Goal: Task Accomplishment & Management: Manage account settings

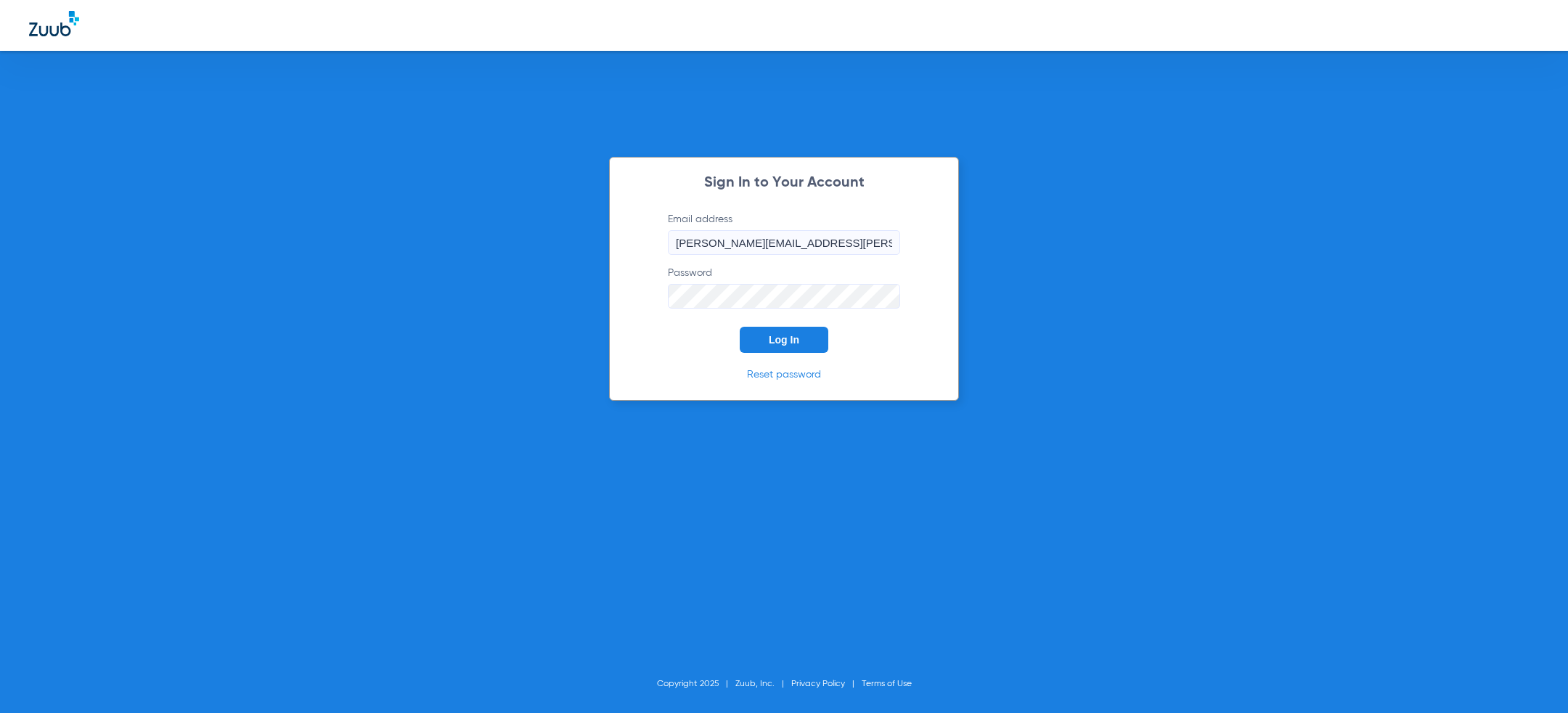
click at [766, 245] on input "[PERSON_NAME][EMAIL_ADDRESS][PERSON_NAME][DOMAIN_NAME]" at bounding box center [784, 242] width 232 height 25
paste input "manager@moderndentistryofminnetonka"
type input "[EMAIL_ADDRESS][DOMAIN_NAME]"
click at [520, 259] on div "Sign In to Your Account Email address manager@moderndentistryofminnetonka.com P…" at bounding box center [784, 356] width 1568 height 713
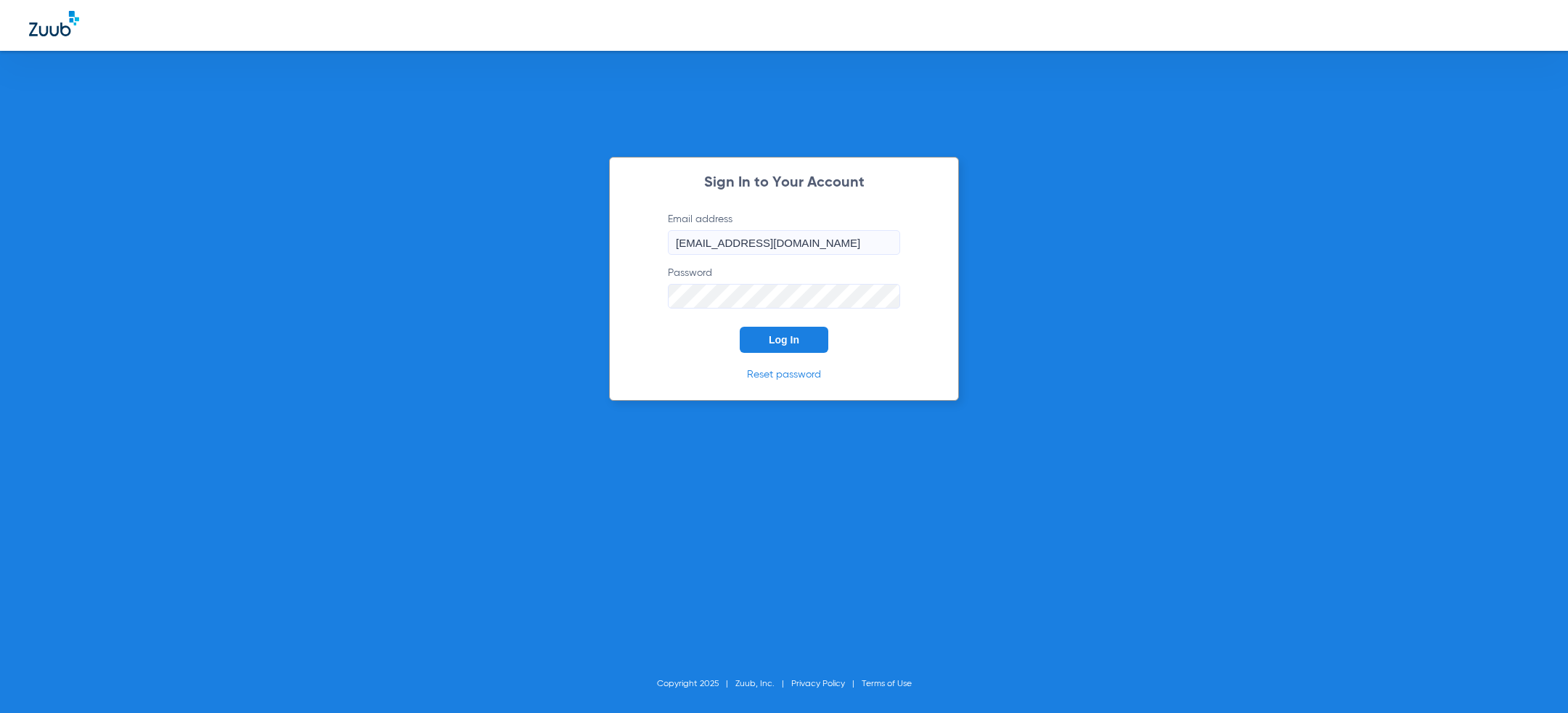
scroll to position [0, 0]
click at [395, 266] on div "Sign In to Your Account Email address manager@moderndentistryofminnetonka.com P…" at bounding box center [784, 356] width 1568 height 713
click at [549, 242] on div "Sign In to Your Account Email address manager@moderndentistryofminnetonka.com P…" at bounding box center [784, 356] width 1568 height 713
click at [209, 353] on div "Sign In to Your Account Email address manager@moderndentistryofminnetonka.com P…" at bounding box center [784, 356] width 1568 height 713
click at [561, 250] on div "Sign In to Your Account Email address manager@moderndentistryofminnetonka.com P…" at bounding box center [784, 356] width 1568 height 713
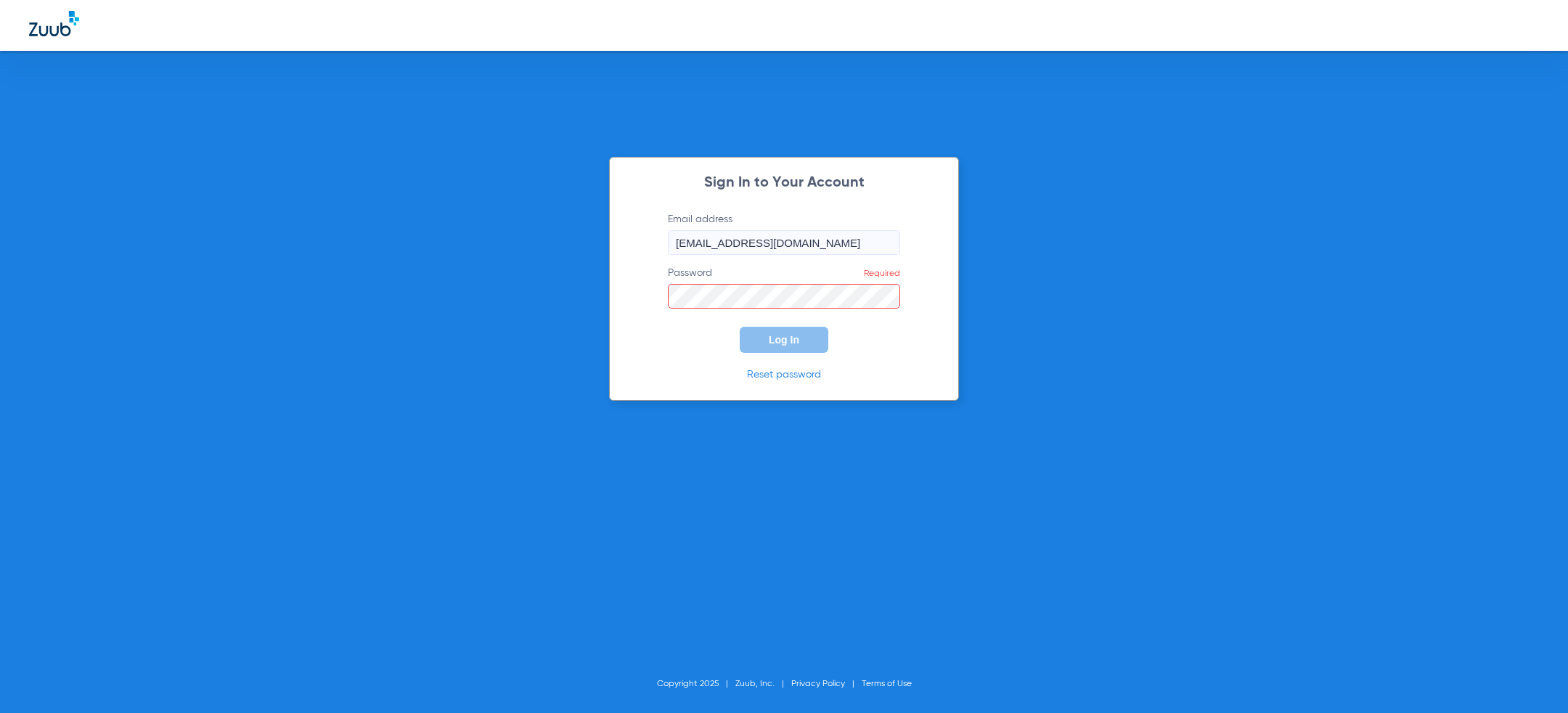
click at [493, 265] on div "Sign In to Your Account Email address manager@moderndentistryofminnetonka.com P…" at bounding box center [784, 356] width 1568 height 713
click at [1141, 281] on div "Sign In to Your Account Email address manager@moderndentistryofminnetonka.com P…" at bounding box center [784, 356] width 1568 height 713
drag, startPoint x: 731, startPoint y: 238, endPoint x: 978, endPoint y: 234, distance: 247.0
click at [981, 238] on div "Sign In to Your Account Email address manager@moderndentistryofminnetonka.com P…" at bounding box center [784, 356] width 1568 height 713
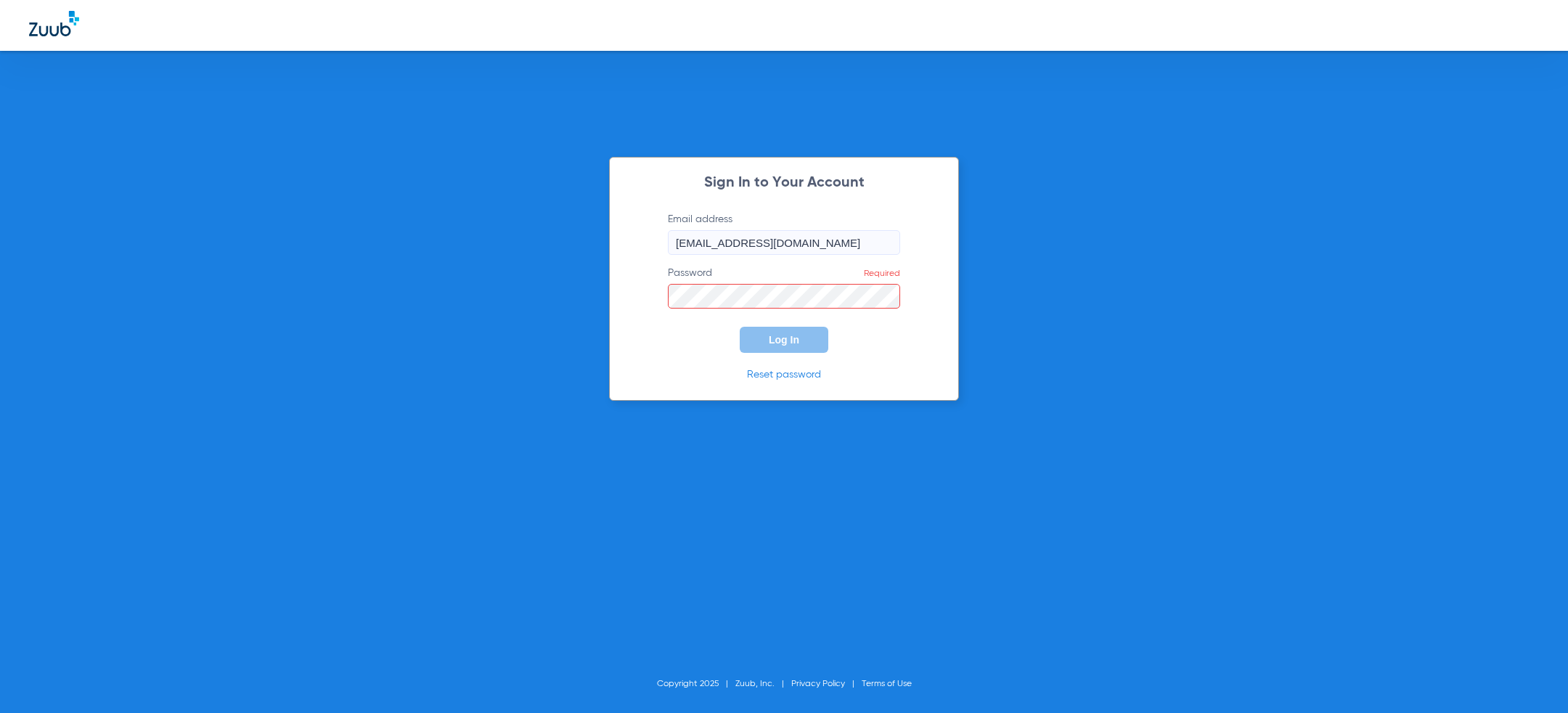
scroll to position [0, 0]
click at [746, 237] on input "[EMAIL_ADDRESS][DOMAIN_NAME]" at bounding box center [784, 242] width 232 height 25
type input "[PERSON_NAME][EMAIL_ADDRESS][PERSON_NAME][DOMAIN_NAME]"
click at [775, 342] on span "Log In" at bounding box center [784, 339] width 30 height 11
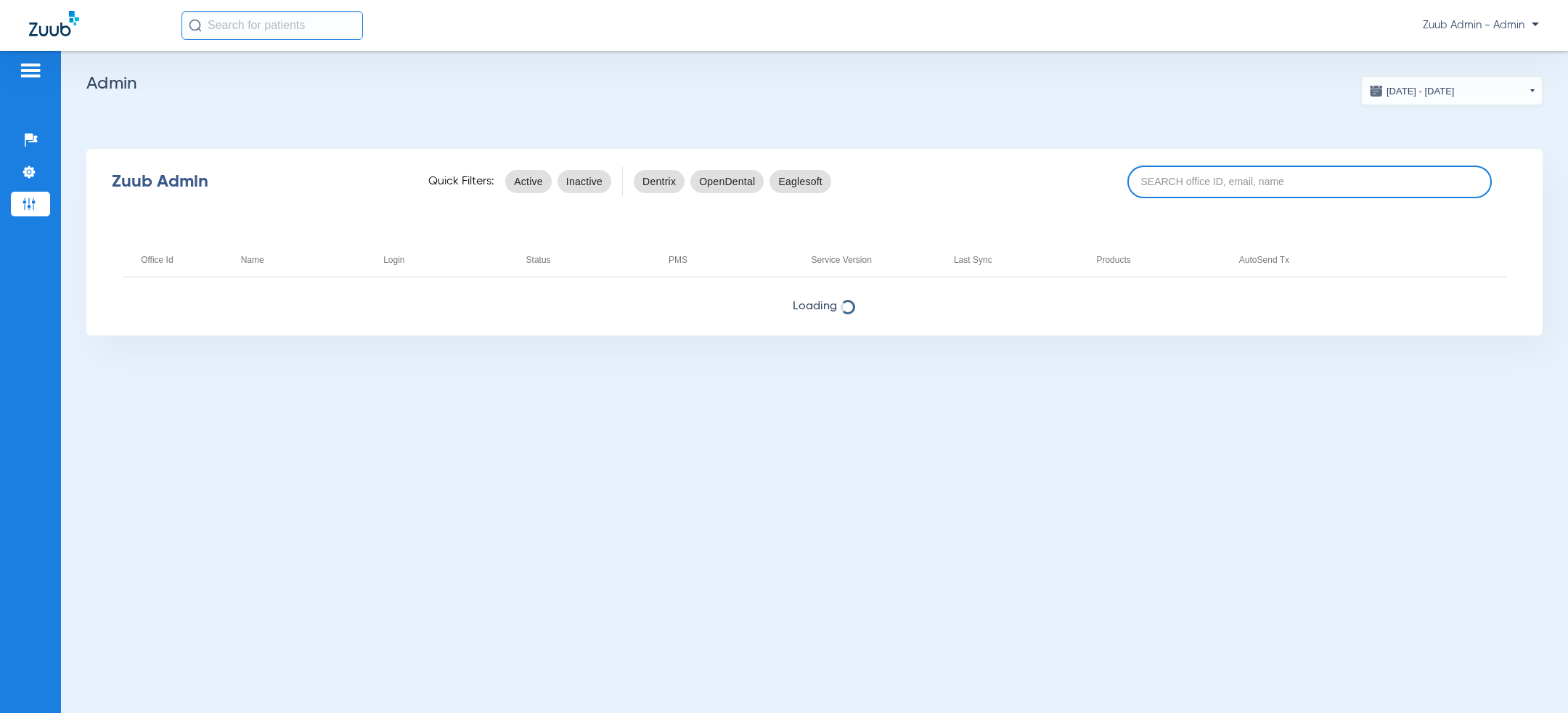
click at [1234, 184] on input at bounding box center [1310, 181] width 364 height 33
click at [1214, 178] on input at bounding box center [1310, 181] width 364 height 33
paste input "17007244"
type input "17007244"
click at [1088, 112] on app-admin-dashboard "[DATE] - [DATE] [DATE] Su Mo Tu We Th Fr Sa 27 28 29 30 31 1 2 3 4 5 6 7 8 9 10…" at bounding box center [814, 205] width 1456 height 259
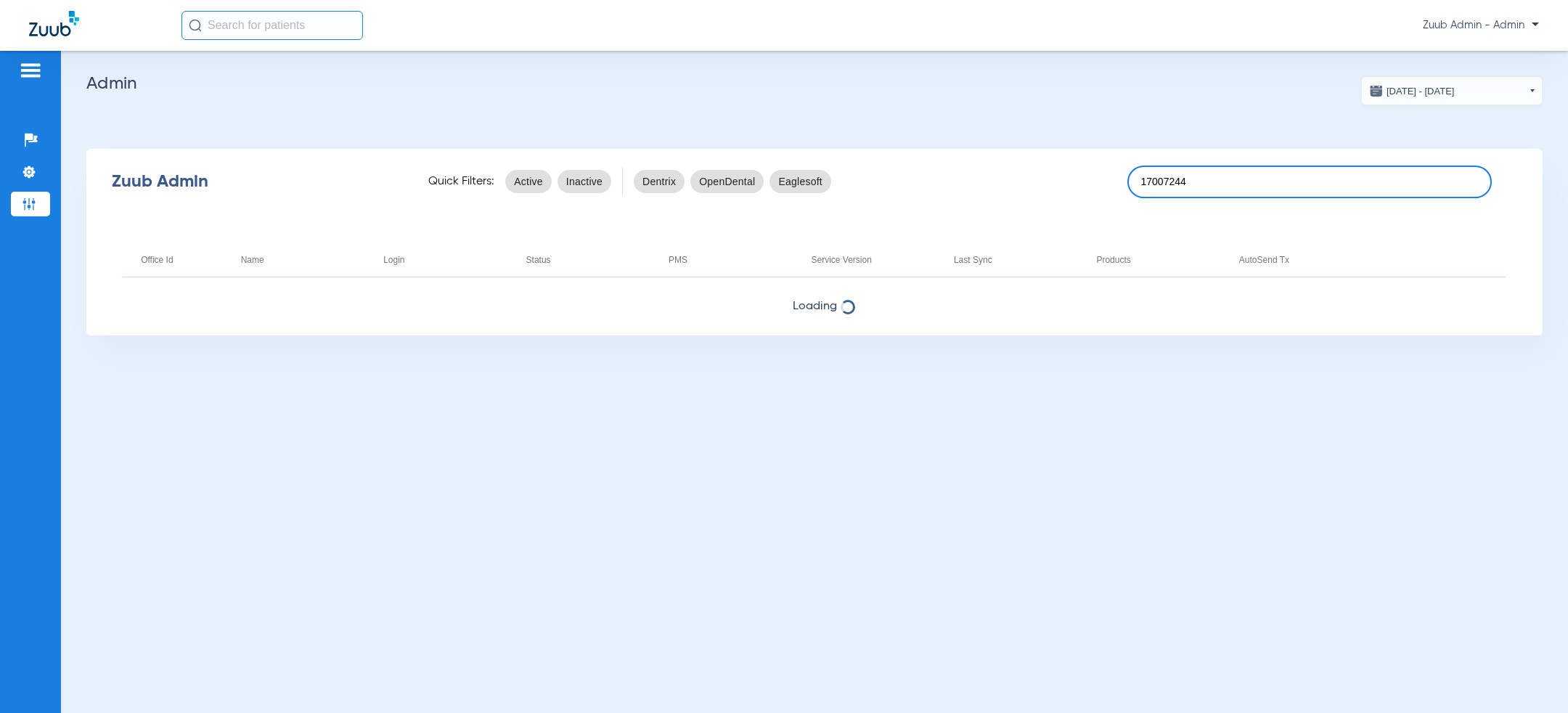
click at [1223, 175] on input "17007244" at bounding box center [1310, 181] width 364 height 33
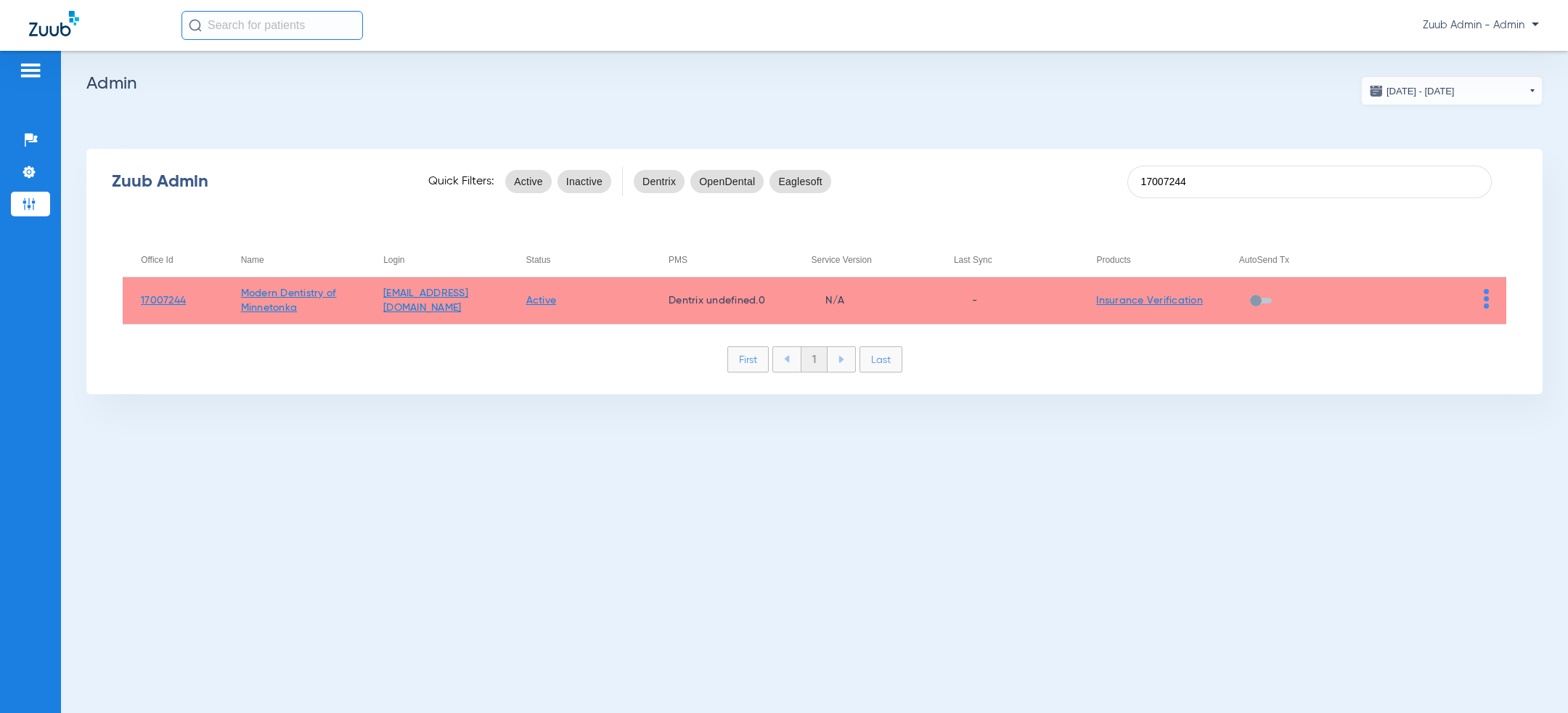
click at [1488, 300] on img at bounding box center [1486, 299] width 5 height 20
click at [1449, 330] on span "View Account" at bounding box center [1446, 329] width 61 height 10
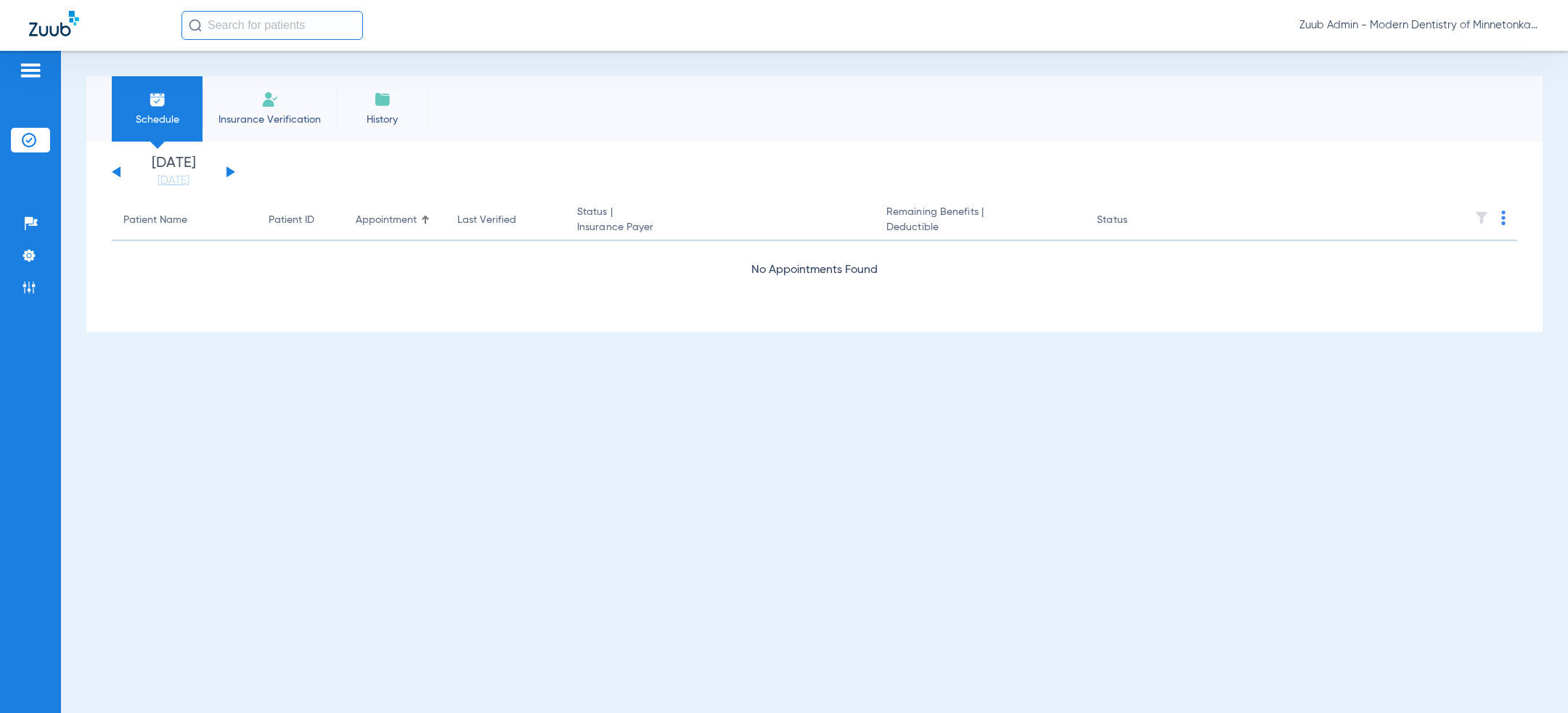
click at [753, 266] on div "No Appointments Found" at bounding box center [814, 270] width 1406 height 18
click at [36, 258] on img at bounding box center [29, 255] width 14 height 14
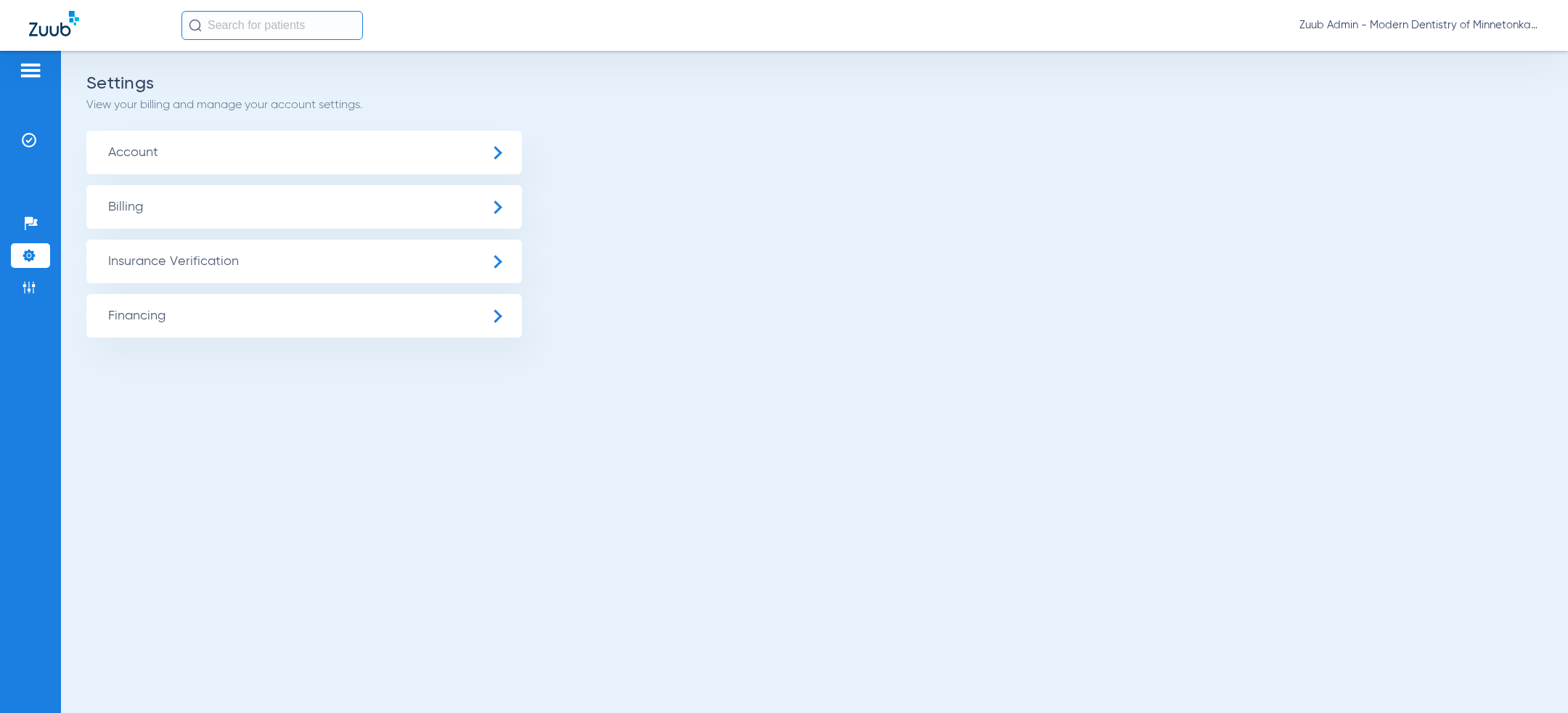
click at [146, 259] on span "Insurance Verification" at bounding box center [304, 261] width 436 height 43
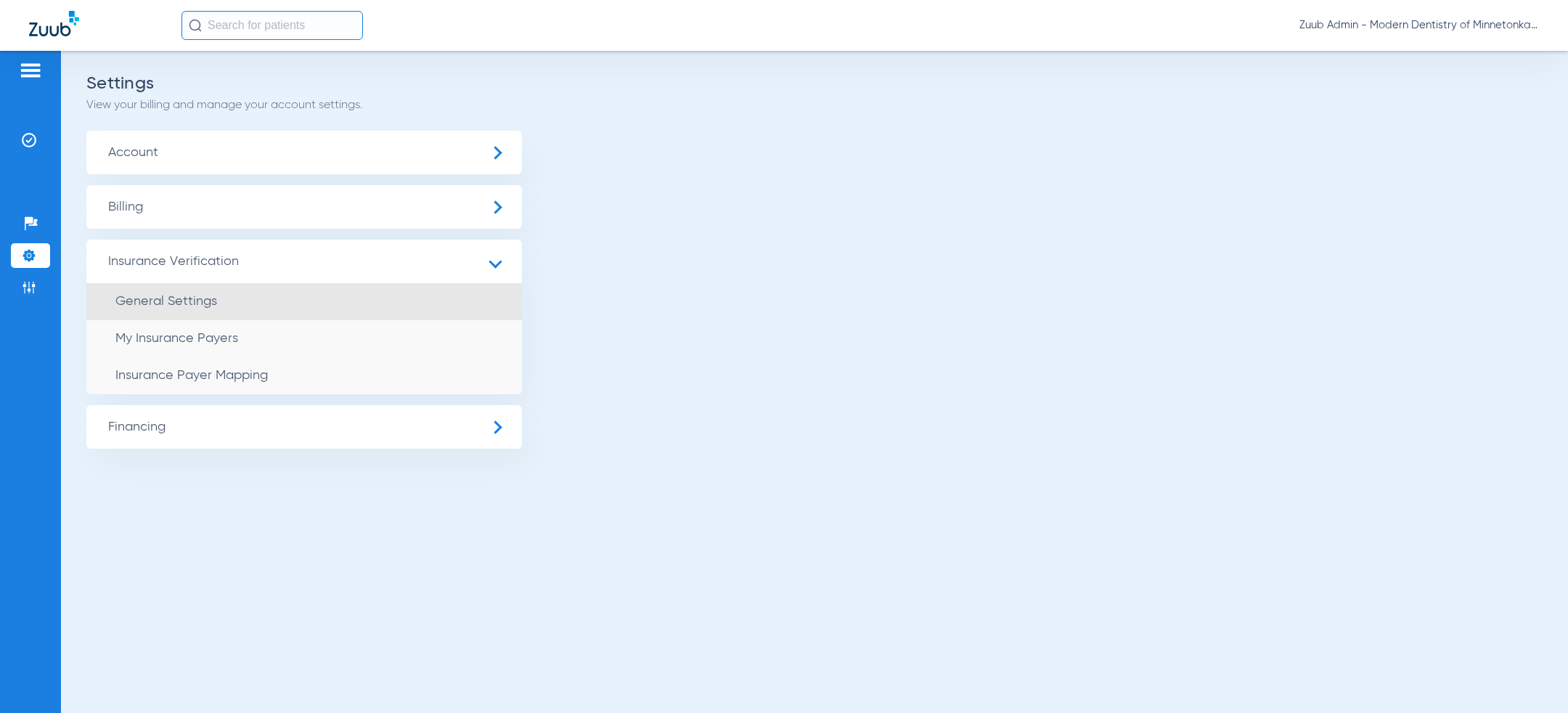
click at [156, 293] on li "General Settings" at bounding box center [304, 301] width 436 height 37
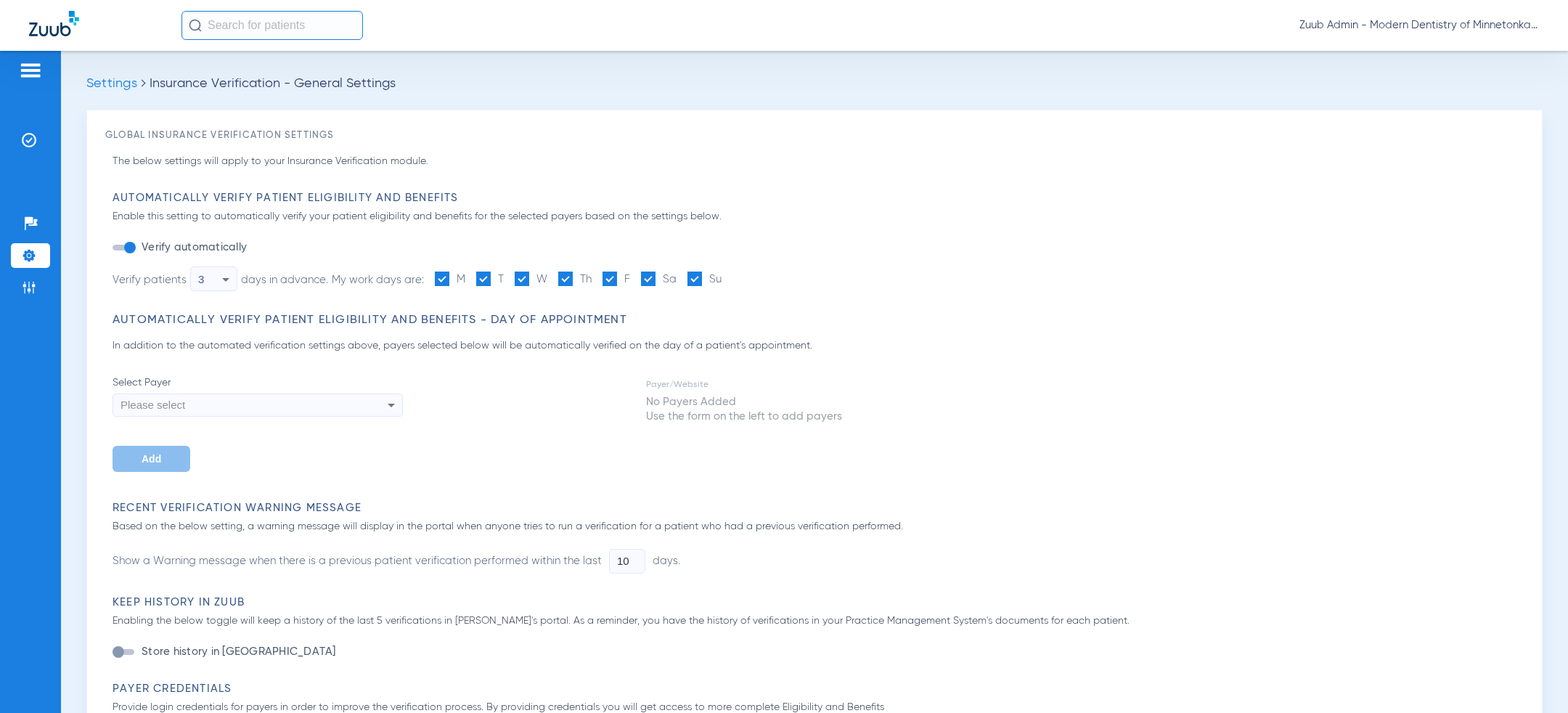
click at [131, 250] on div "button" at bounding box center [130, 248] width 11 height 11
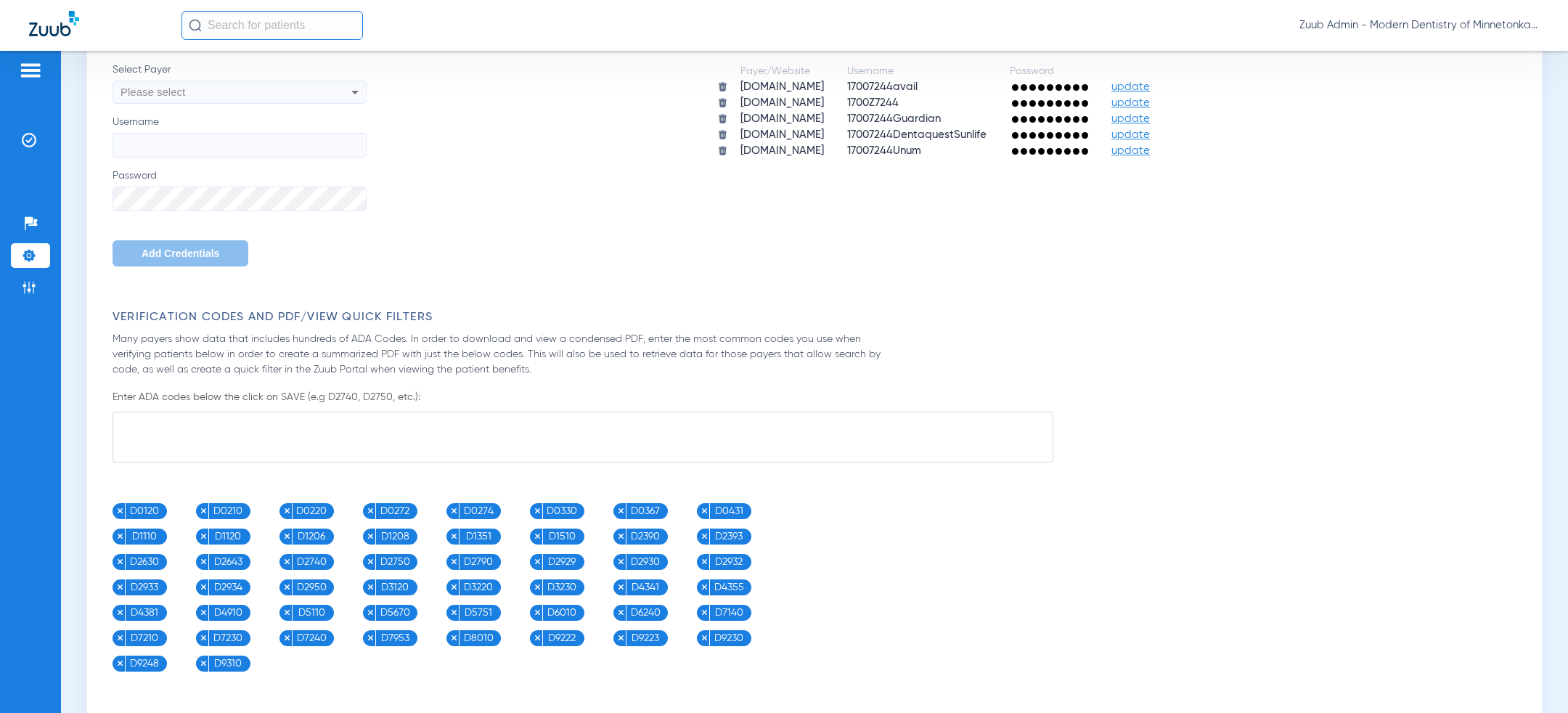
scroll to position [885, 0]
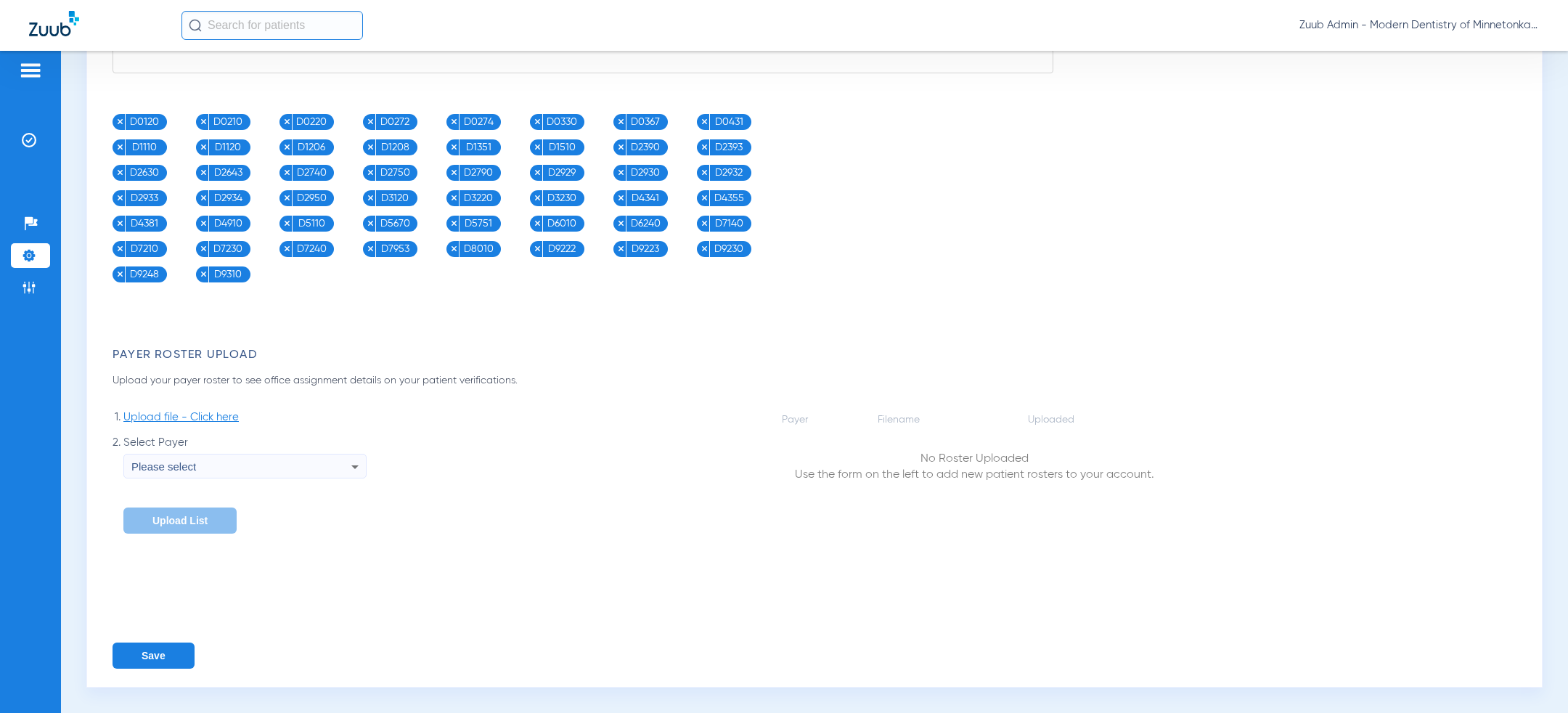
click at [157, 662] on button "Save" at bounding box center [153, 656] width 82 height 26
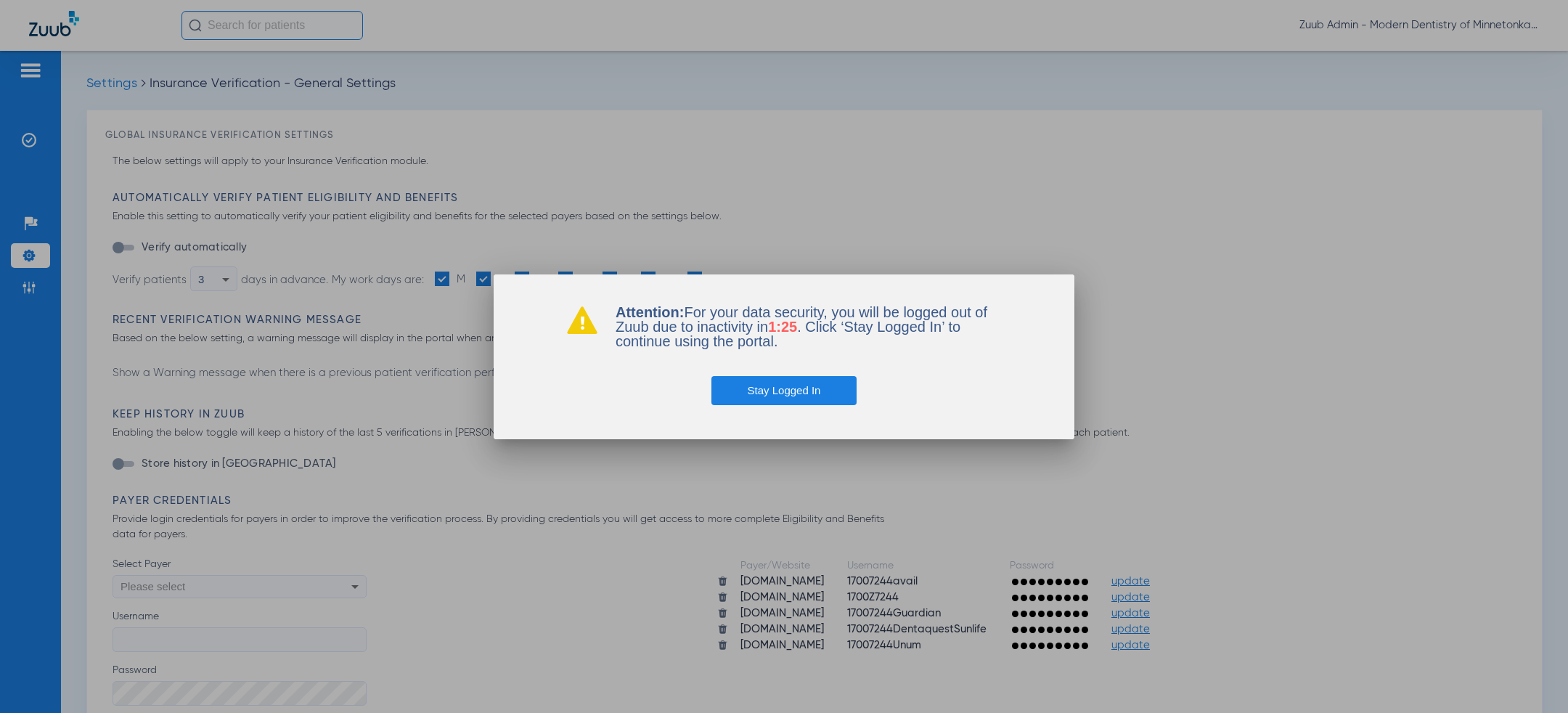
click at [745, 383] on button "Stay Logged In" at bounding box center [784, 391] width 146 height 29
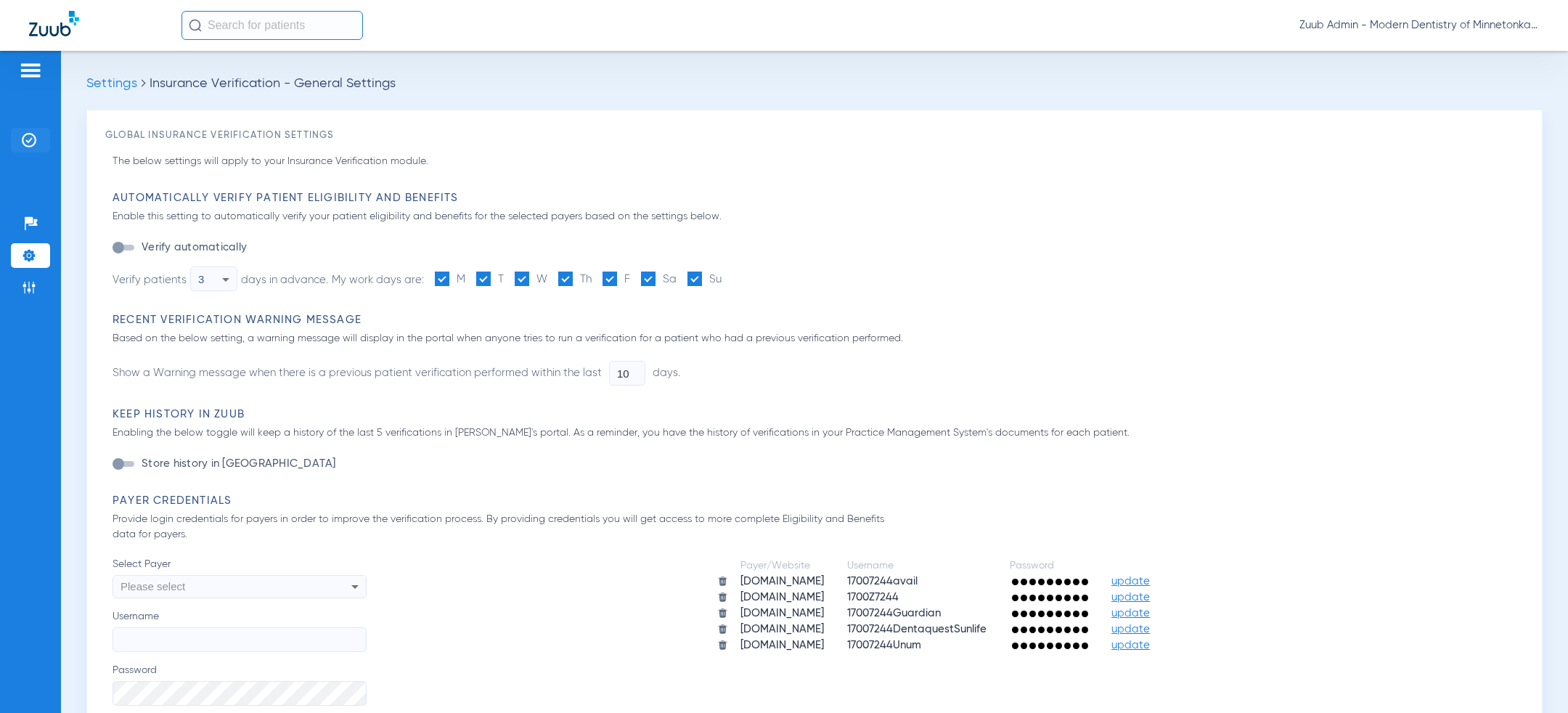
click at [37, 138] on li "Insurance Verification" at bounding box center [30, 140] width 39 height 25
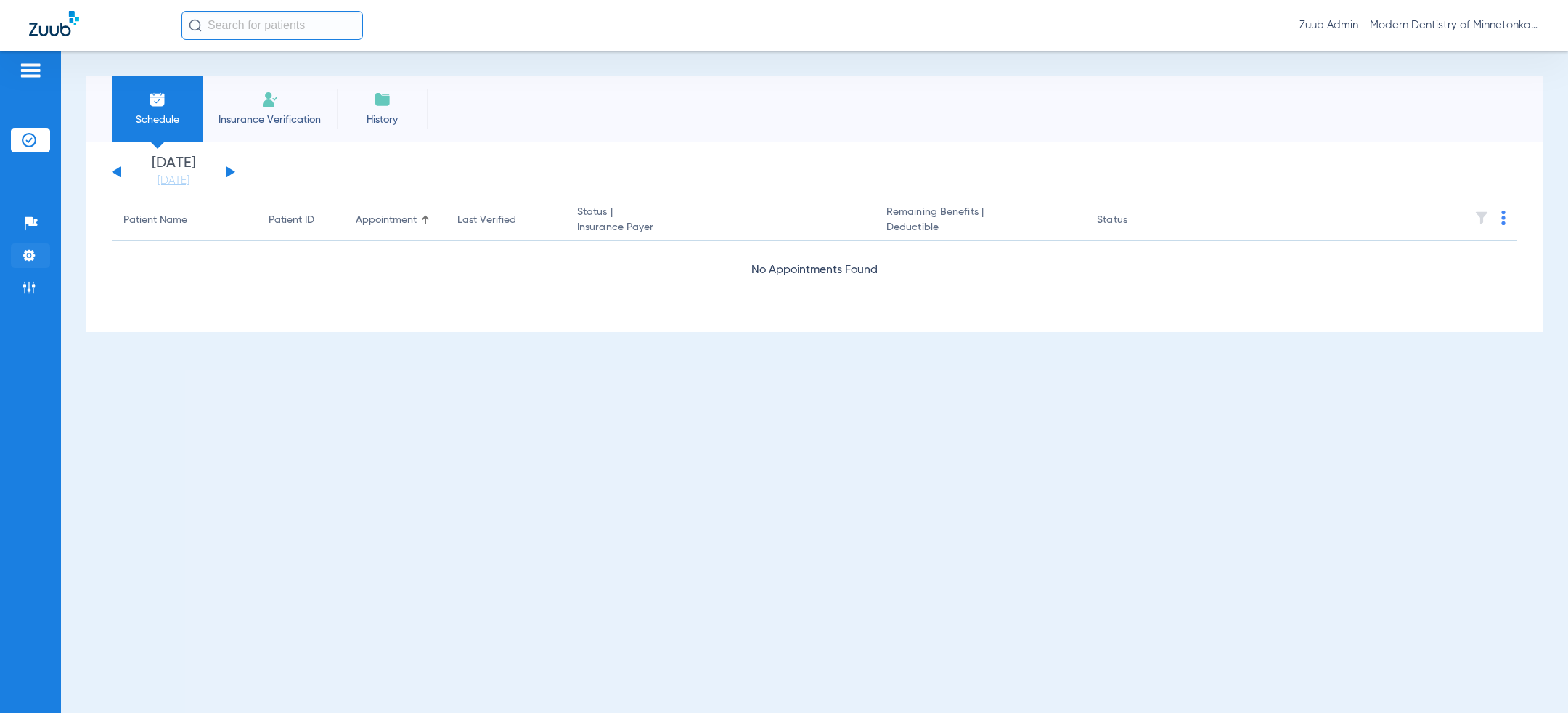
click at [29, 257] on img at bounding box center [29, 255] width 14 height 14
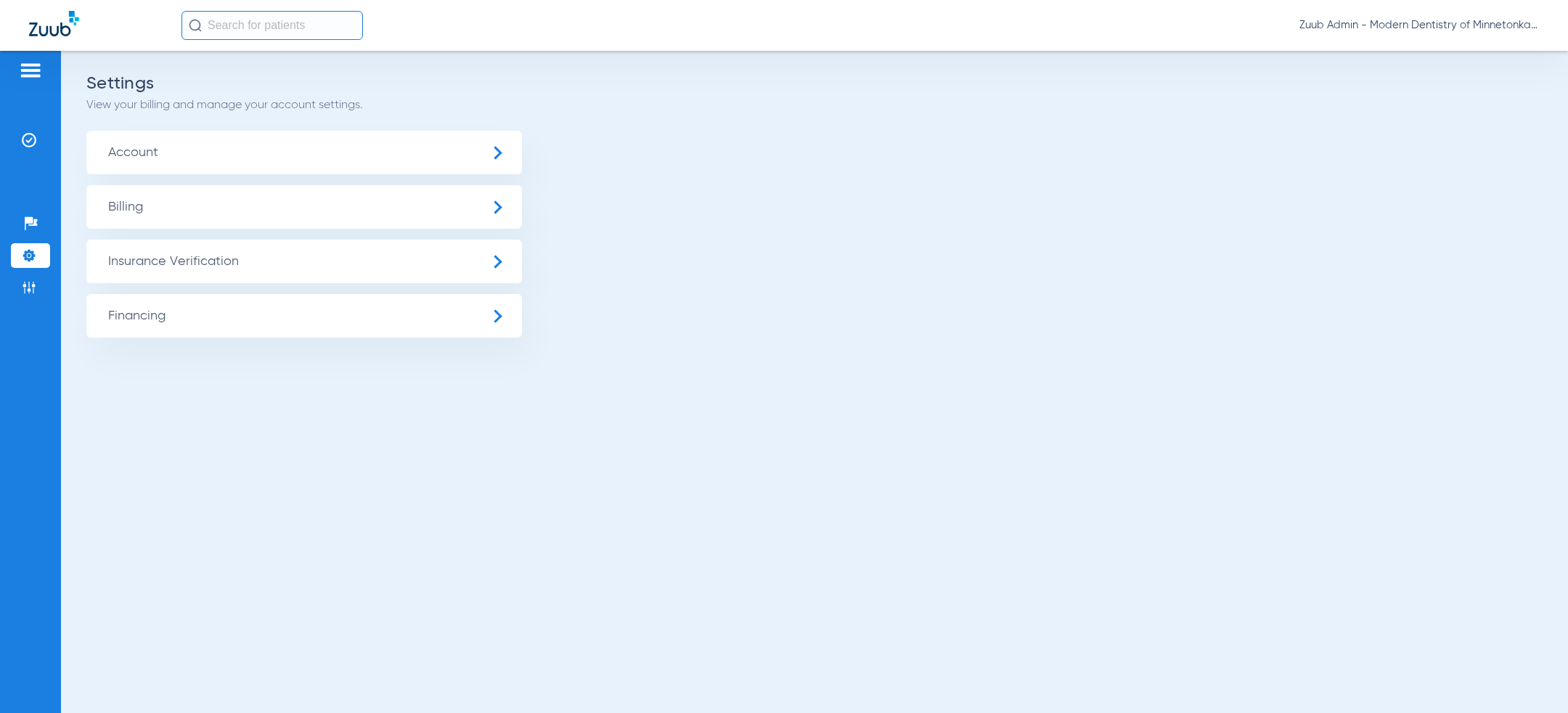
click at [168, 261] on span "Insurance Verification" at bounding box center [304, 261] width 436 height 43
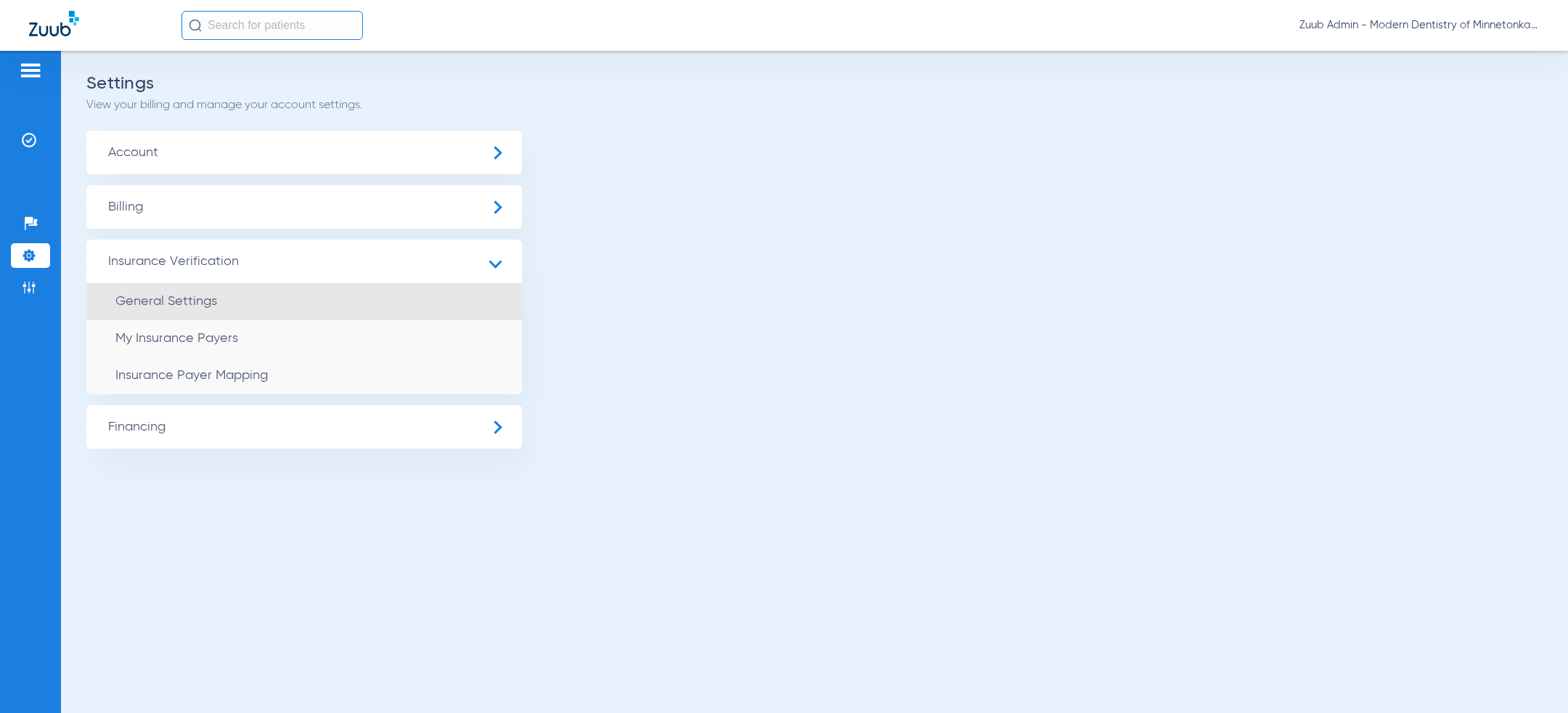
click at [170, 309] on li "General Settings" at bounding box center [304, 301] width 436 height 37
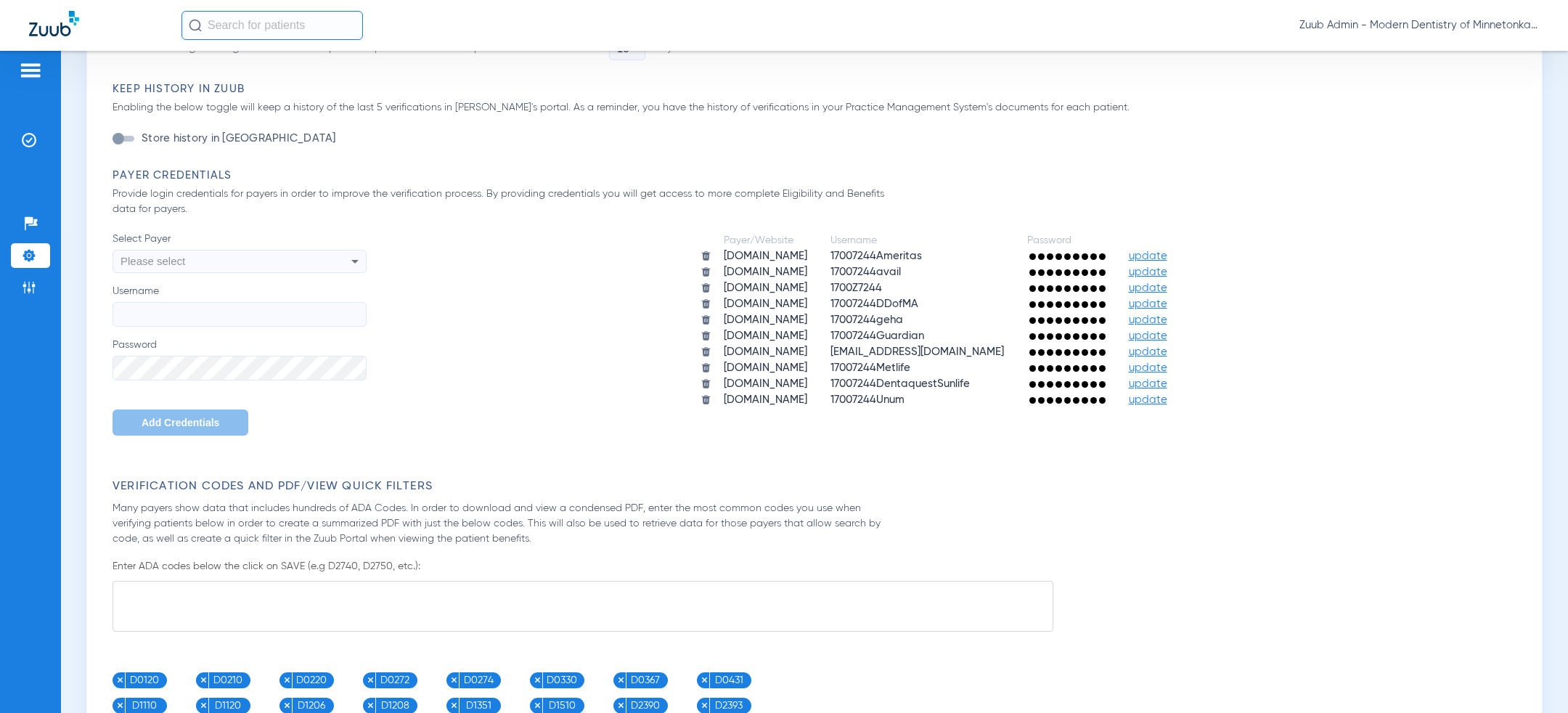
scroll to position [108, 0]
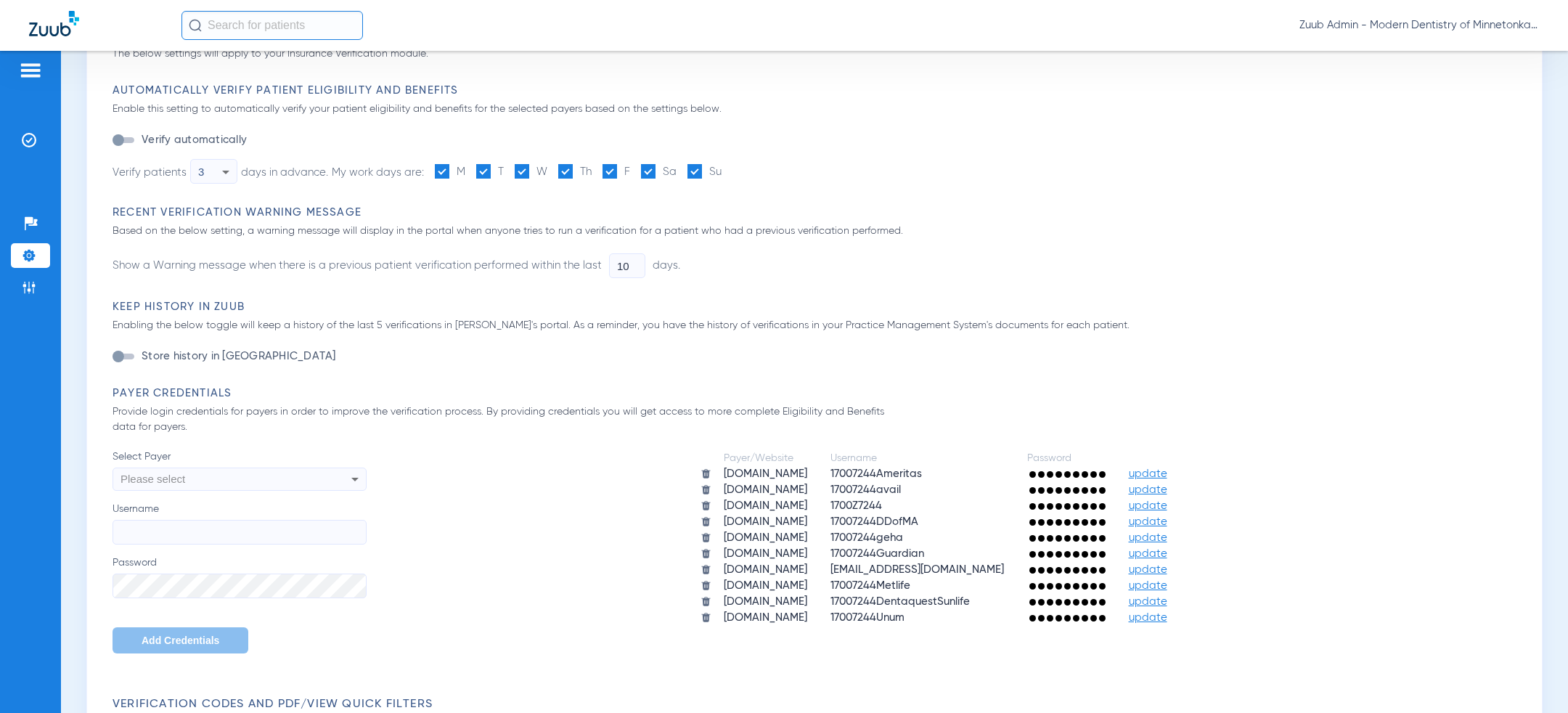
click at [266, 481] on div "Please select" at bounding box center [216, 479] width 190 height 25
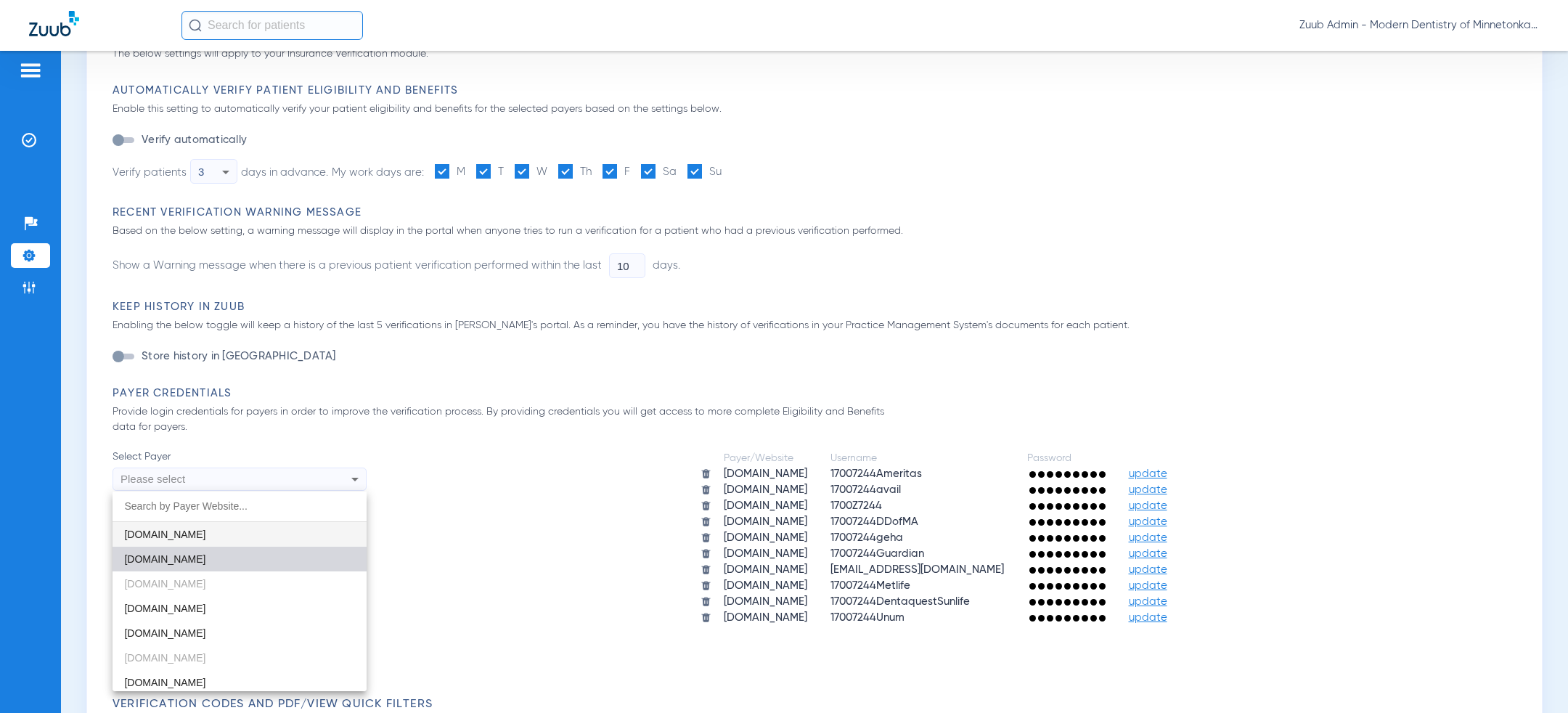
click at [228, 549] on mat-option "[DOMAIN_NAME]" at bounding box center [239, 559] width 254 height 25
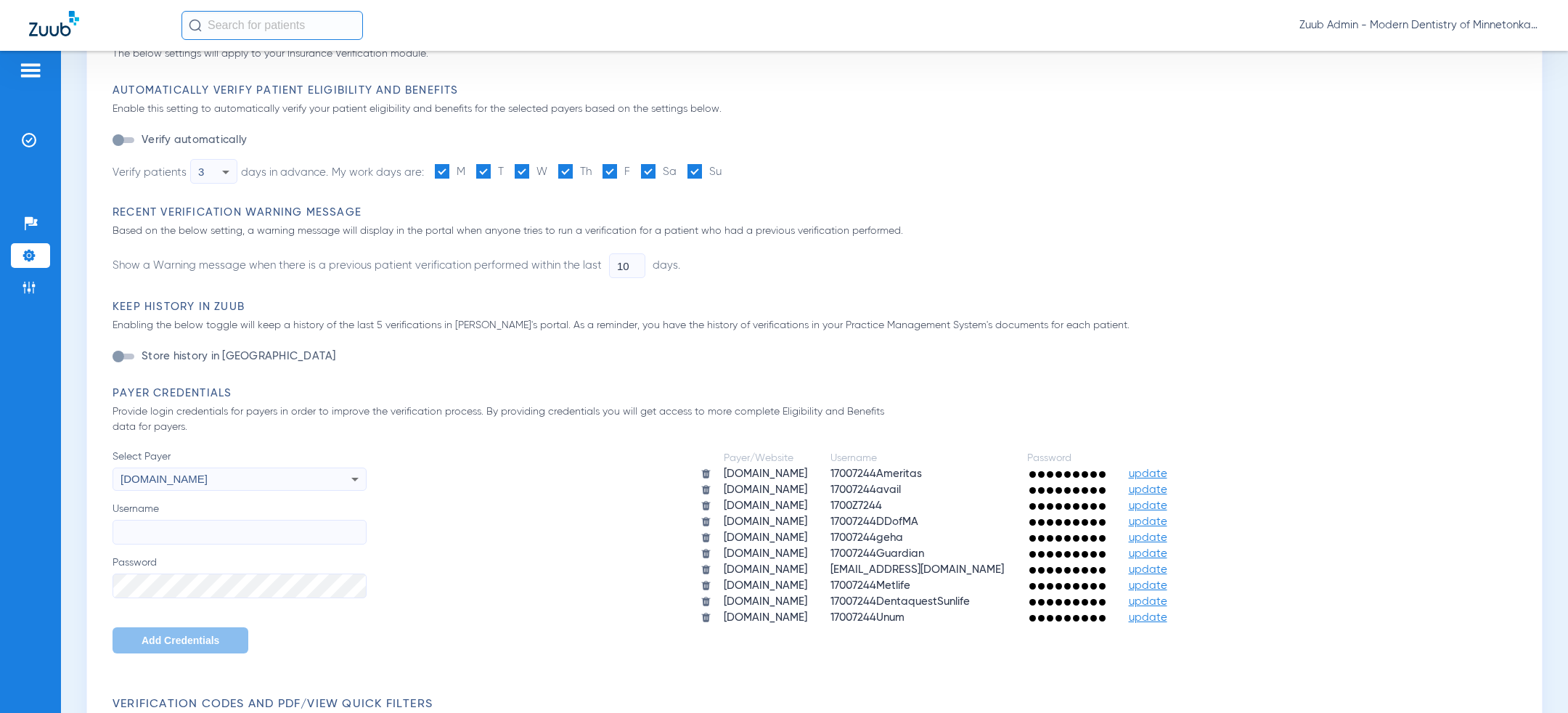
click at [198, 535] on input "Username" at bounding box center [239, 532] width 254 height 25
paste input "ModernMinnetonka"
type input "ModernMinnetonka"
click at [199, 637] on span "Add Credentials" at bounding box center [181, 640] width 77 height 11
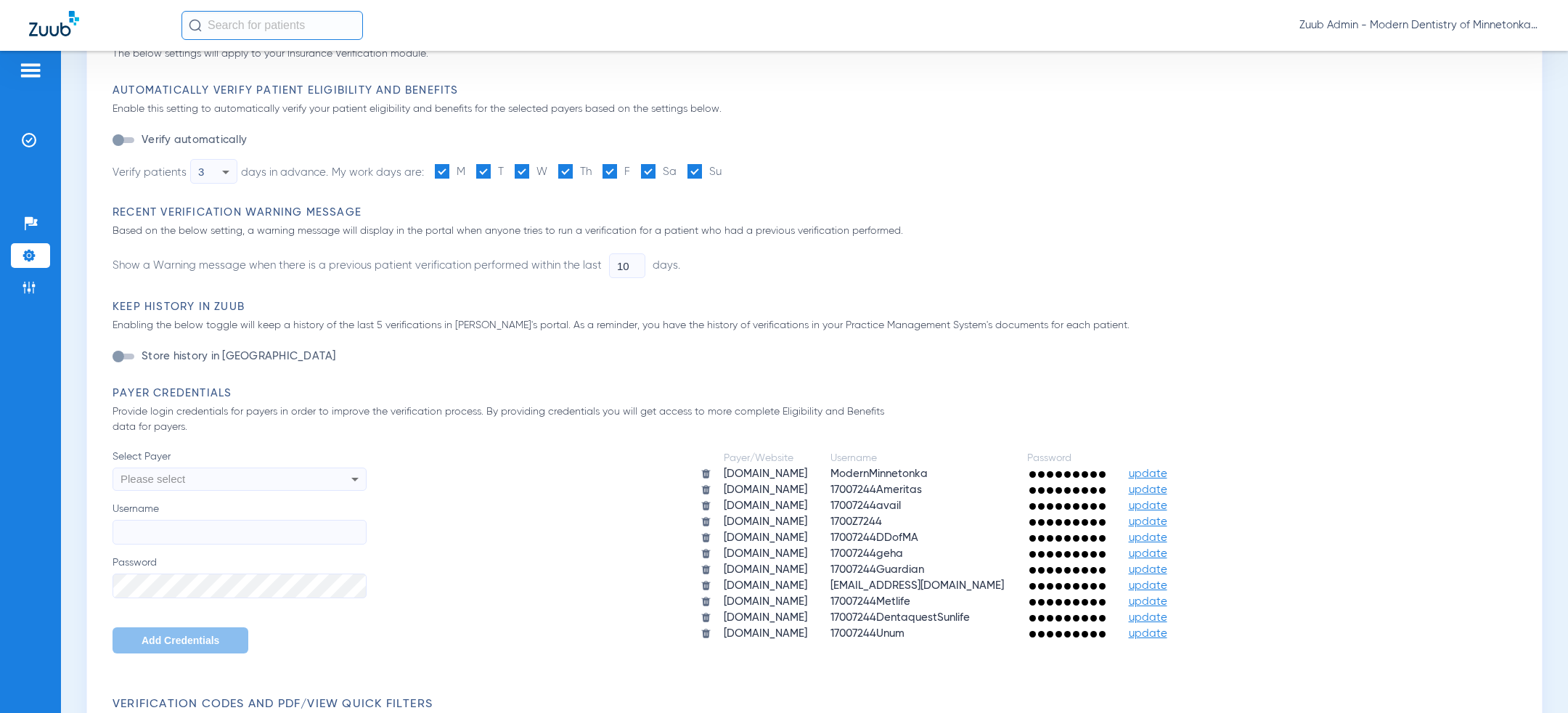
click at [241, 474] on div "Please select" at bounding box center [216, 479] width 190 height 25
type input "omaha"
click at [226, 525] on mat-option "[DOMAIN_NAME]" at bounding box center [239, 535] width 254 height 25
click at [226, 525] on input "Username" at bounding box center [239, 532] width 254 height 25
click at [208, 481] on span "[DOMAIN_NAME]" at bounding box center [164, 479] width 87 height 12
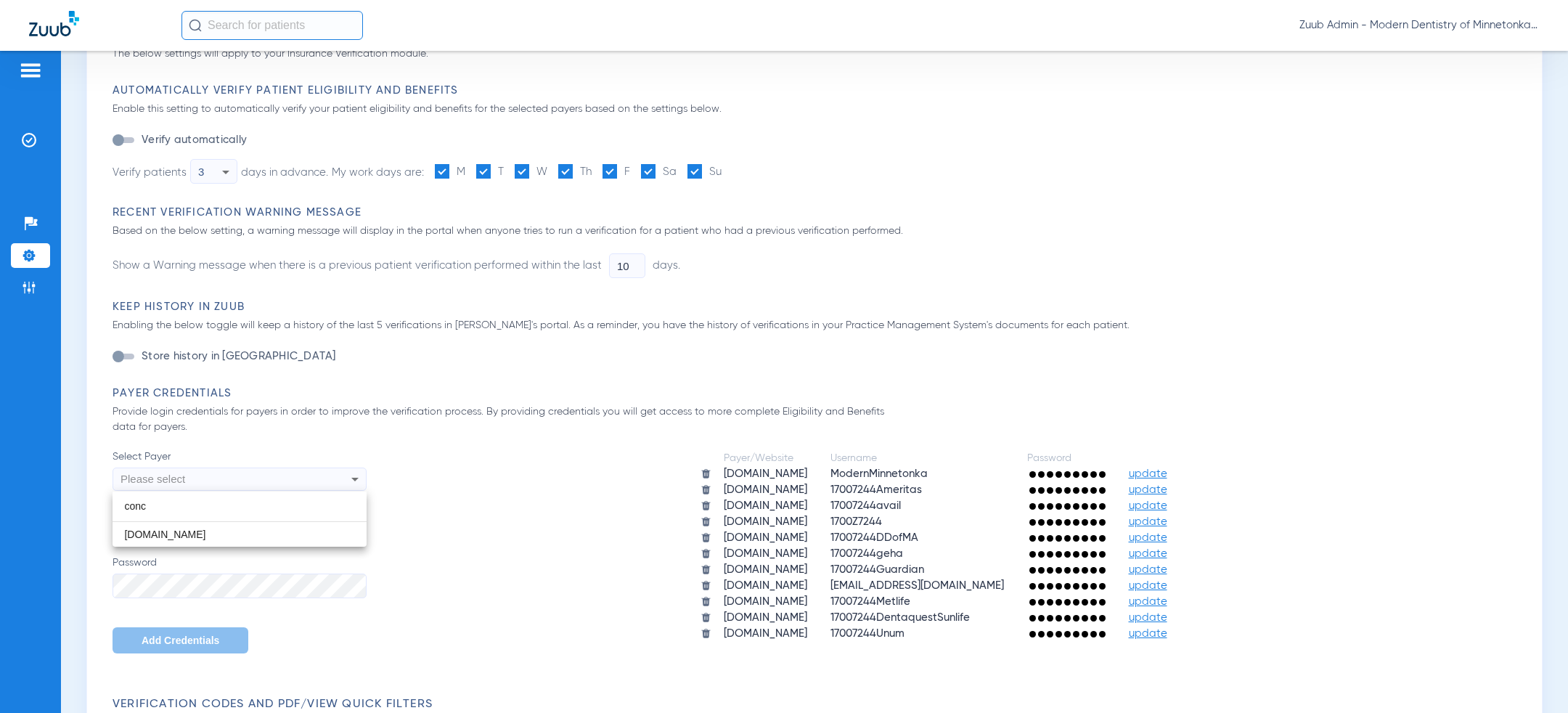
scroll to position [0, 0]
type input "concord"
click at [252, 535] on mat-option "[DOMAIN_NAME]" at bounding box center [239, 535] width 254 height 25
click at [176, 532] on input "Username" at bounding box center [239, 532] width 254 height 25
paste input "ChaseGottschalkDDS"
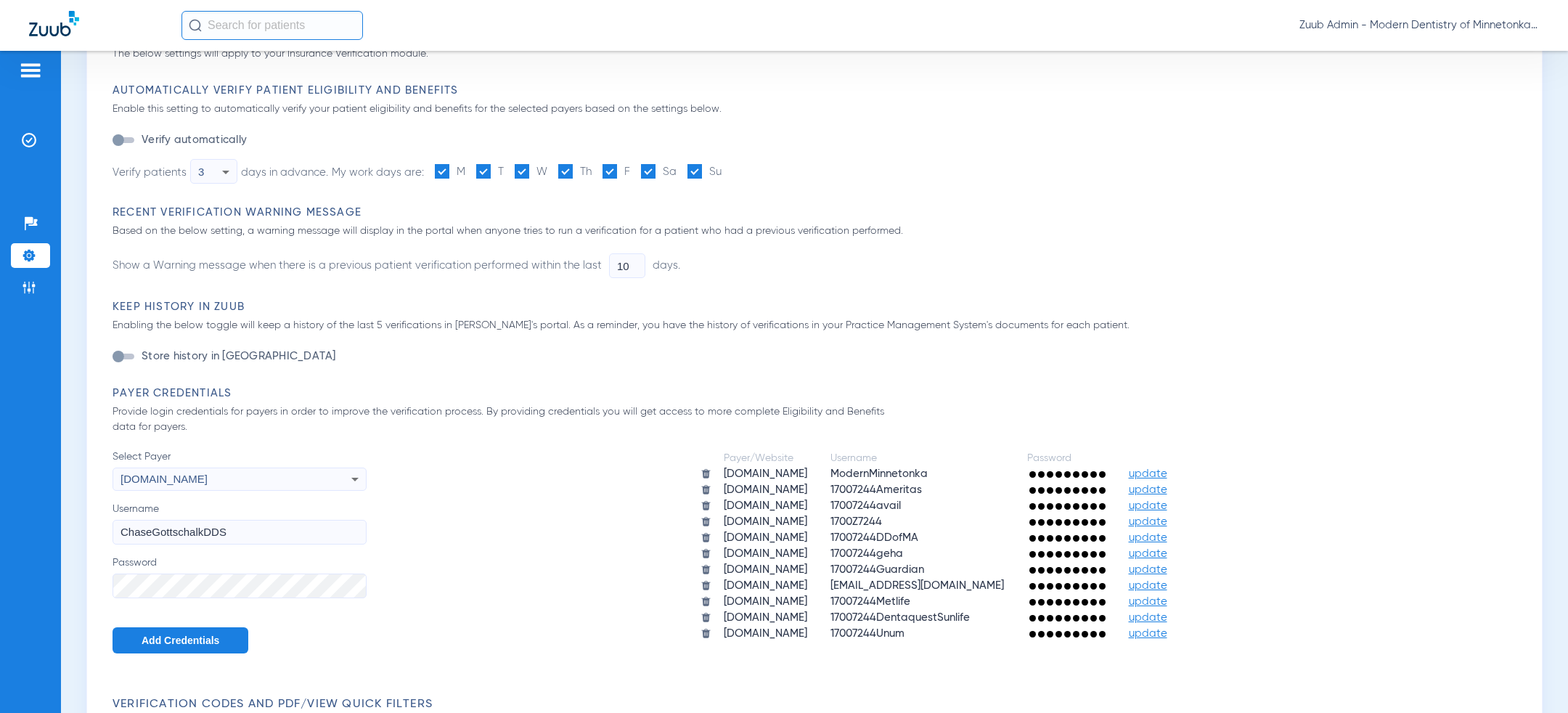
type input "ChaseGottschalkDDS"
click at [168, 641] on span "Add Credentials" at bounding box center [181, 640] width 77 height 11
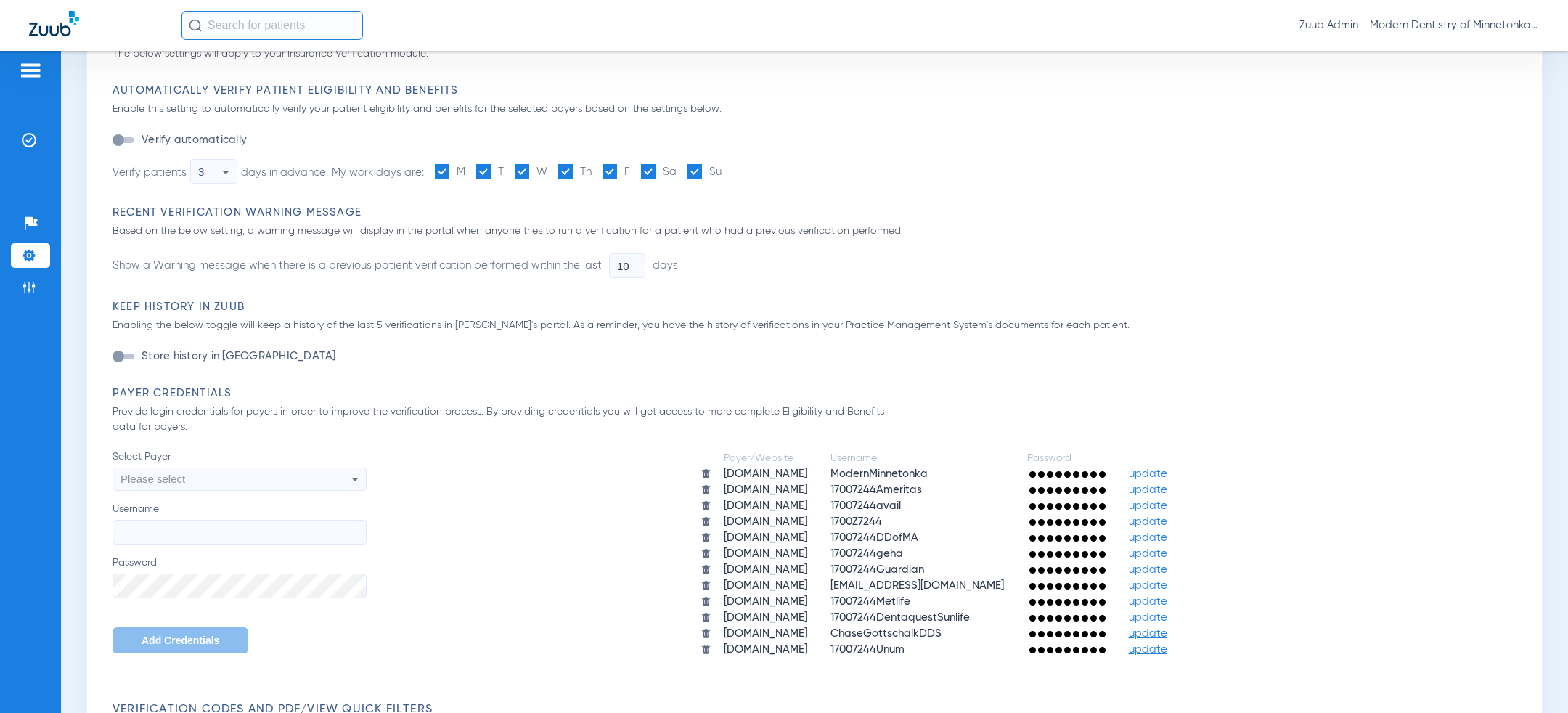
click at [190, 483] on div "Please select" at bounding box center [216, 479] width 190 height 25
type input "dnoa"
click at [211, 541] on mat-option "[DOMAIN_NAME]" at bounding box center [239, 535] width 254 height 25
click at [184, 532] on input "Username" at bounding box center [239, 532] width 254 height 25
paste input "MDofMtka"
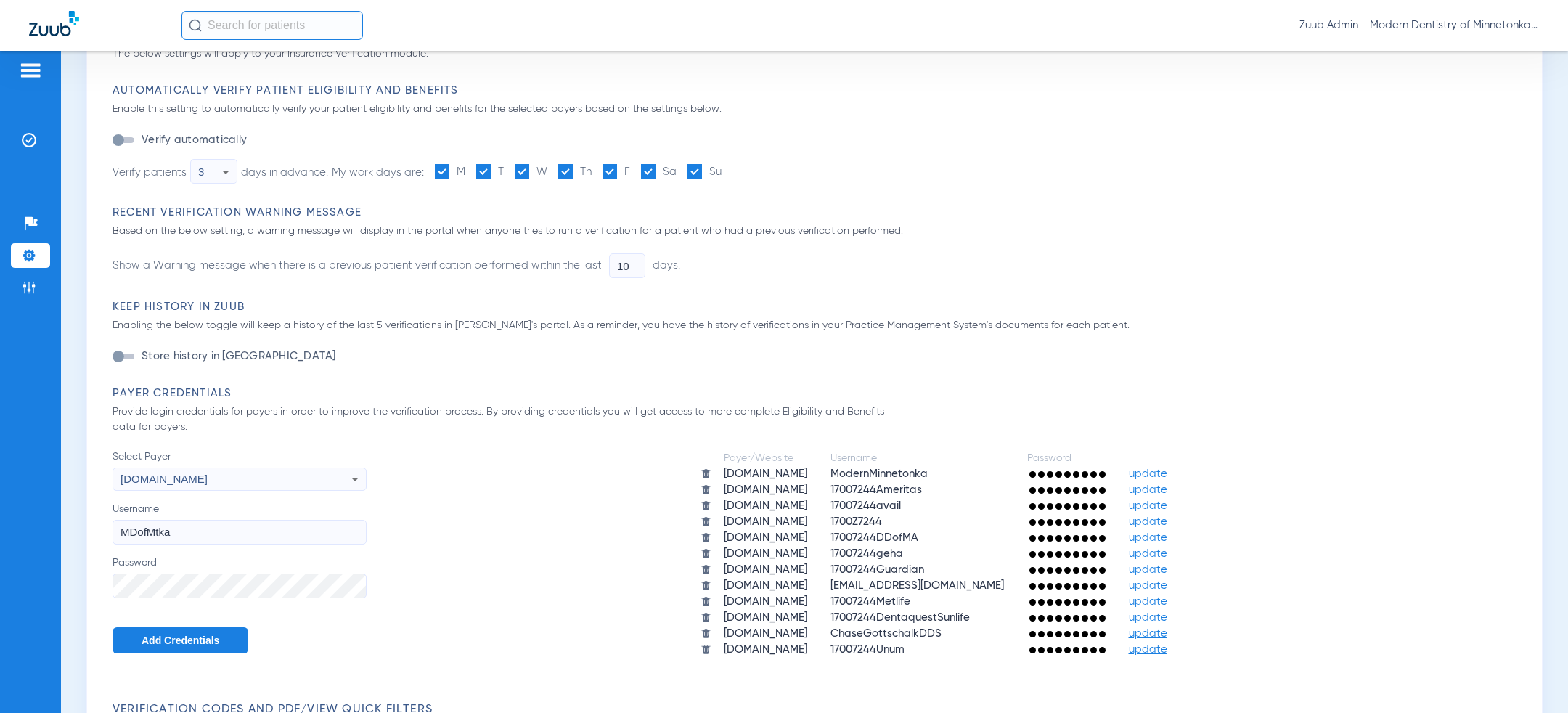
type input "MDofMtka"
click at [165, 635] on span "Add Credentials" at bounding box center [181, 640] width 77 height 11
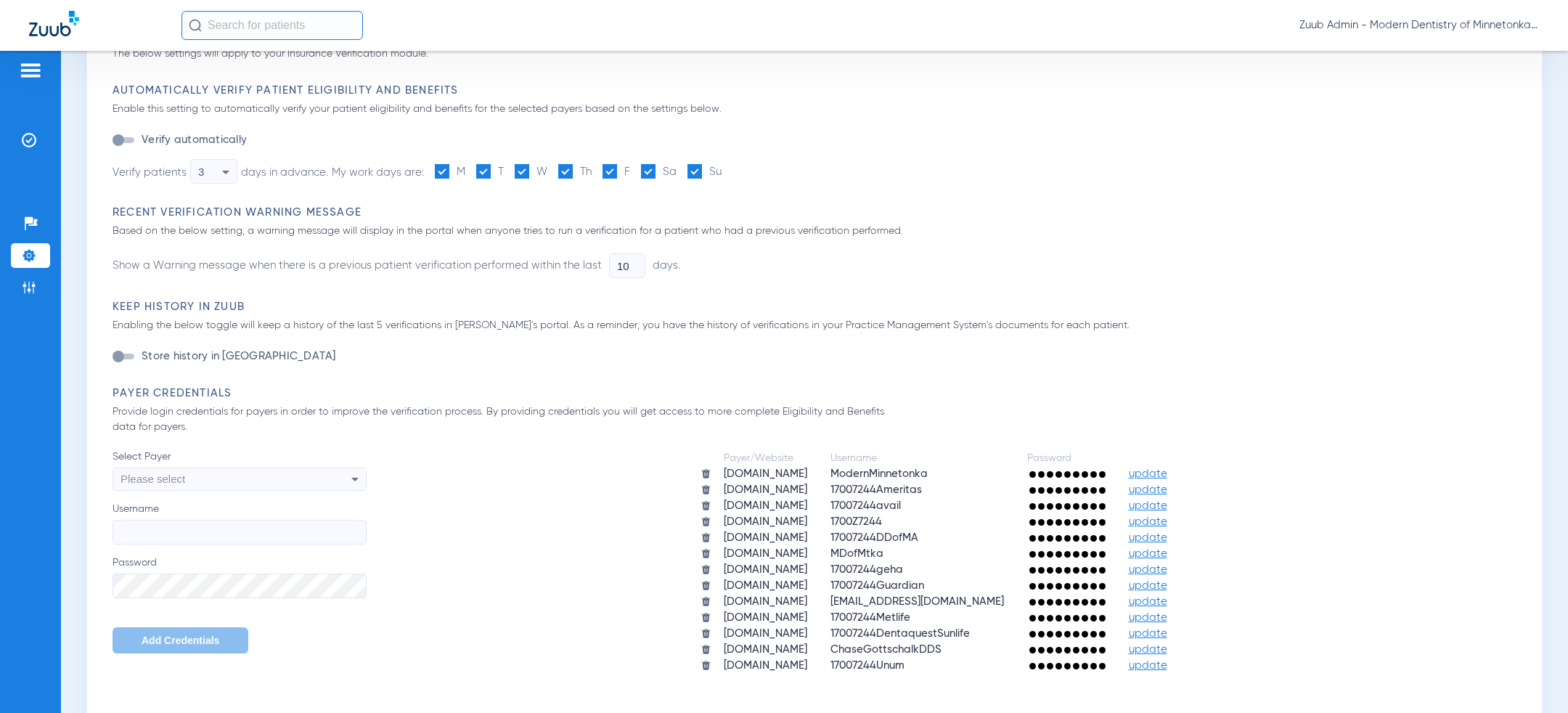
click at [272, 486] on div "Please select" at bounding box center [216, 479] width 190 height 25
type input "ins"
click at [259, 532] on mat-option "[DOMAIN_NAME]" at bounding box center [239, 535] width 254 height 25
click at [216, 570] on label "Password" at bounding box center [239, 577] width 254 height 43
click at [197, 520] on input "Username" at bounding box center [239, 532] width 254 height 25
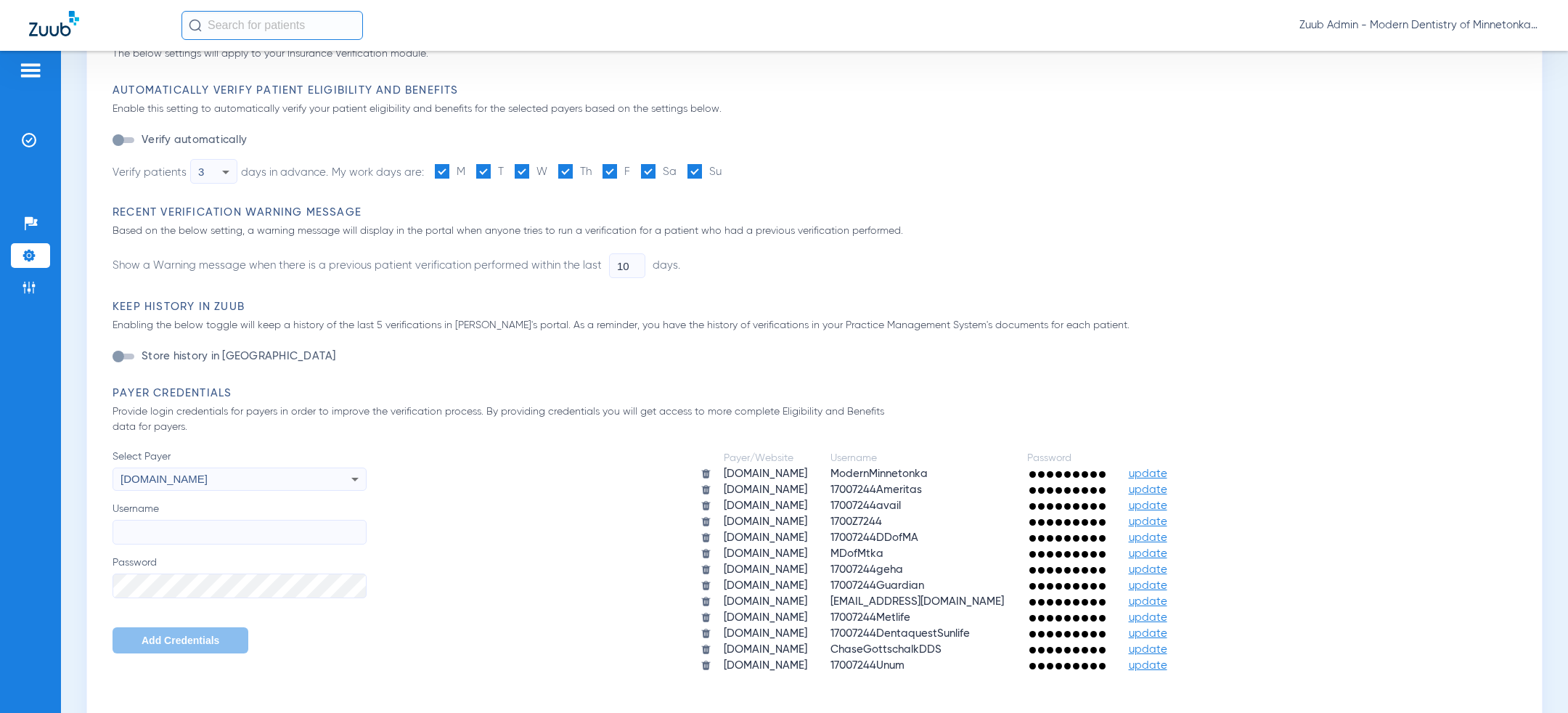
paste input "Mdofmn"
type input "Mdofmn"
click at [176, 648] on button "Add Credentials" at bounding box center [180, 640] width 136 height 26
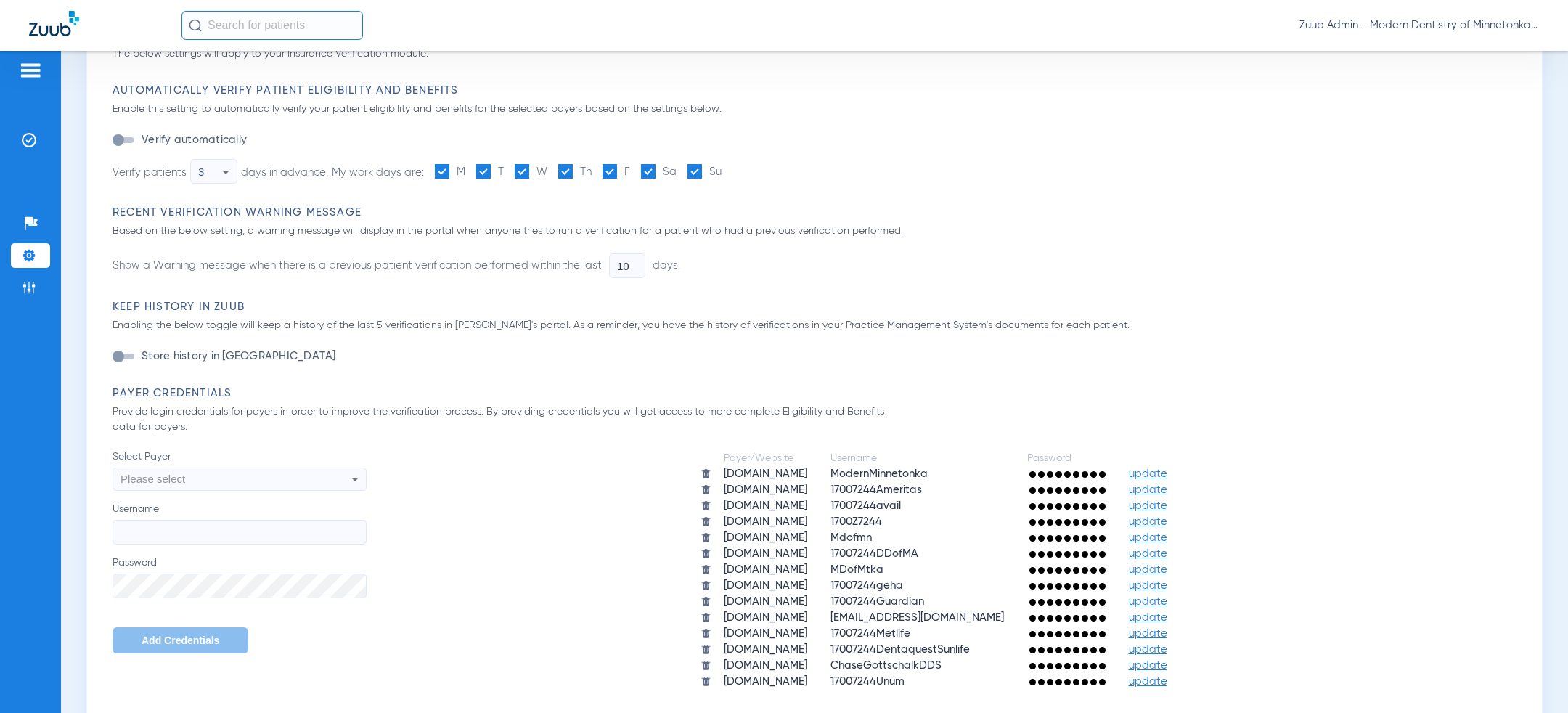
click at [266, 468] on div "Please select" at bounding box center [216, 479] width 190 height 25
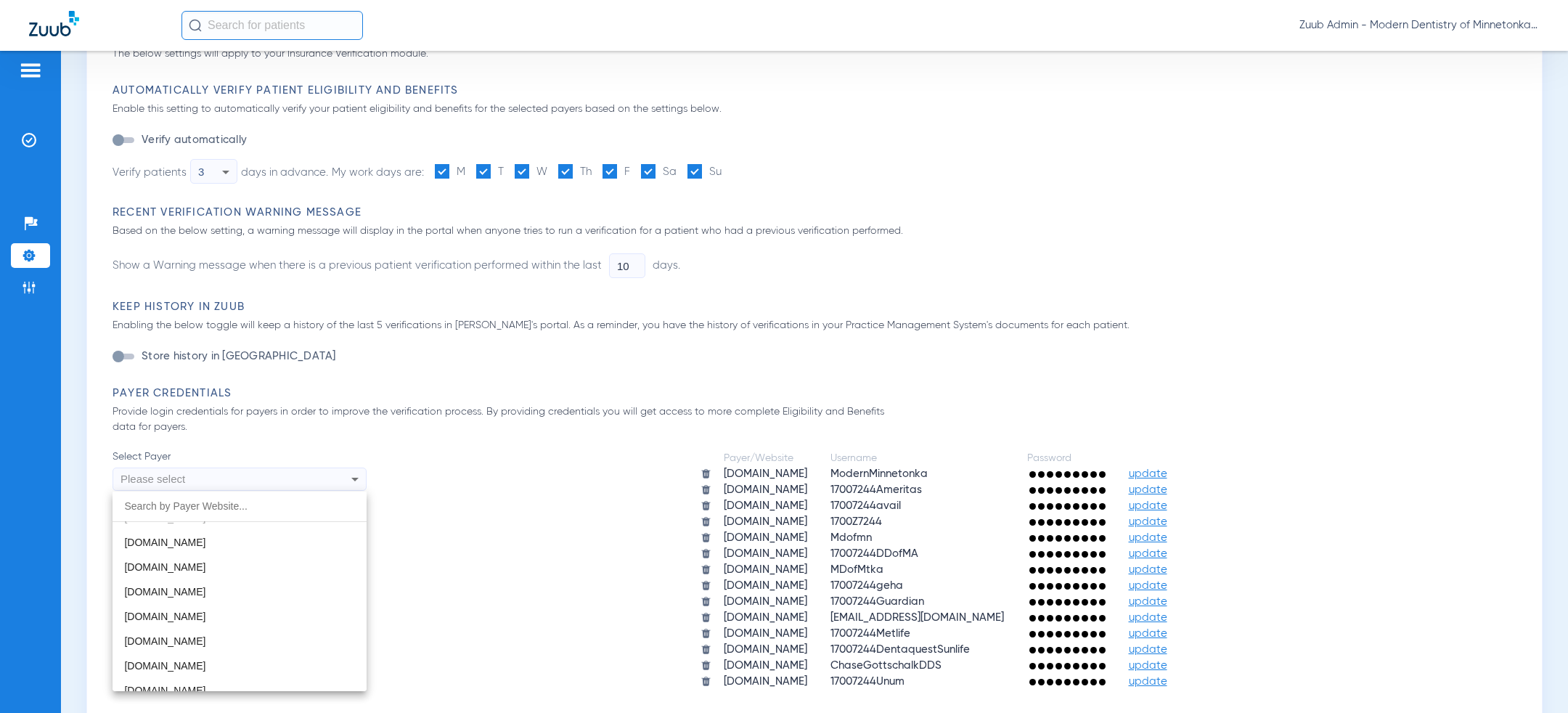
scroll to position [218, 0]
click at [245, 589] on mat-option "[DOMAIN_NAME]" at bounding box center [239, 588] width 254 height 25
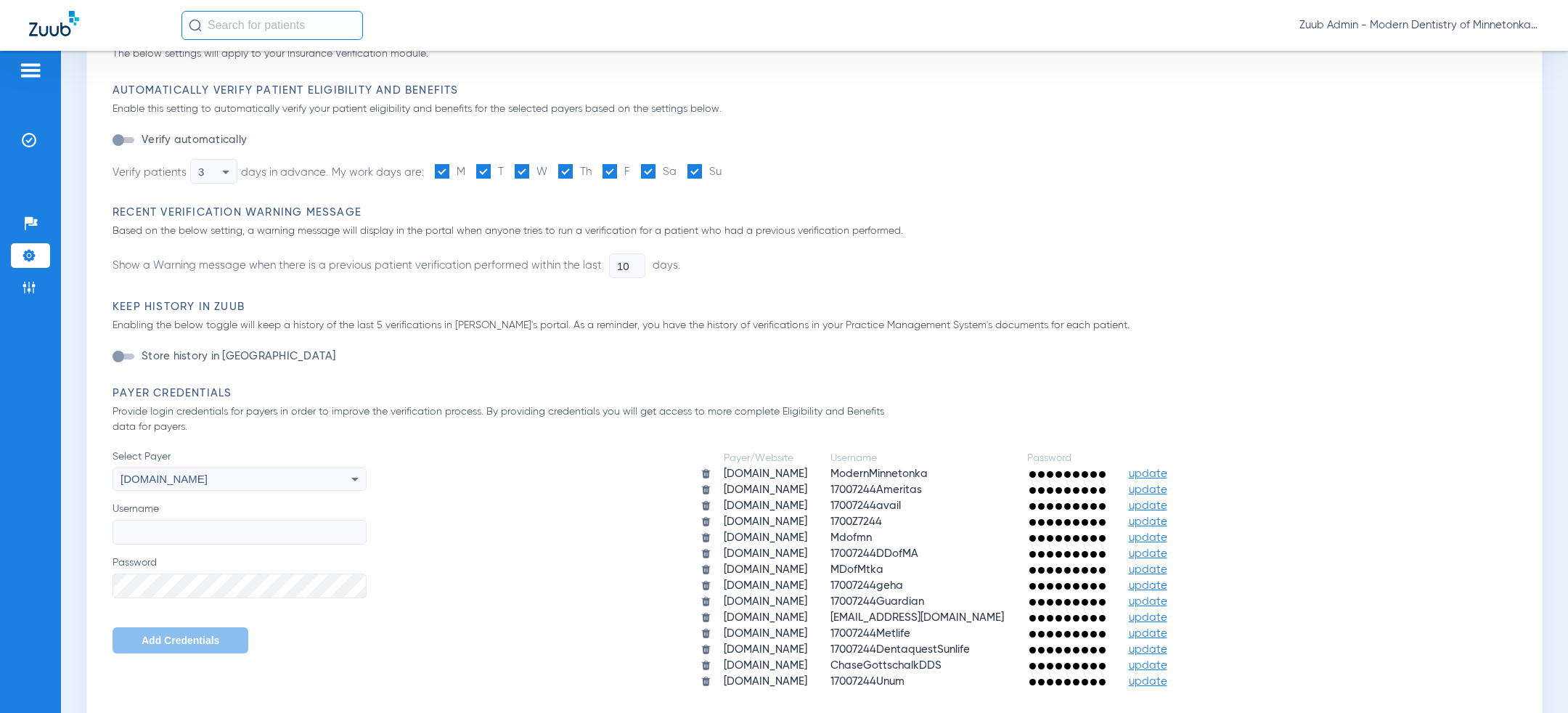
click at [260, 542] on input "Username" at bounding box center [239, 532] width 254 height 25
paste input "Mdofmn"
type input "Mdofmn"
click at [170, 641] on span "Add Credentials" at bounding box center [181, 640] width 77 height 11
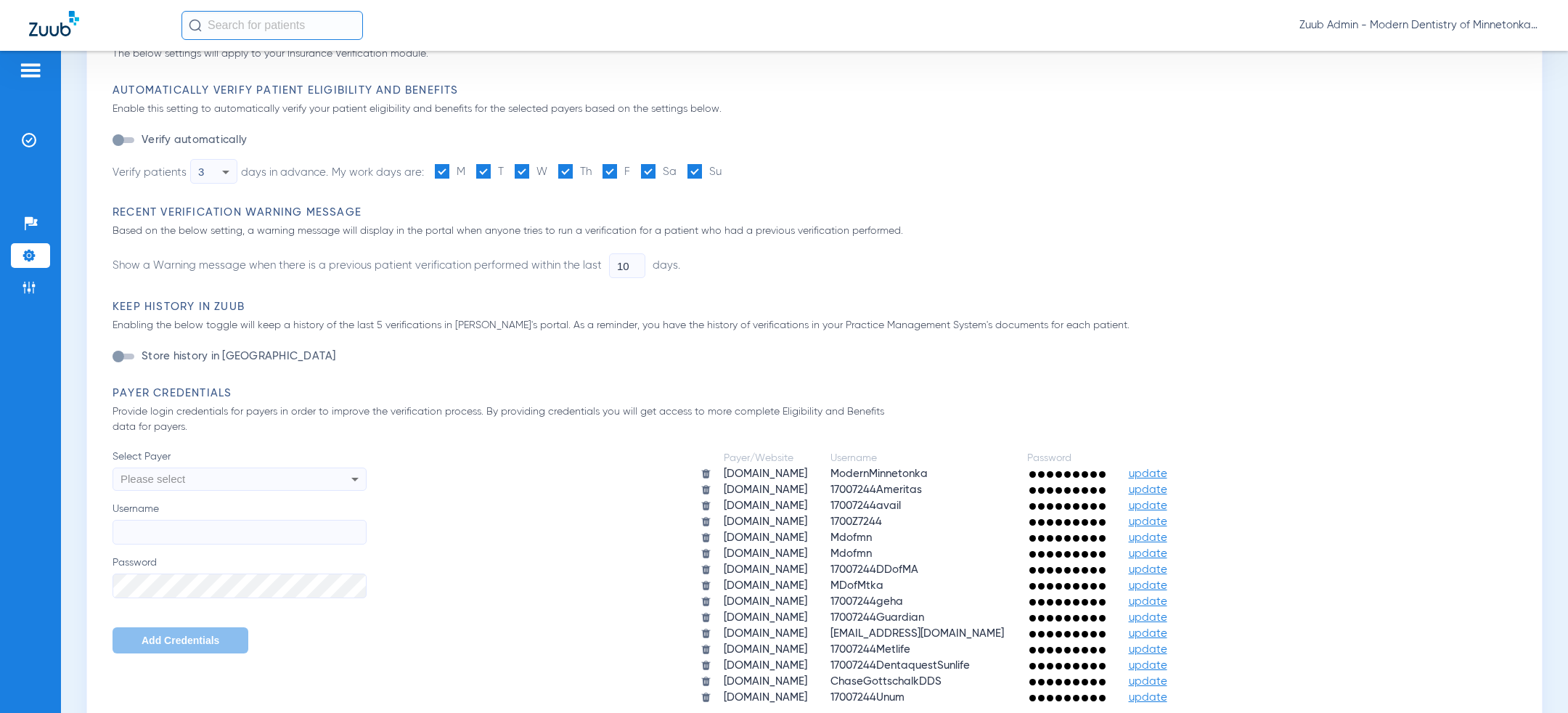
click at [228, 478] on div "Please select" at bounding box center [216, 479] width 190 height 25
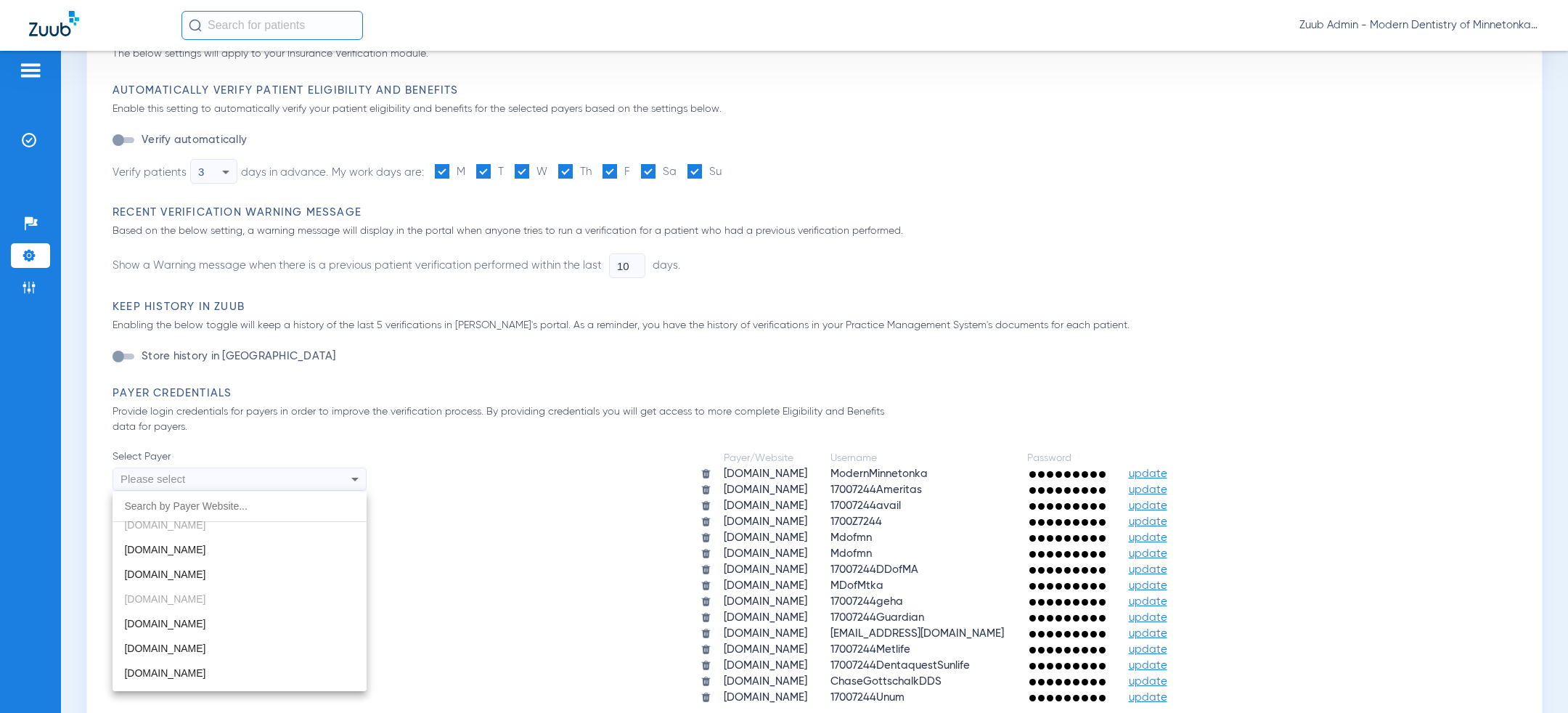
scroll to position [214, 0]
click at [199, 642] on span "[DOMAIN_NAME]" at bounding box center [165, 641] width 81 height 11
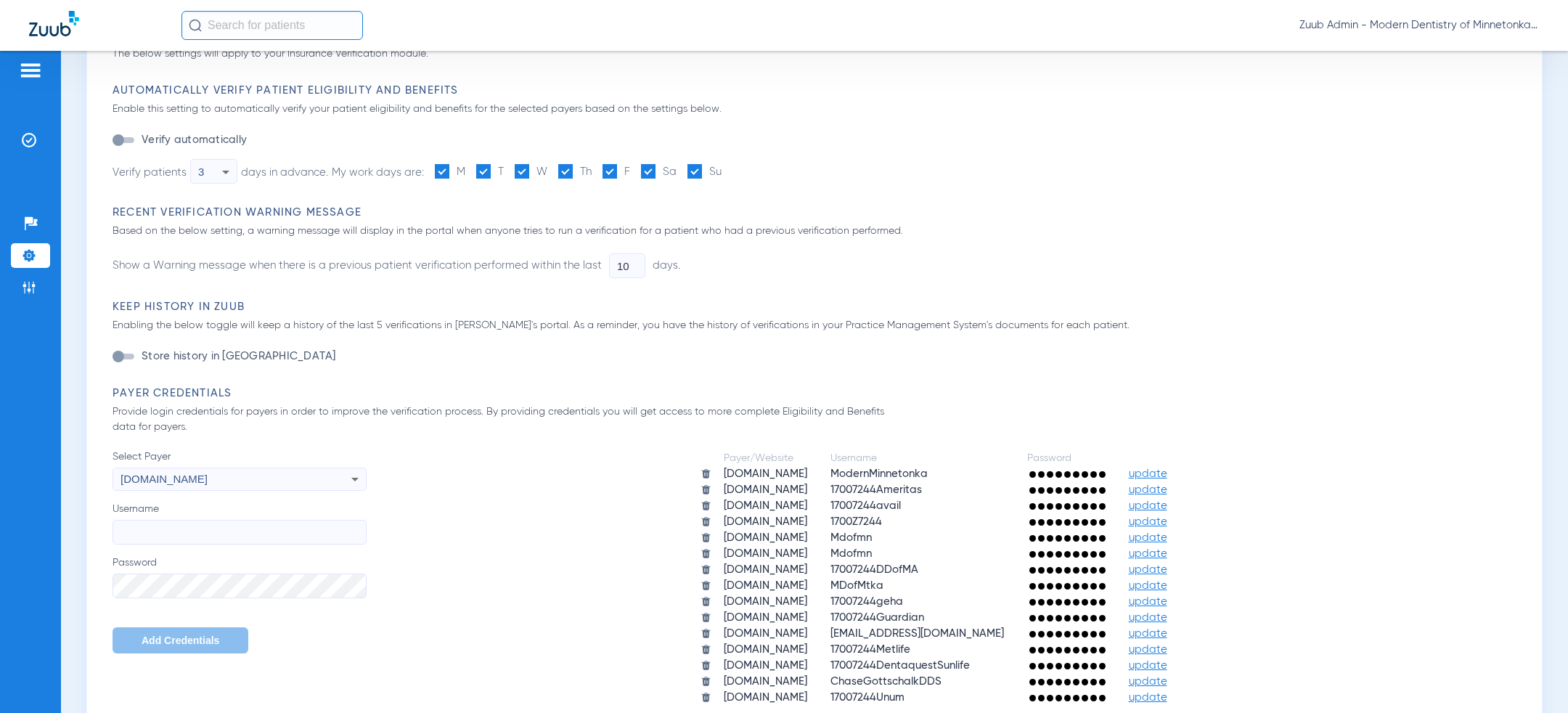
click at [201, 538] on input "Username" at bounding box center [239, 532] width 254 height 25
paste input "Mdofmn"
type input "Mdofmn"
click at [178, 647] on button "Add Credentials" at bounding box center [180, 640] width 136 height 26
click at [275, 465] on app-form-autocomplete "Select Payer Please select" at bounding box center [239, 470] width 254 height 42
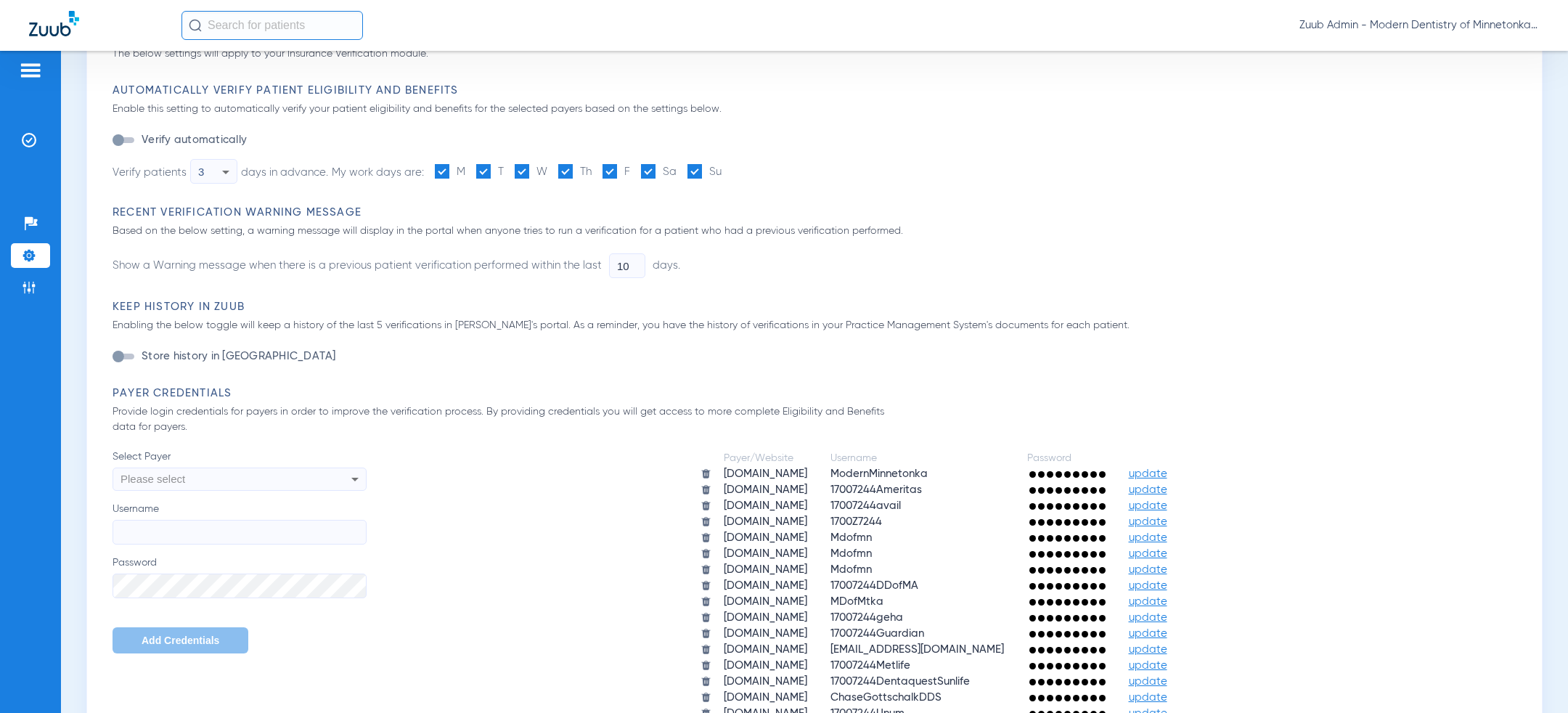
click at [275, 484] on div "Please select" at bounding box center [216, 479] width 190 height 25
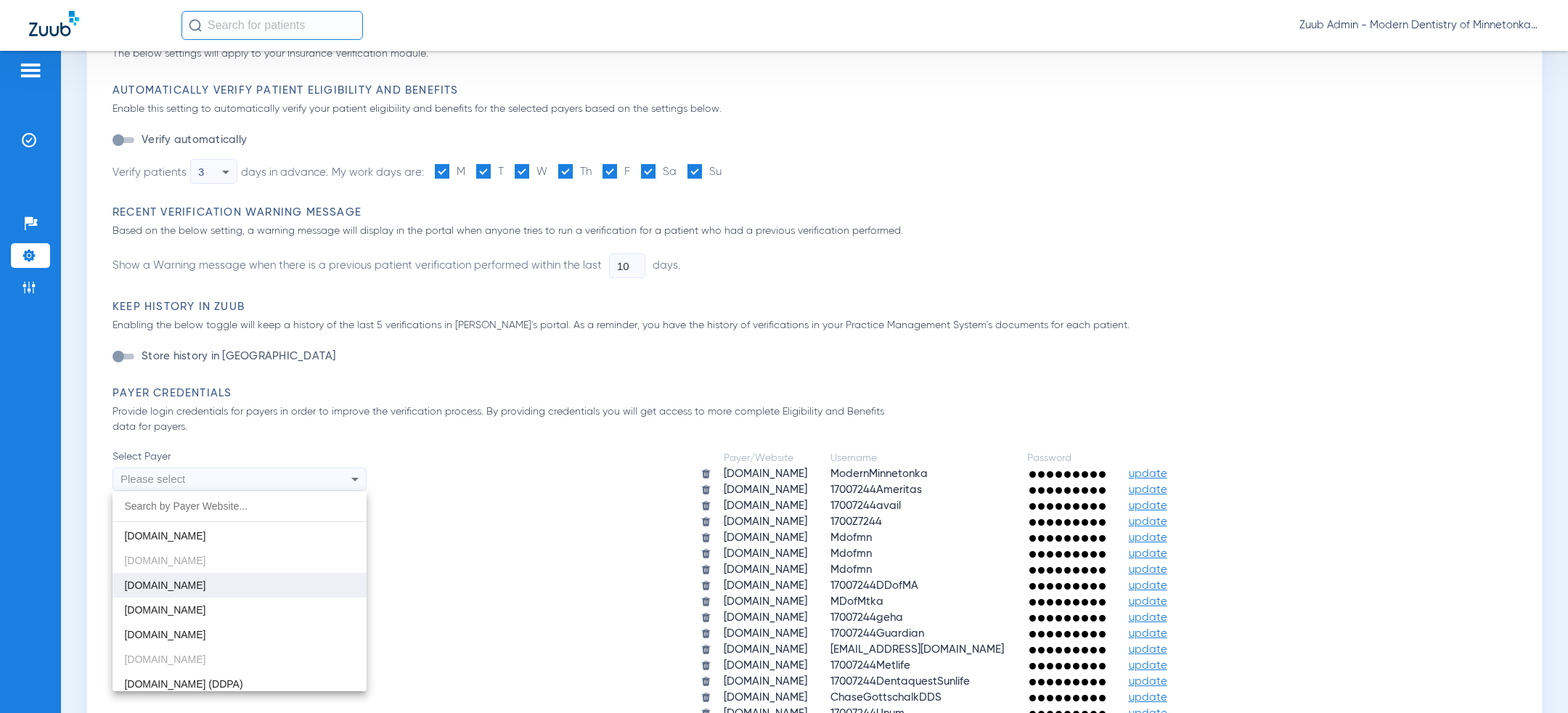
scroll to position [297, 0]
click at [263, 582] on mat-option "[DOMAIN_NAME]" at bounding box center [239, 583] width 254 height 25
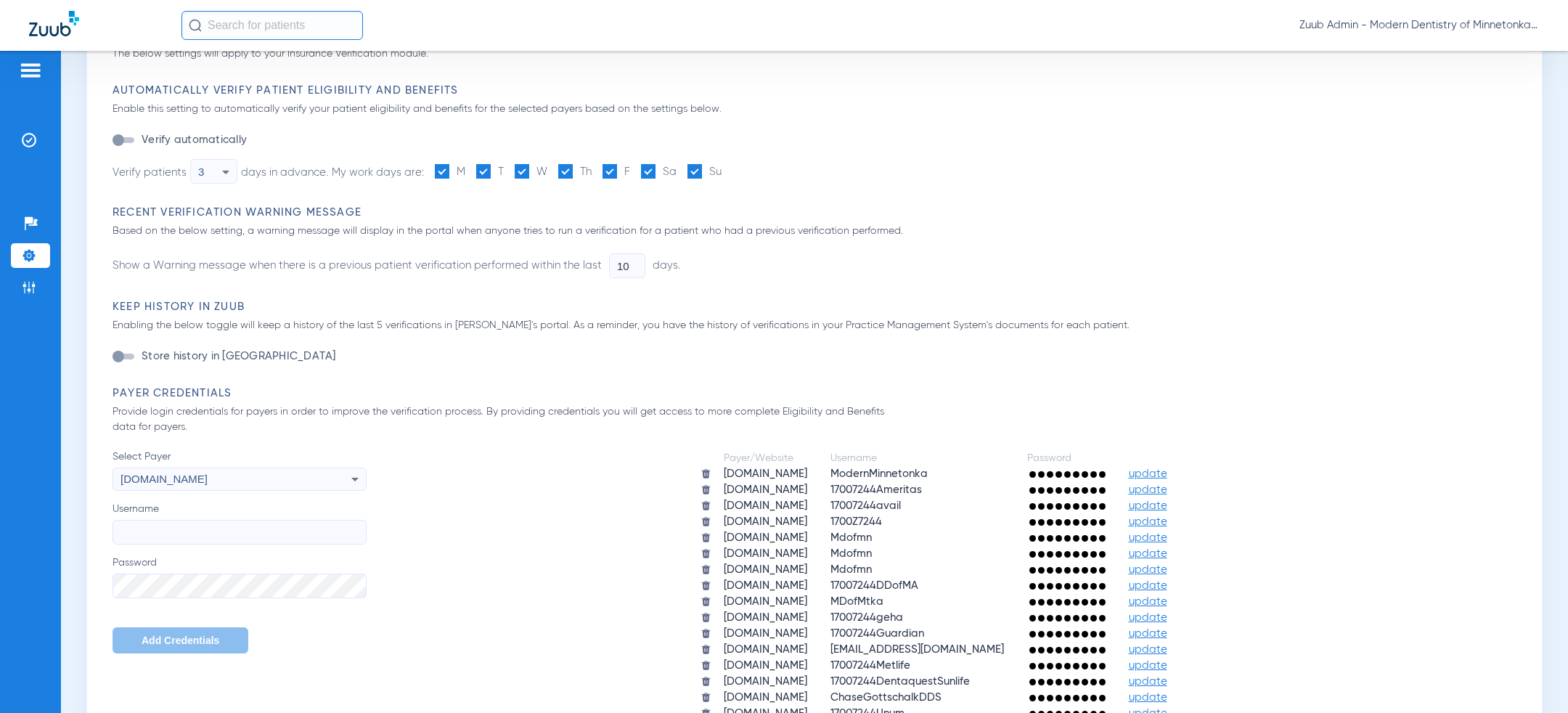
click at [225, 535] on input "Username" at bounding box center [239, 532] width 254 height 25
paste input "Mdofmn"
type input "Mdofmn"
click at [190, 644] on span "Add Credentials" at bounding box center [181, 640] width 77 height 11
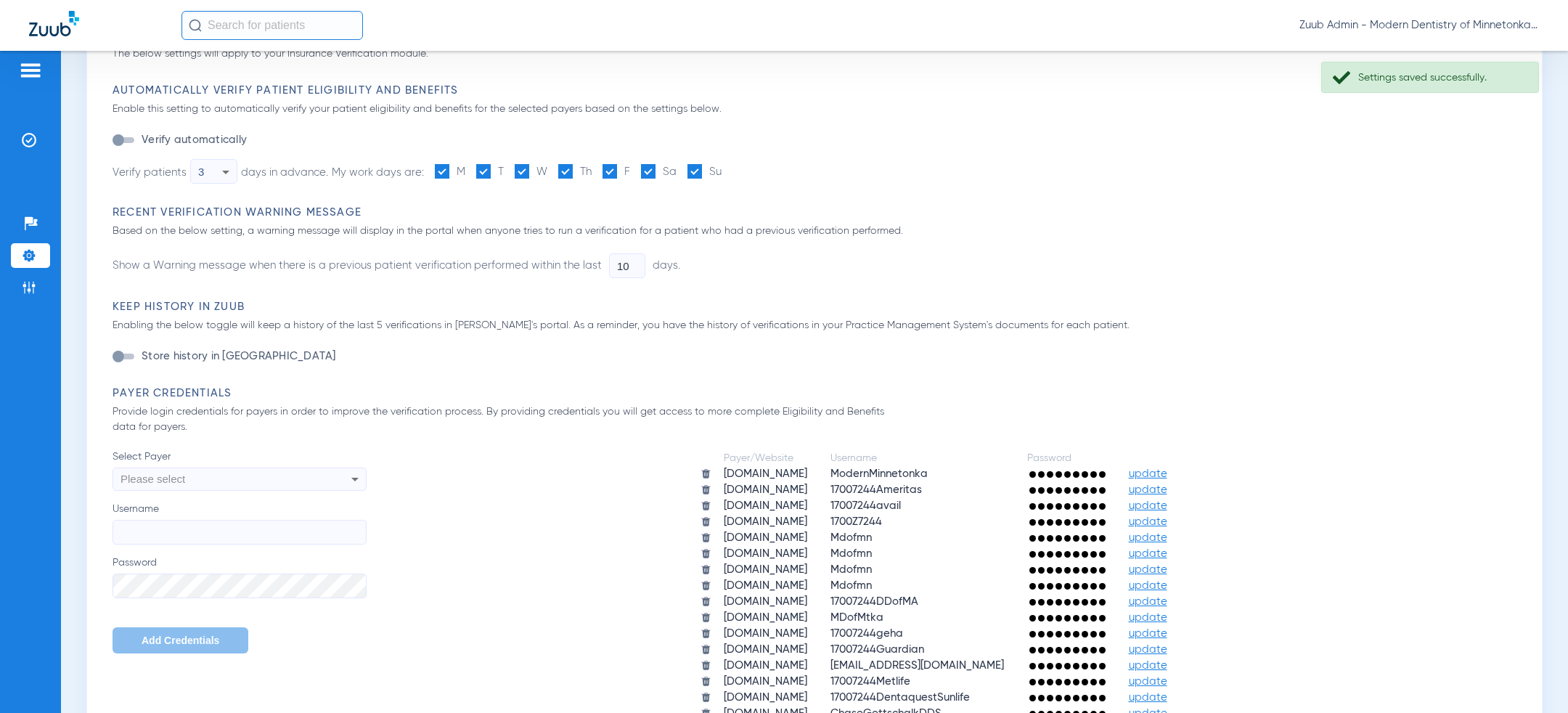
click at [247, 485] on div "Please select" at bounding box center [216, 479] width 190 height 25
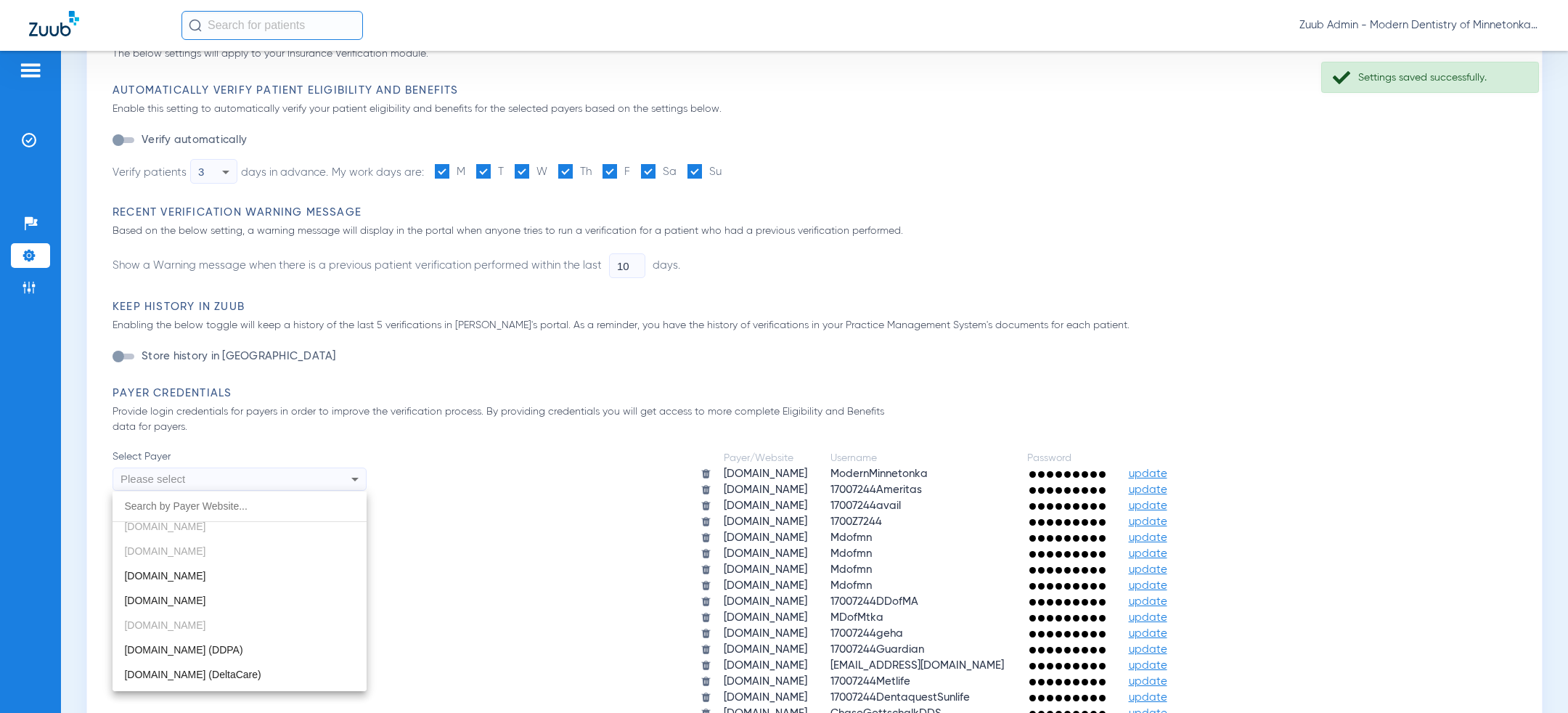
scroll to position [331, 0]
click at [228, 577] on mat-option "[DOMAIN_NAME]" at bounding box center [239, 573] width 254 height 25
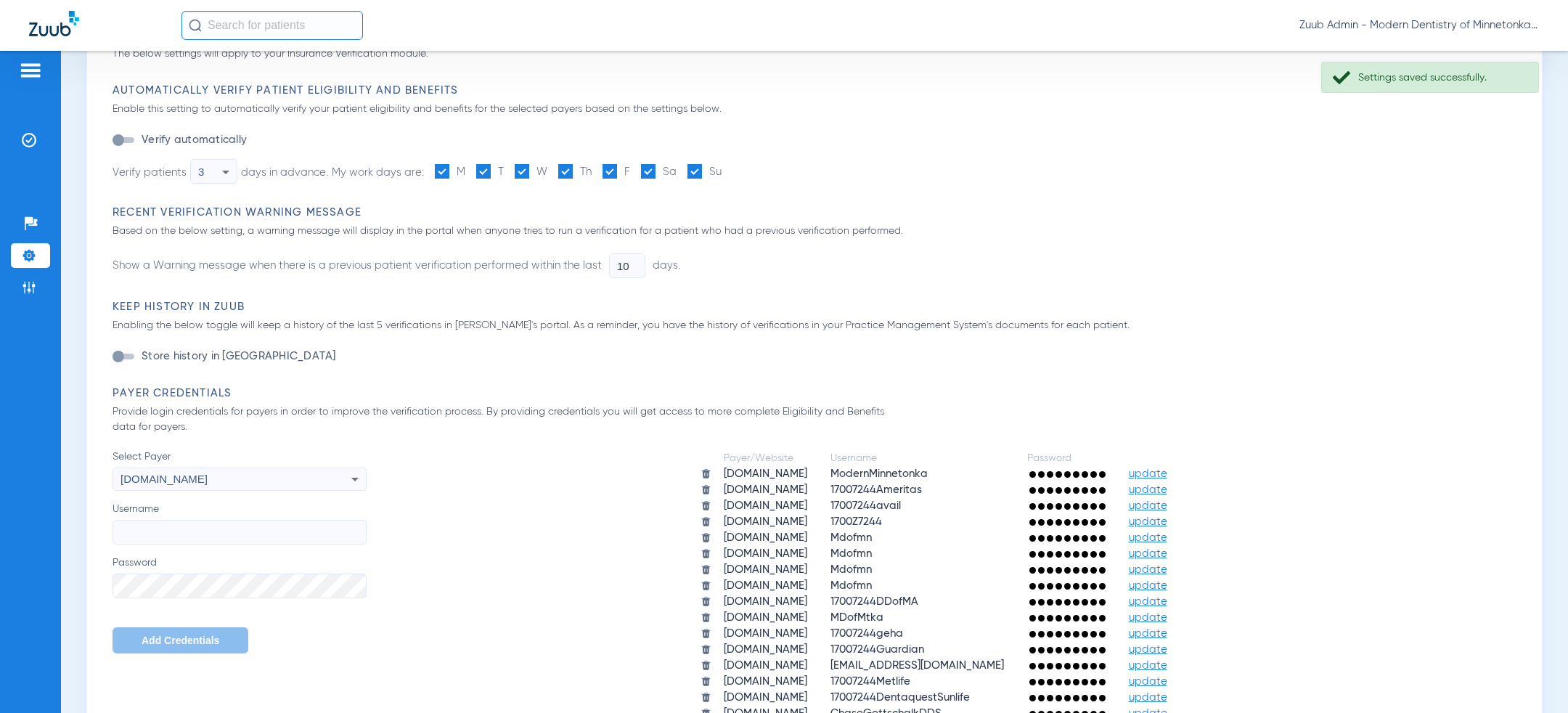
click at [228, 535] on input "Username" at bounding box center [239, 532] width 254 height 25
paste input "Mdofmn"
type input "Mdofmn"
click at [202, 648] on button "Add Credentials" at bounding box center [180, 640] width 136 height 26
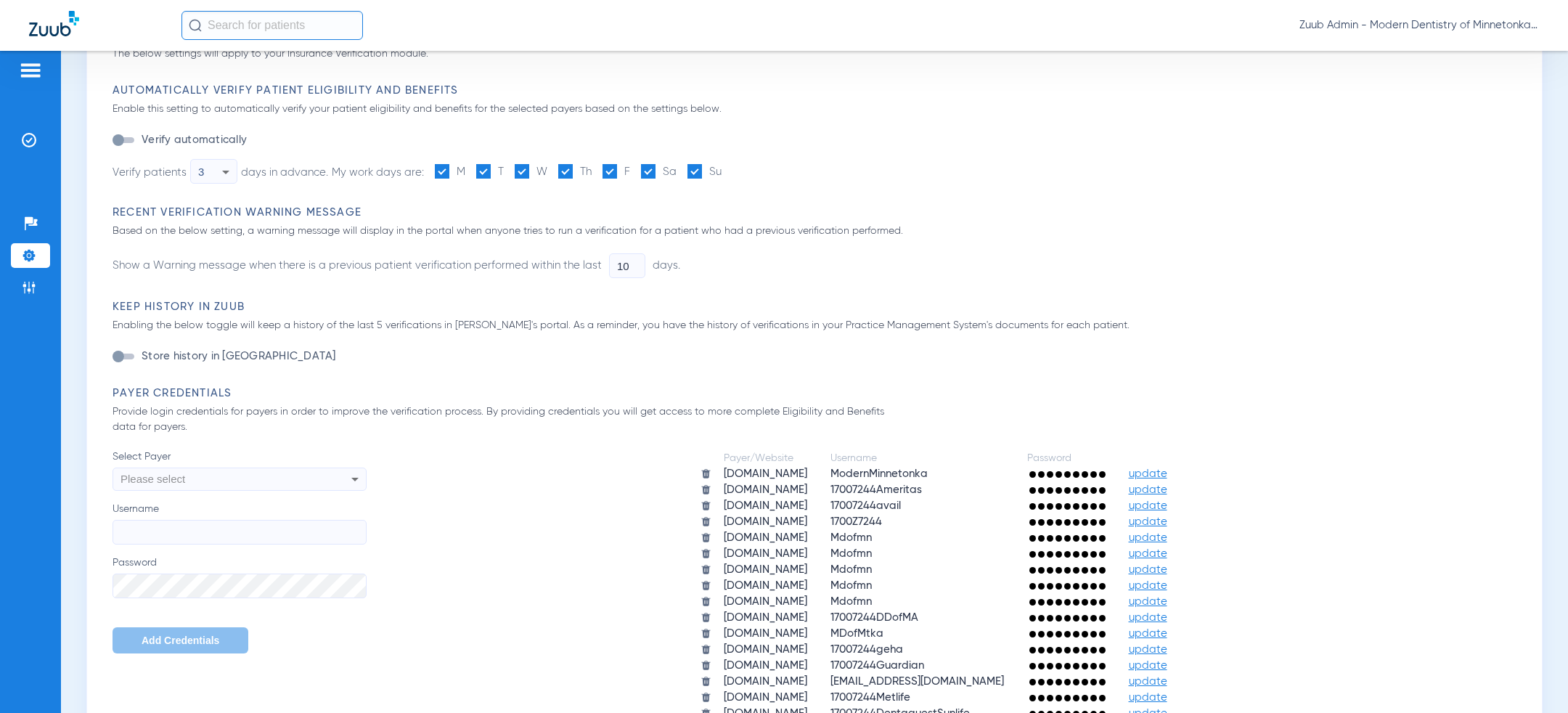
click at [306, 484] on div "Please select" at bounding box center [216, 479] width 190 height 25
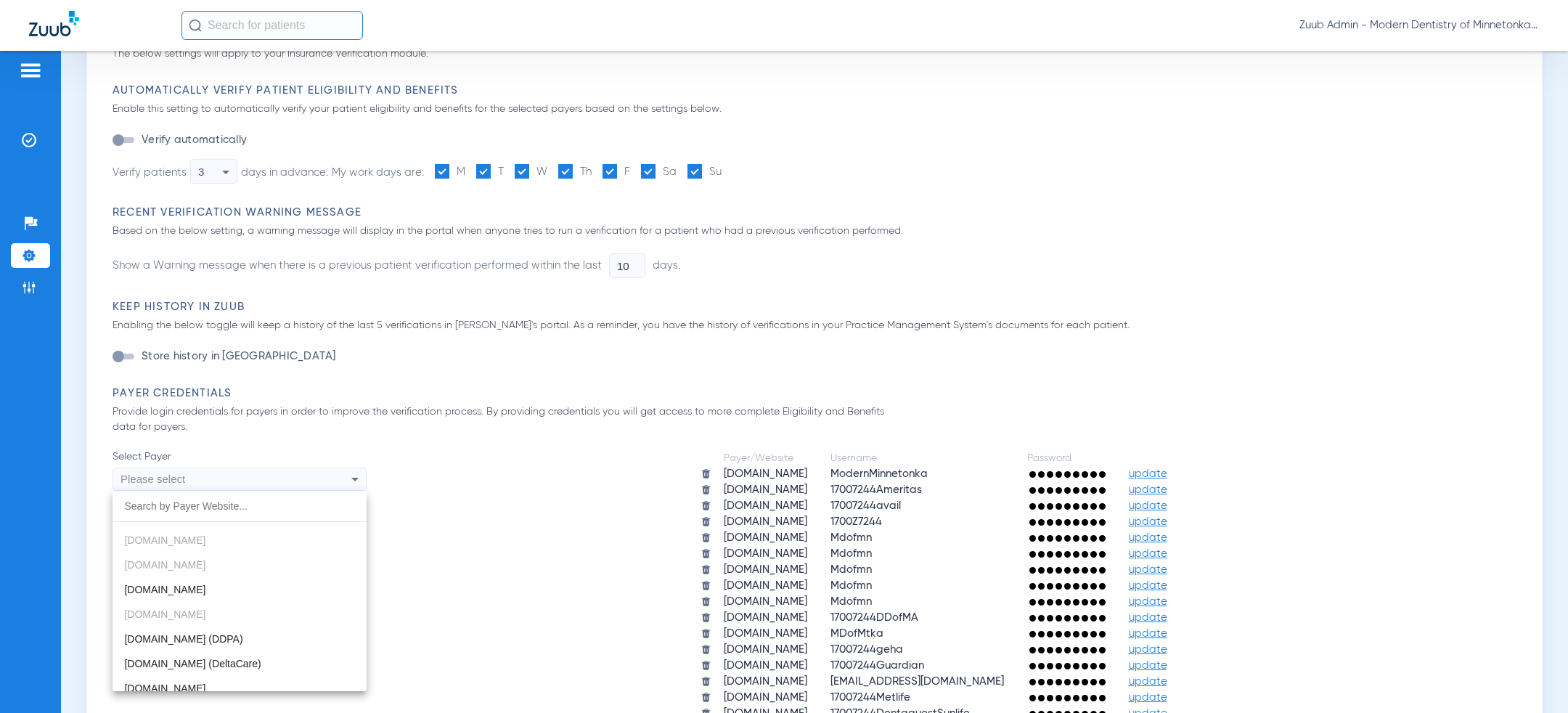
scroll to position [343, 0]
click at [253, 588] on mat-option "[DOMAIN_NAME]" at bounding box center [239, 587] width 254 height 25
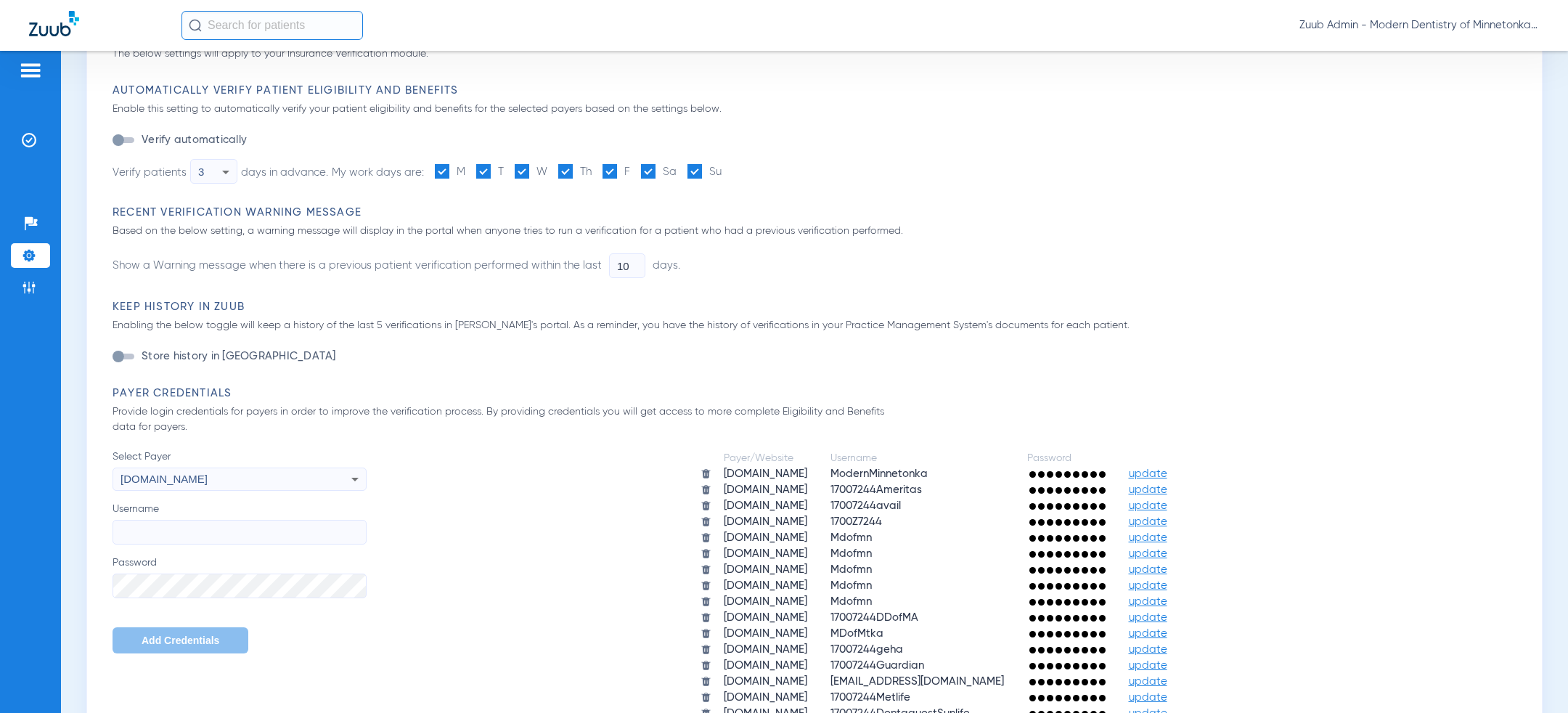
click at [247, 528] on input "Username" at bounding box center [239, 532] width 254 height 25
paste input "Modern357*"
click at [177, 531] on input "Modern357*" at bounding box center [239, 532] width 254 height 25
paste input "dofmn"
type input "Mdofmn"
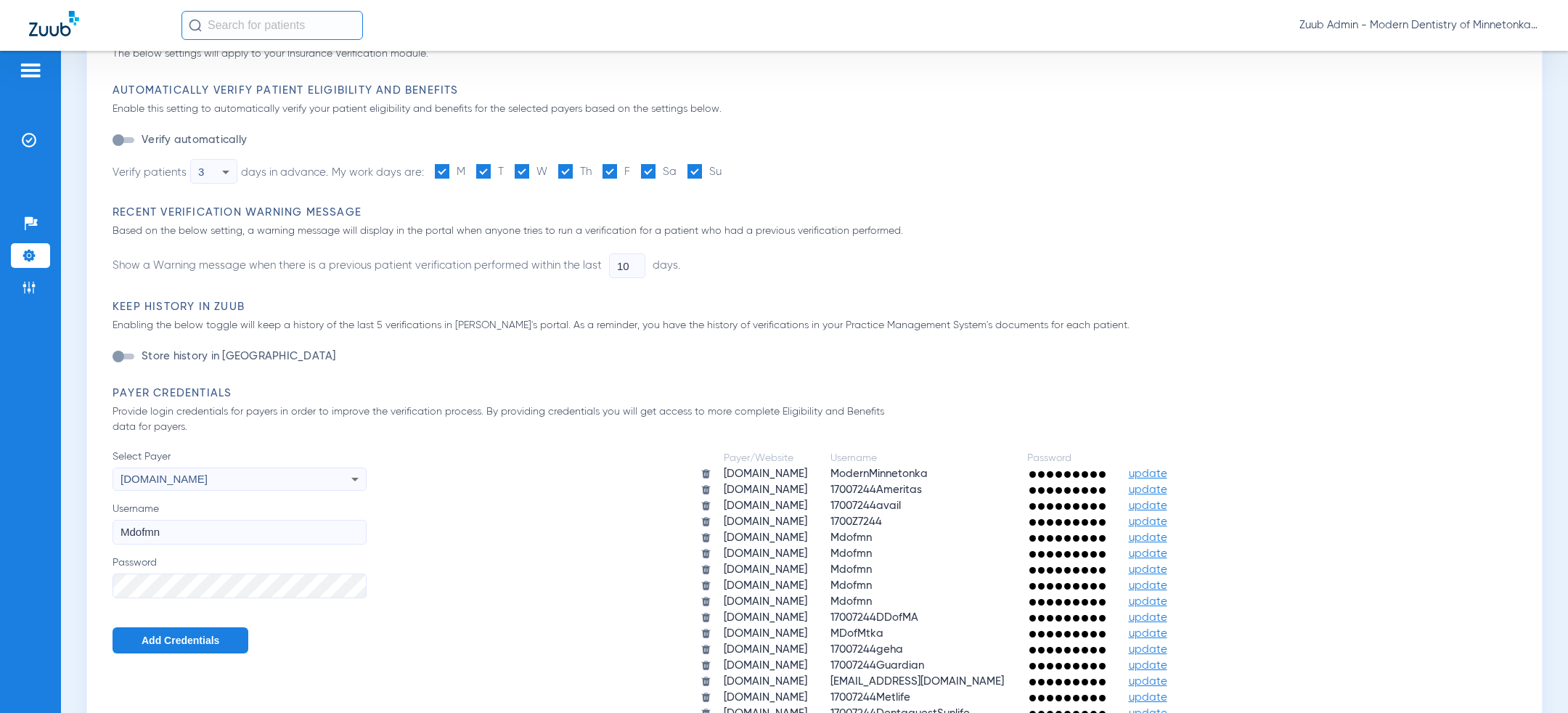
click at [173, 638] on span "Add Credentials" at bounding box center [181, 640] width 77 height 11
click at [225, 486] on div "Please select" at bounding box center [216, 479] width 190 height 25
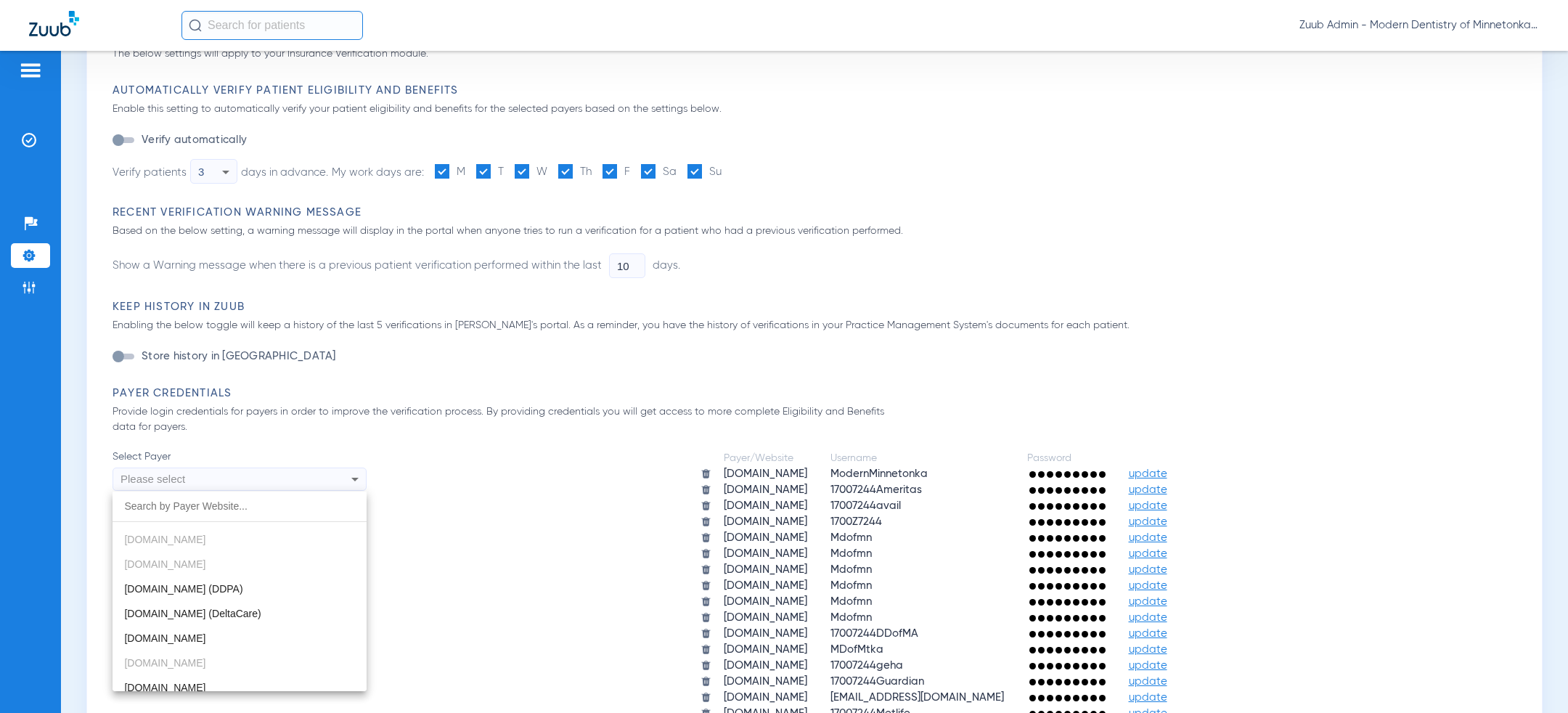
scroll to position [452, 0]
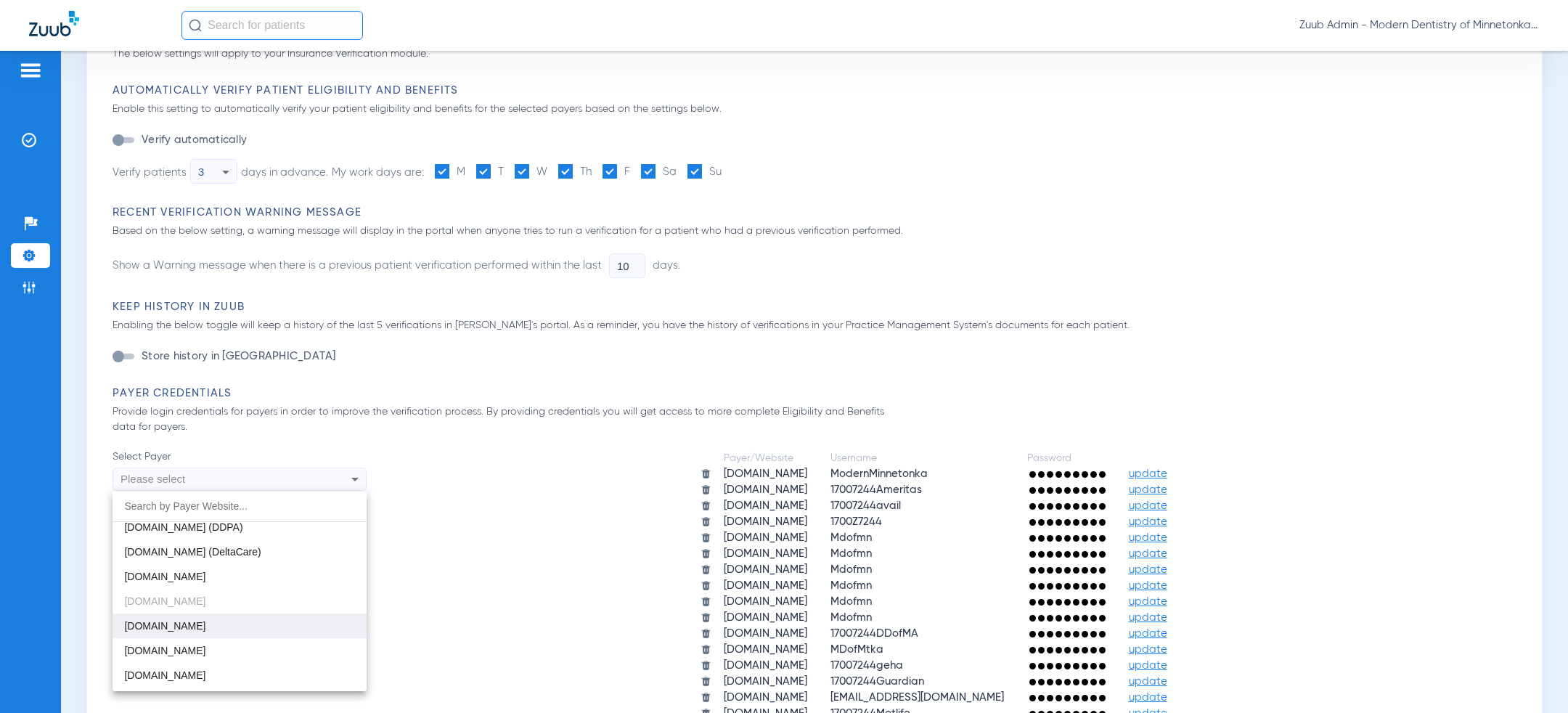
click at [219, 619] on mat-option "[DOMAIN_NAME]" at bounding box center [239, 626] width 254 height 25
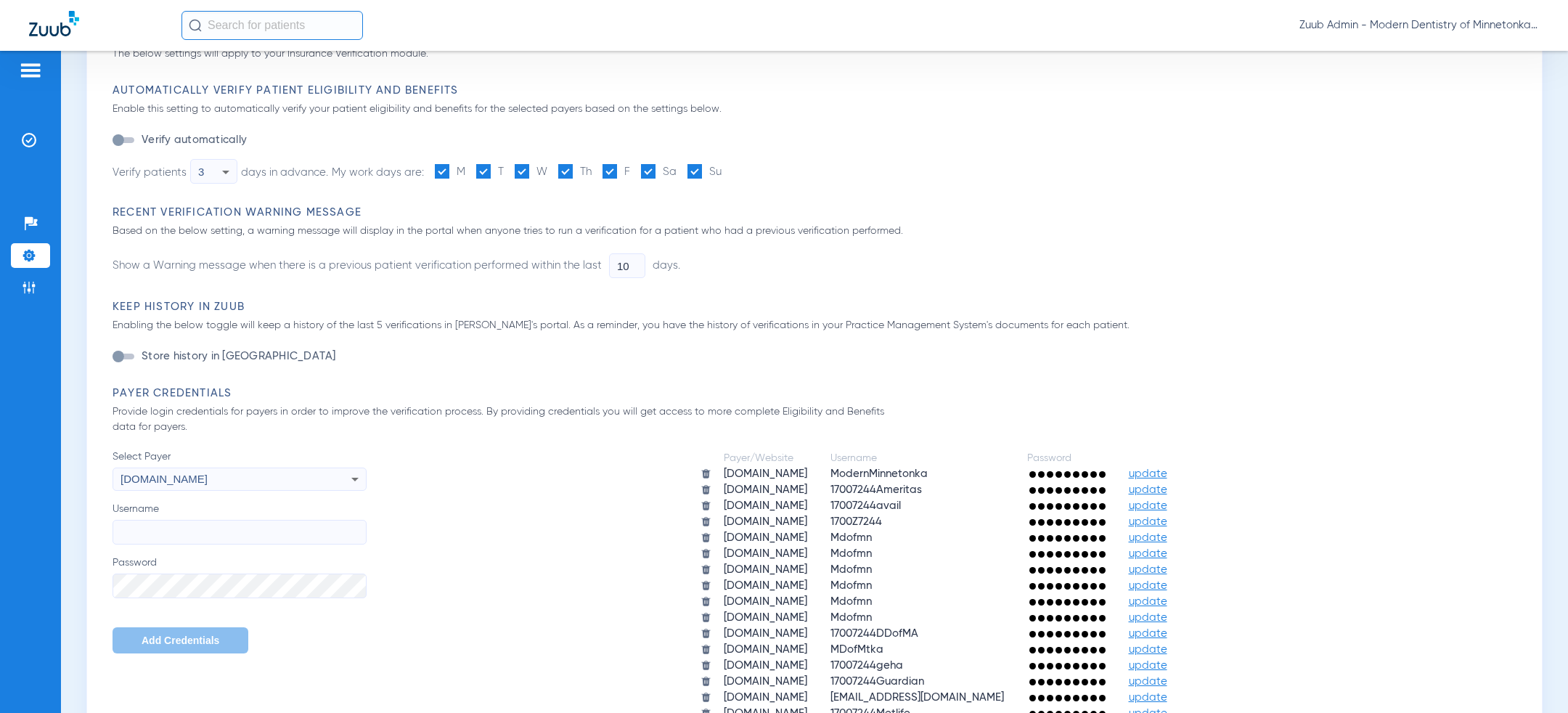
click at [219, 530] on input "Username" at bounding box center [239, 532] width 254 height 25
paste input "Mdofmn"
type input "Mdofmn"
click at [156, 642] on span "Add Credentials" at bounding box center [181, 640] width 77 height 11
click at [227, 484] on div "Please select" at bounding box center [216, 479] width 190 height 25
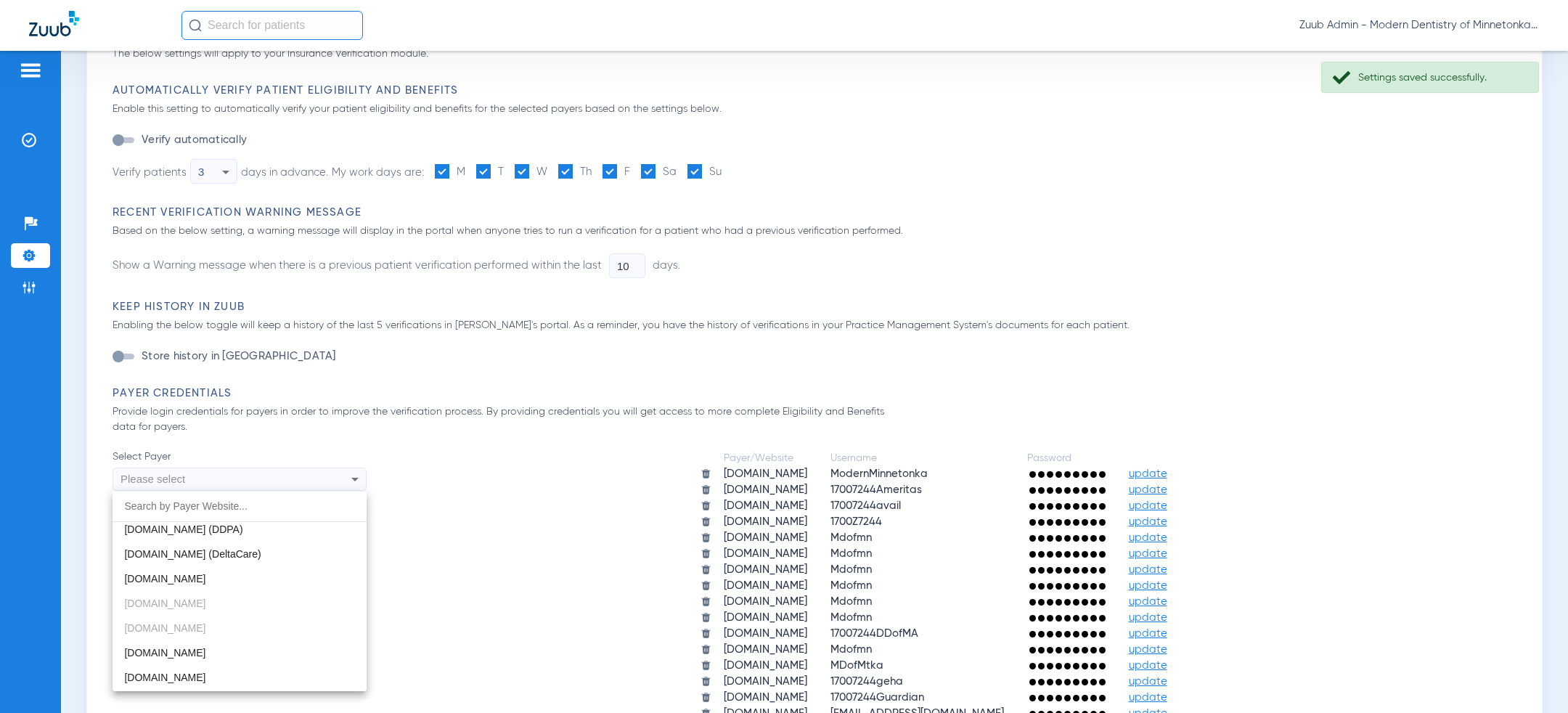
scroll to position [456, 0]
click at [227, 579] on mat-option "[DOMAIN_NAME]" at bounding box center [239, 573] width 254 height 25
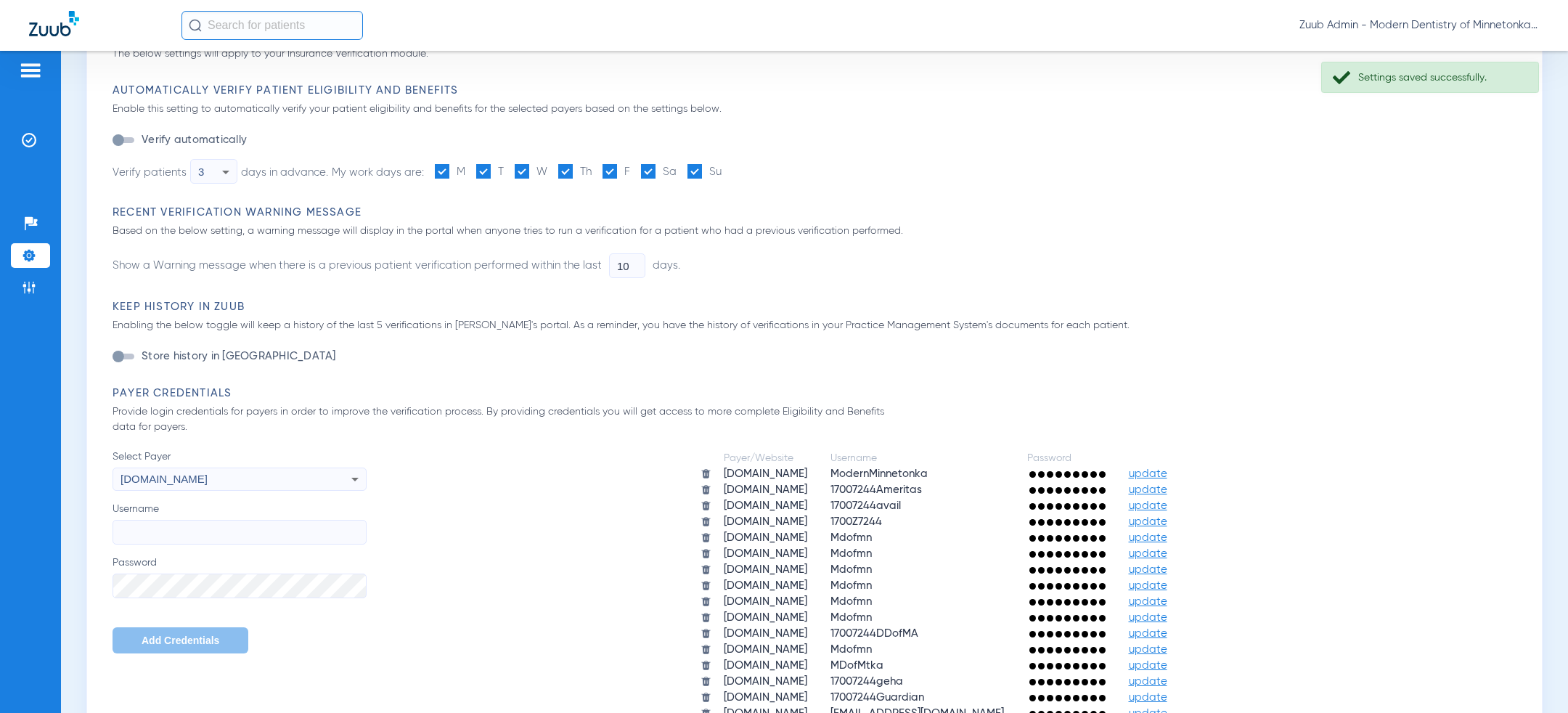
click at [205, 515] on label "Username" at bounding box center [239, 523] width 254 height 43
click at [205, 520] on input "Username" at bounding box center [239, 532] width 254 height 25
paste input "Mdofmn"
type input "Mdofmn"
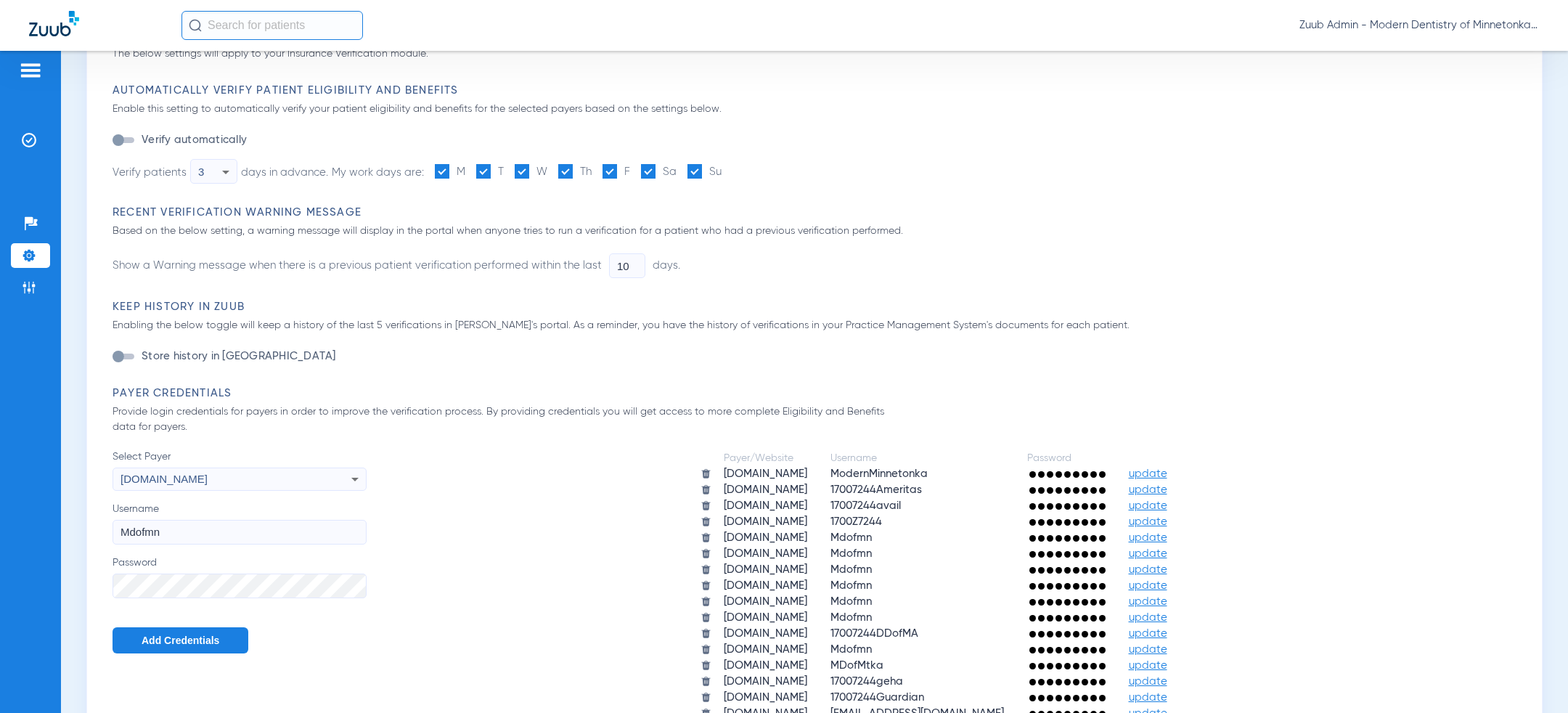
click at [175, 640] on span "Add Credentials" at bounding box center [181, 640] width 77 height 11
click at [285, 481] on div "Please select" at bounding box center [216, 479] width 190 height 25
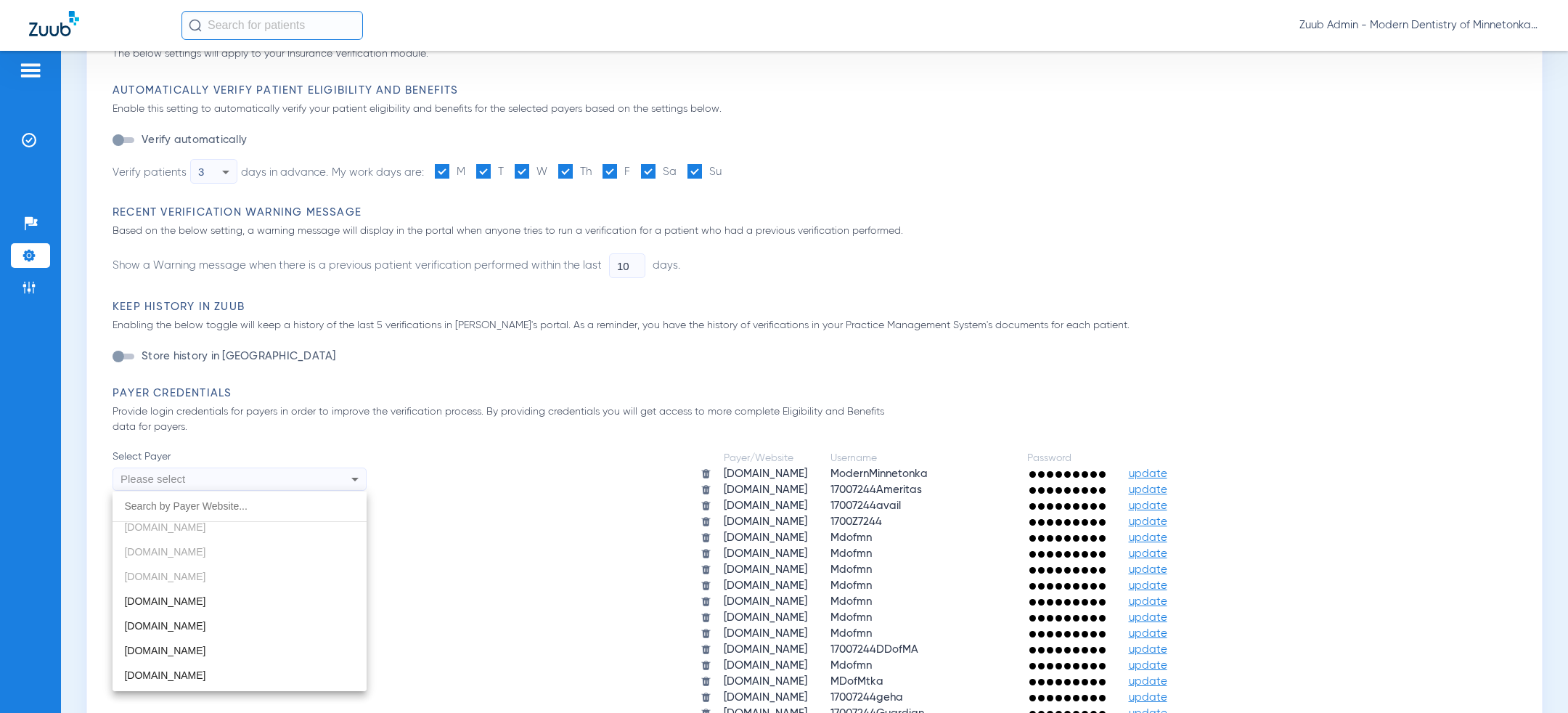
scroll to position [515, 0]
click at [220, 603] on mat-option "[DOMAIN_NAME]" at bounding box center [239, 612] width 254 height 25
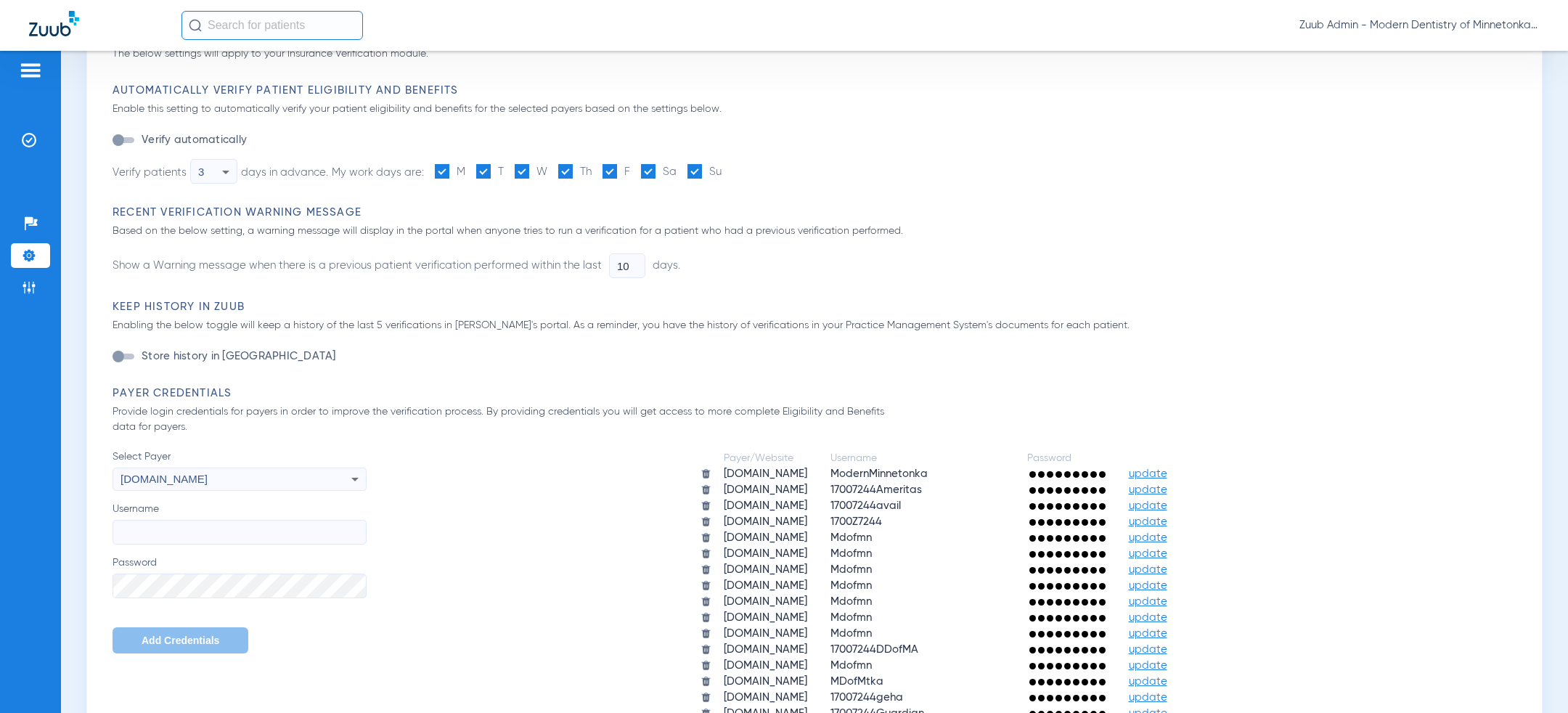
click at [221, 538] on input "Username" at bounding box center [239, 532] width 254 height 25
paste input "Mdofmn"
type input "Mdofmn"
click at [178, 642] on span "Add Credentials" at bounding box center [181, 640] width 77 height 11
click at [247, 484] on div "Please select" at bounding box center [216, 479] width 190 height 25
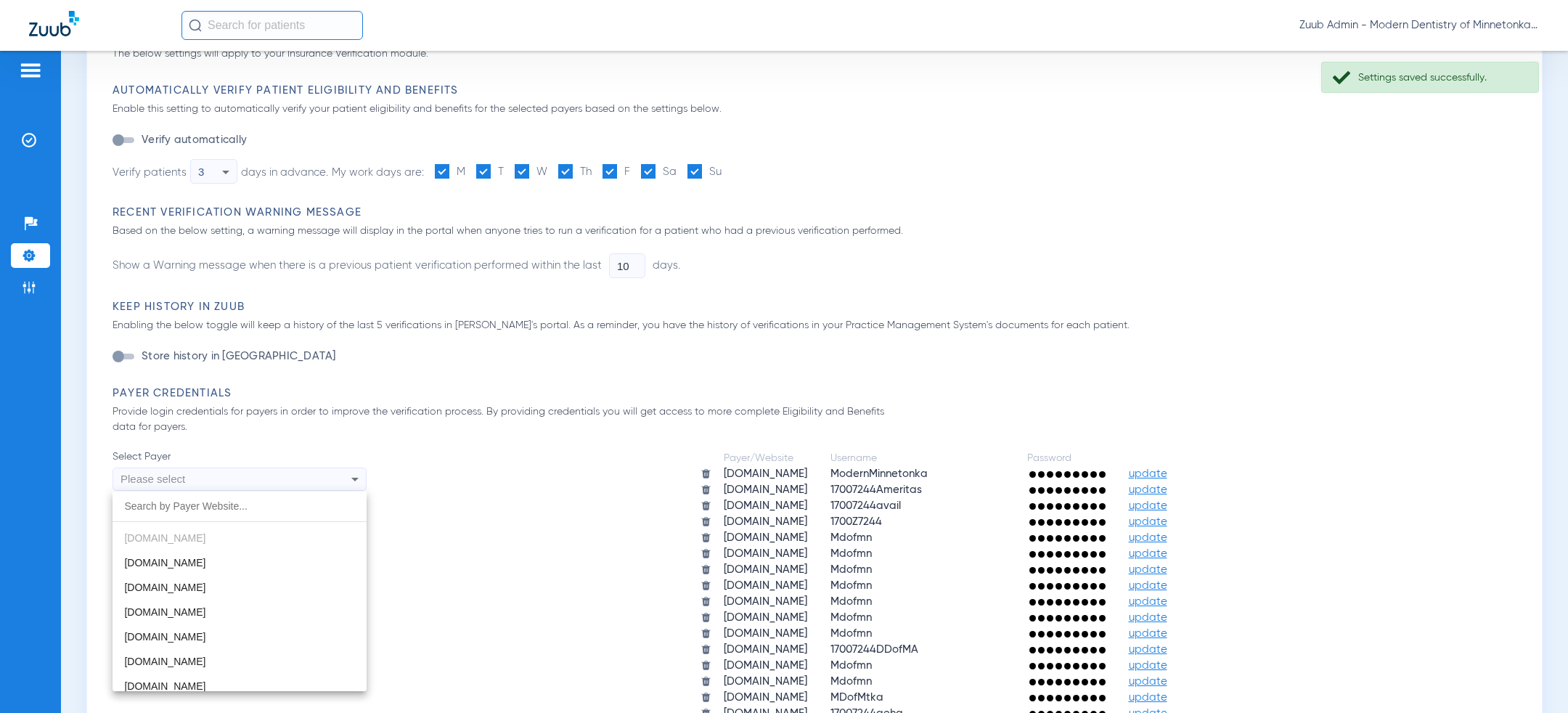
scroll to position [599, 0]
click at [225, 554] on mat-option "[DOMAIN_NAME]" at bounding box center [239, 553] width 254 height 25
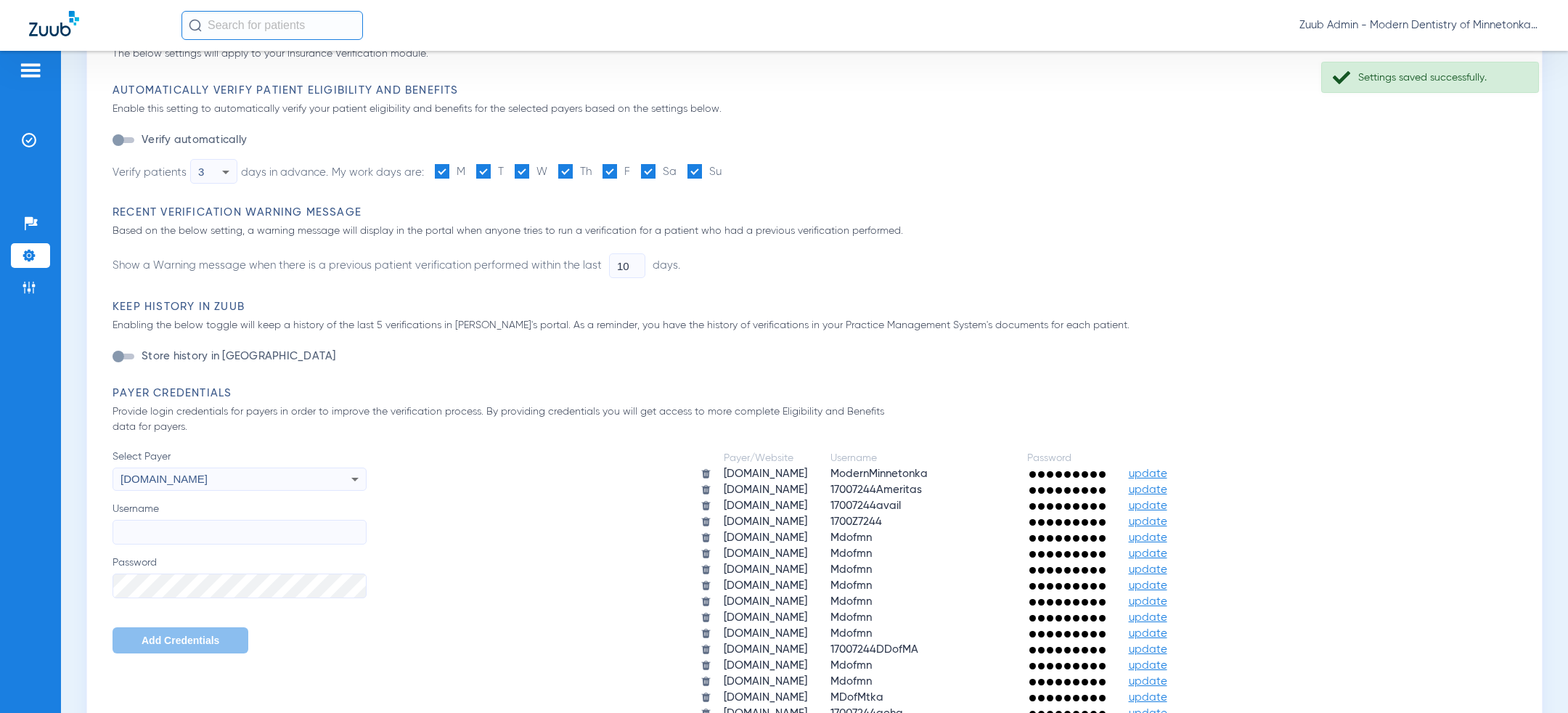
click at [225, 545] on div "Select Payer [DOMAIN_NAME] Username Password Add Credentials" at bounding box center [239, 551] width 254 height 204
click at [225, 532] on input "Username" at bounding box center [239, 532] width 254 height 25
paste input "Mdofmn"
type input "Mdofmn"
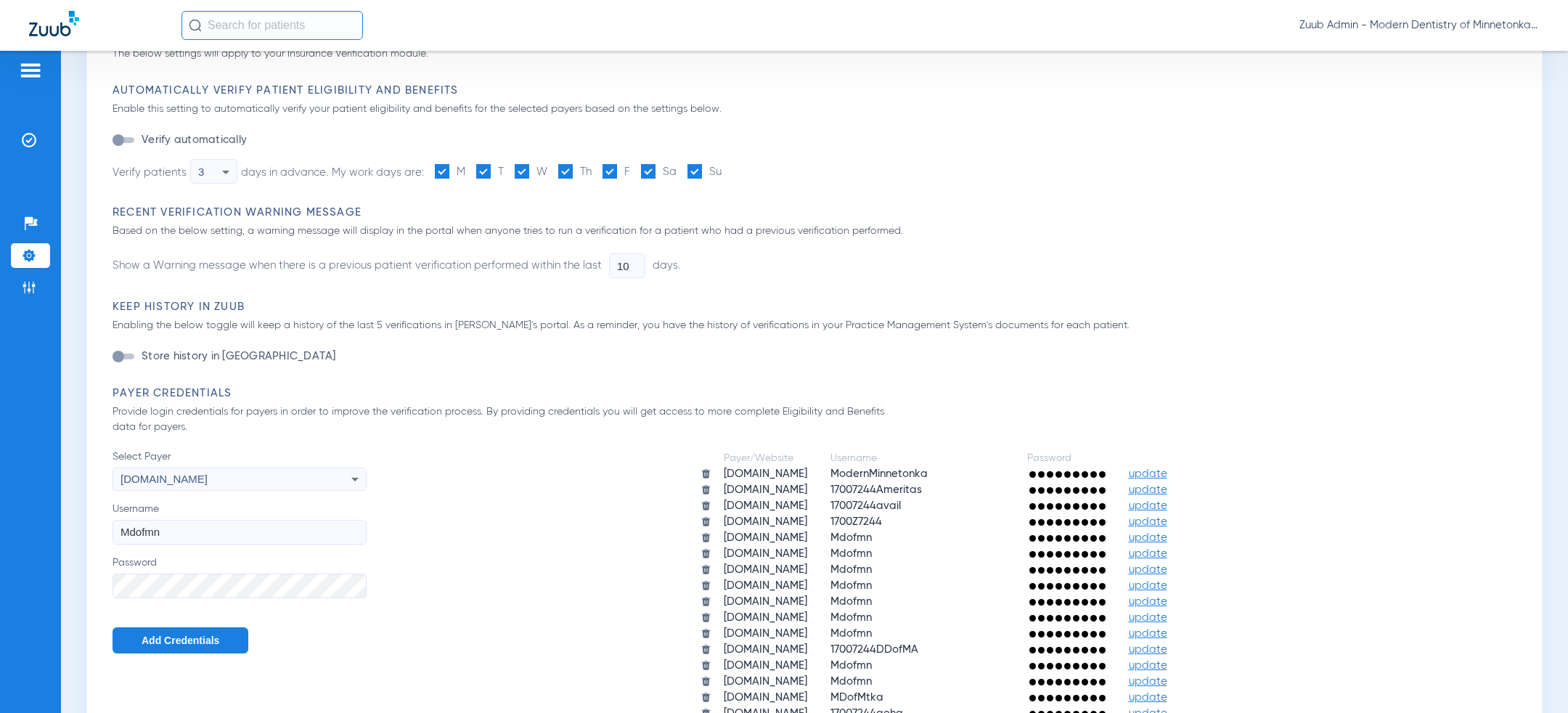
click at [190, 648] on button "Add Credentials" at bounding box center [180, 640] width 136 height 26
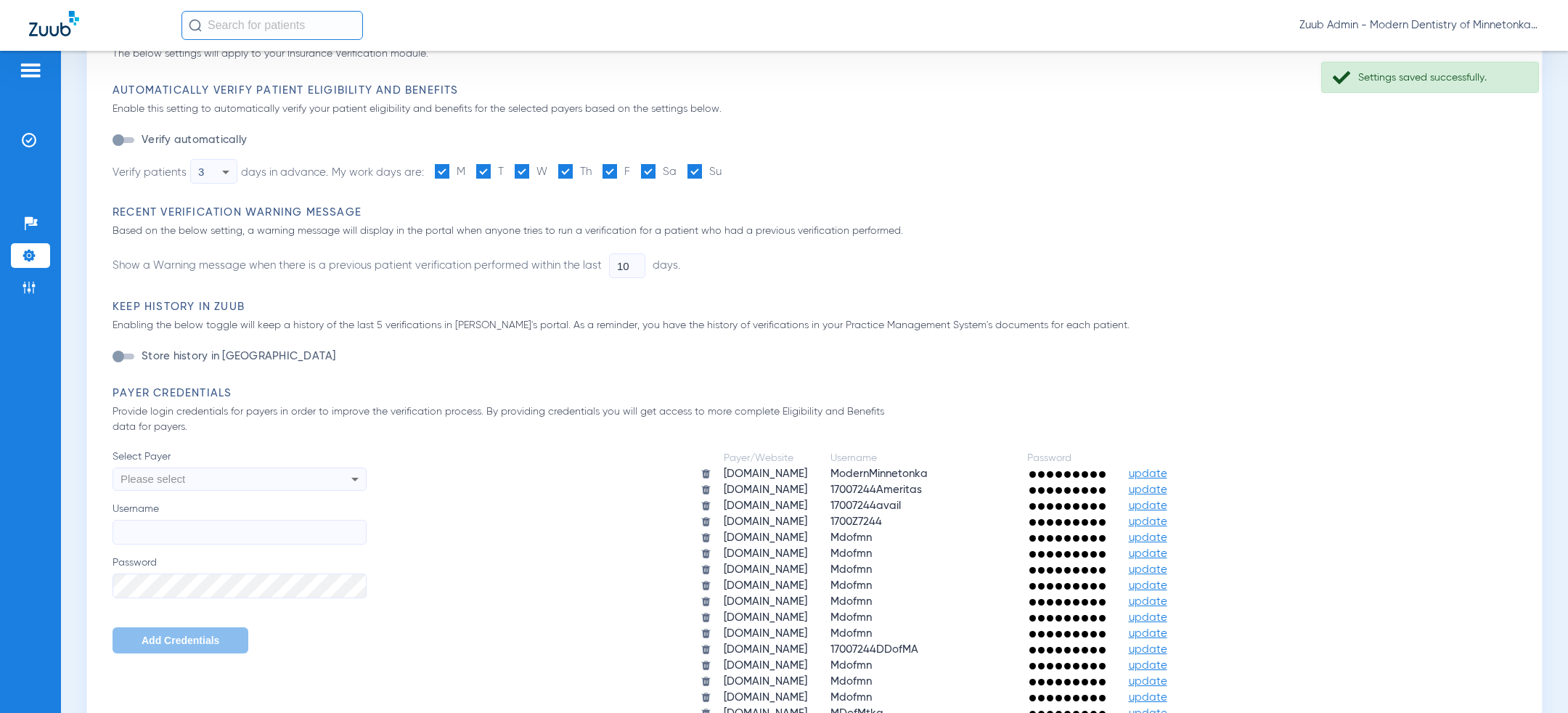
click at [260, 477] on div "Please select" at bounding box center [216, 479] width 190 height 25
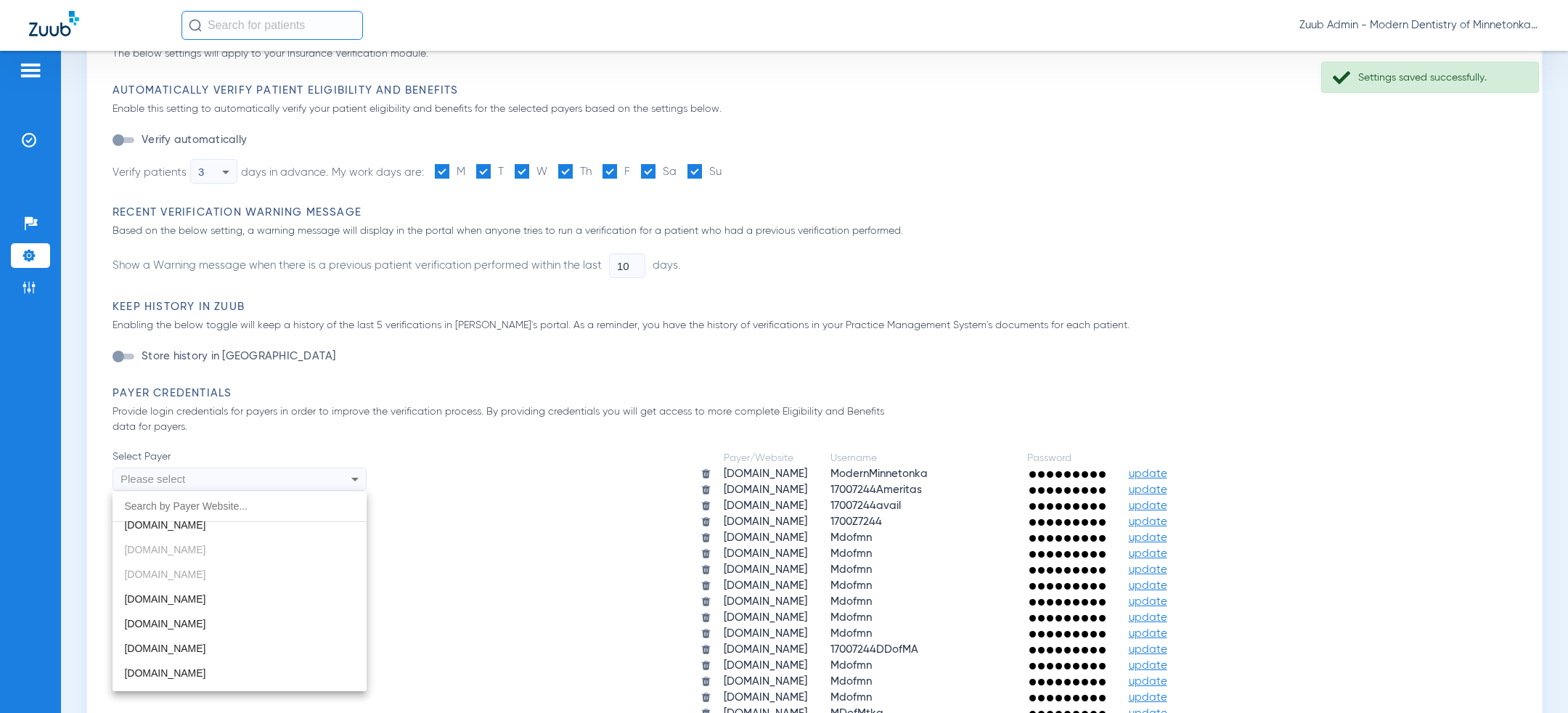
scroll to position [580, 0]
click at [225, 596] on mat-option "[DOMAIN_NAME]" at bounding box center [239, 596] width 254 height 25
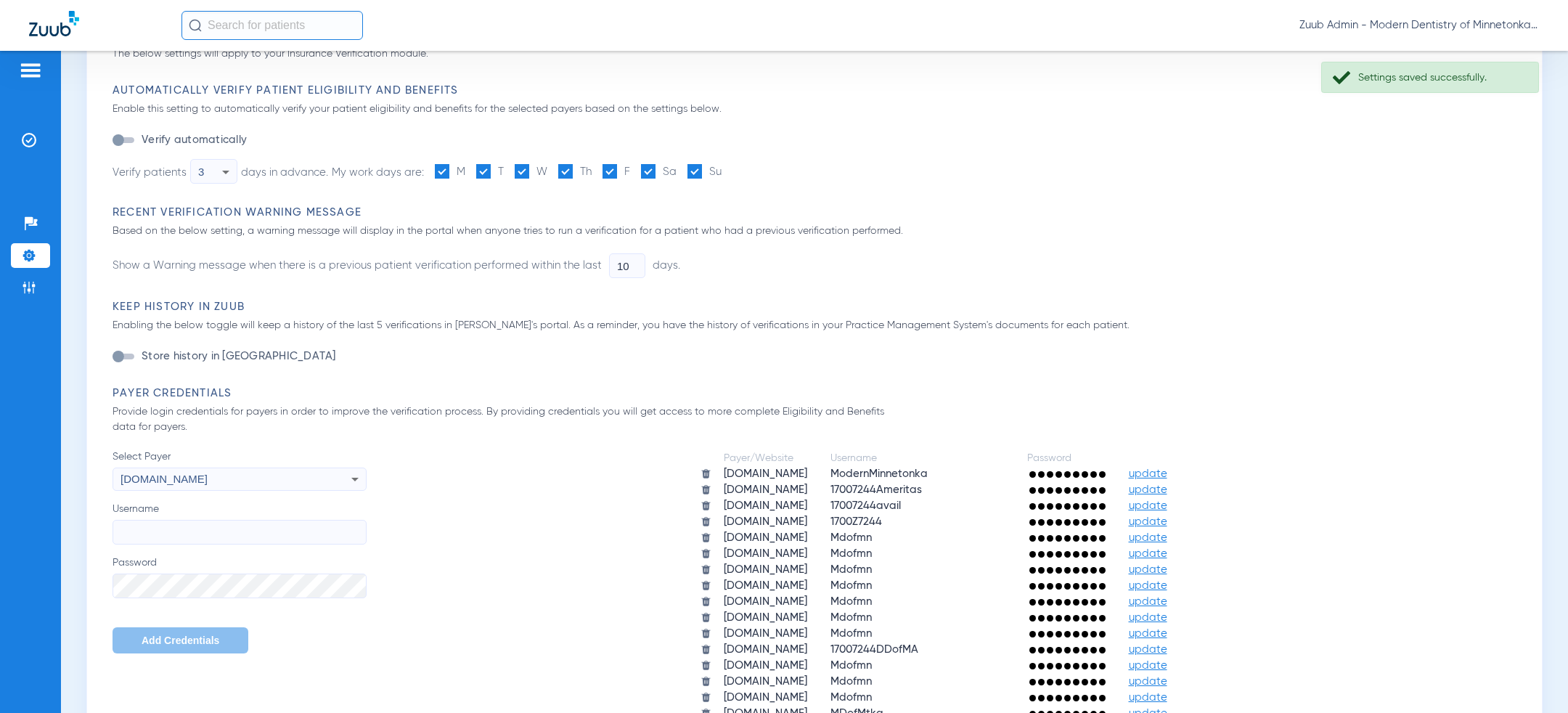
click at [229, 525] on input "Username" at bounding box center [239, 532] width 254 height 25
paste input "Mdofmn"
type input "Mdofmn"
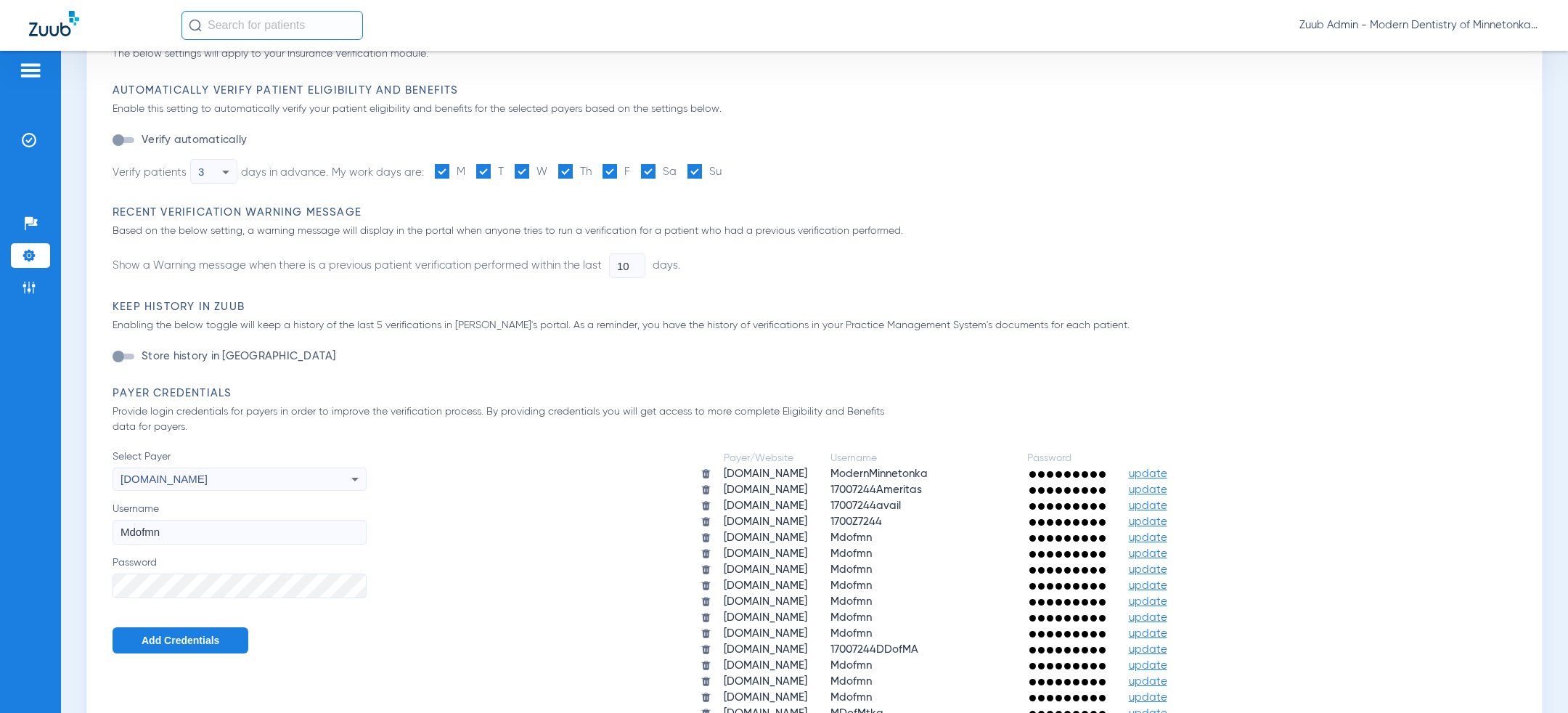
click at [203, 640] on span "Add Credentials" at bounding box center [181, 640] width 77 height 11
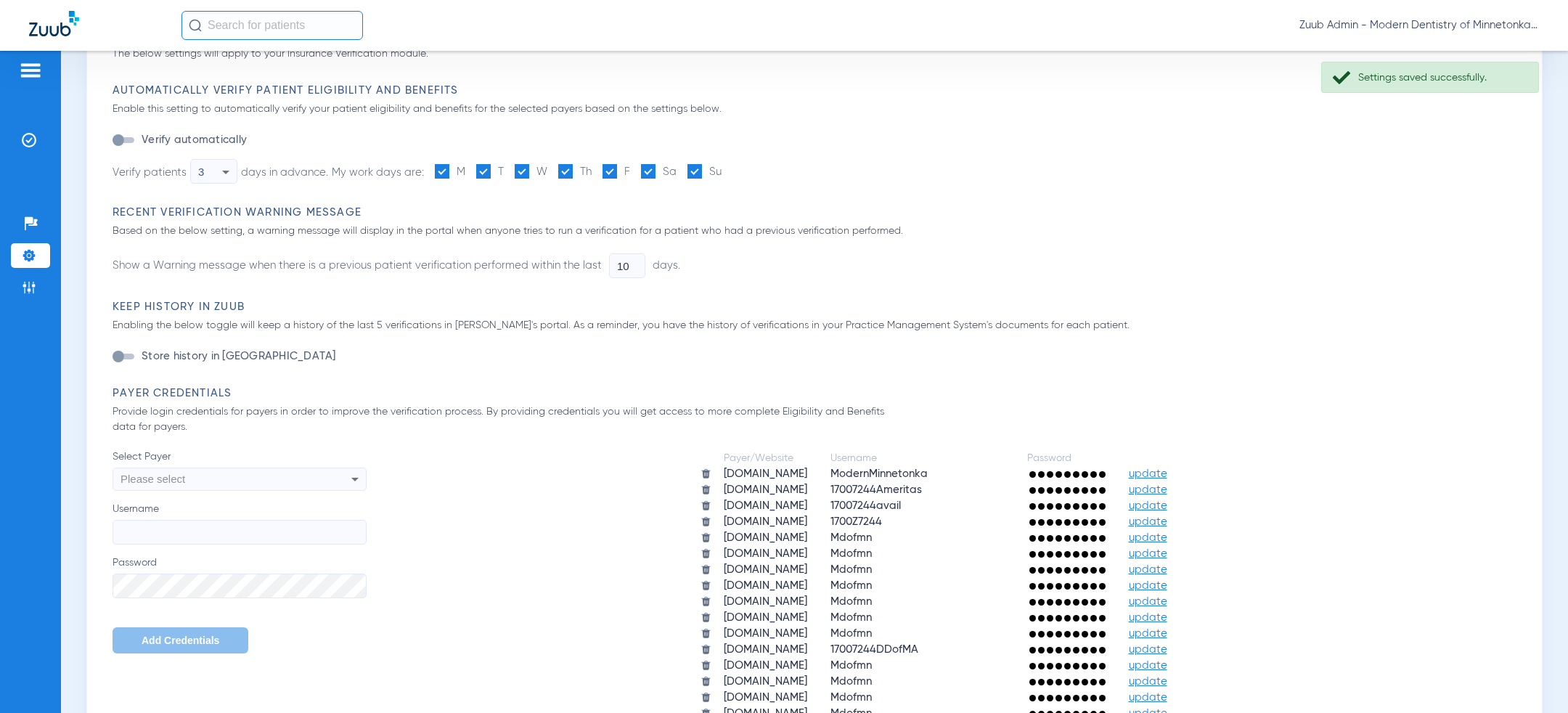
click at [226, 477] on div "Please select" at bounding box center [216, 479] width 190 height 25
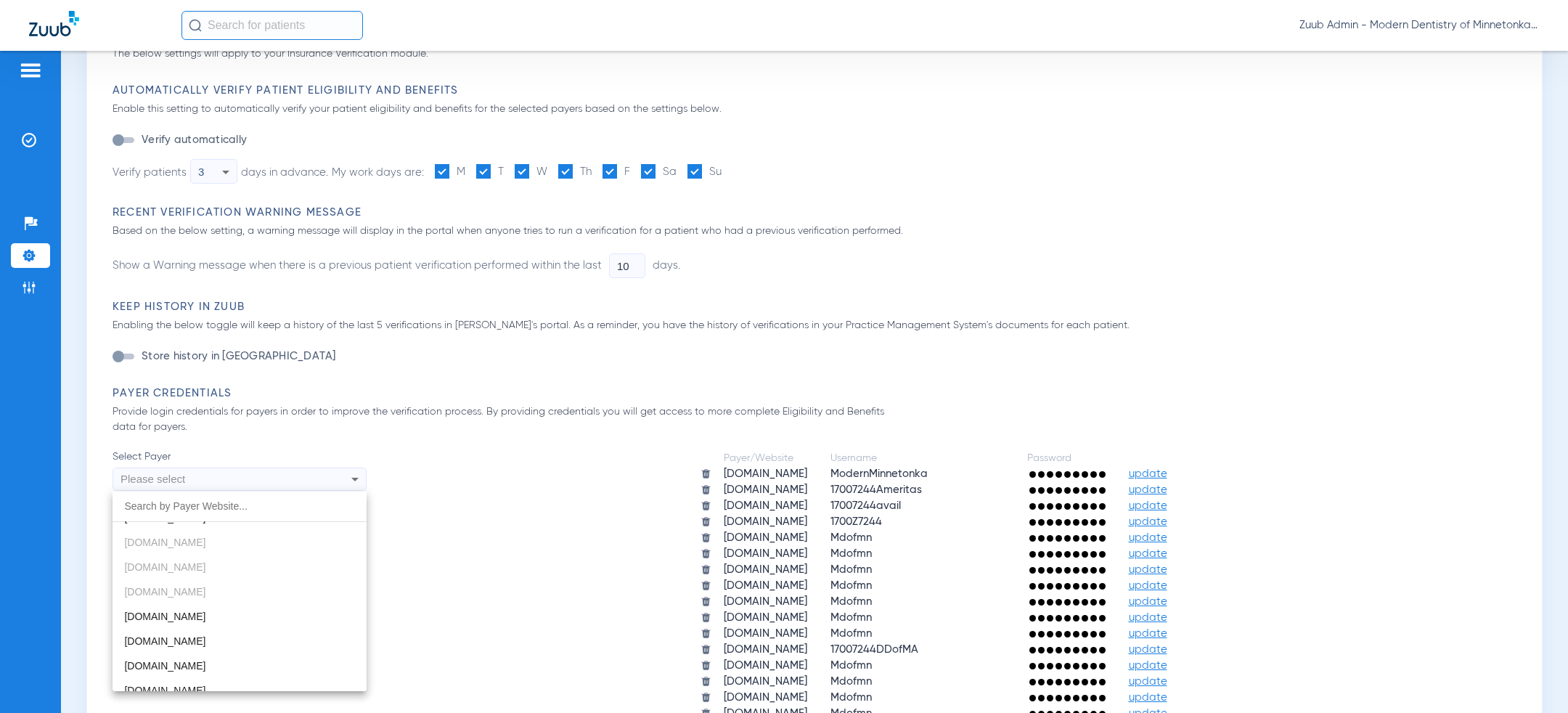
scroll to position [654, 0]
click at [234, 548] on mat-option "[DOMAIN_NAME]" at bounding box center [239, 547] width 254 height 25
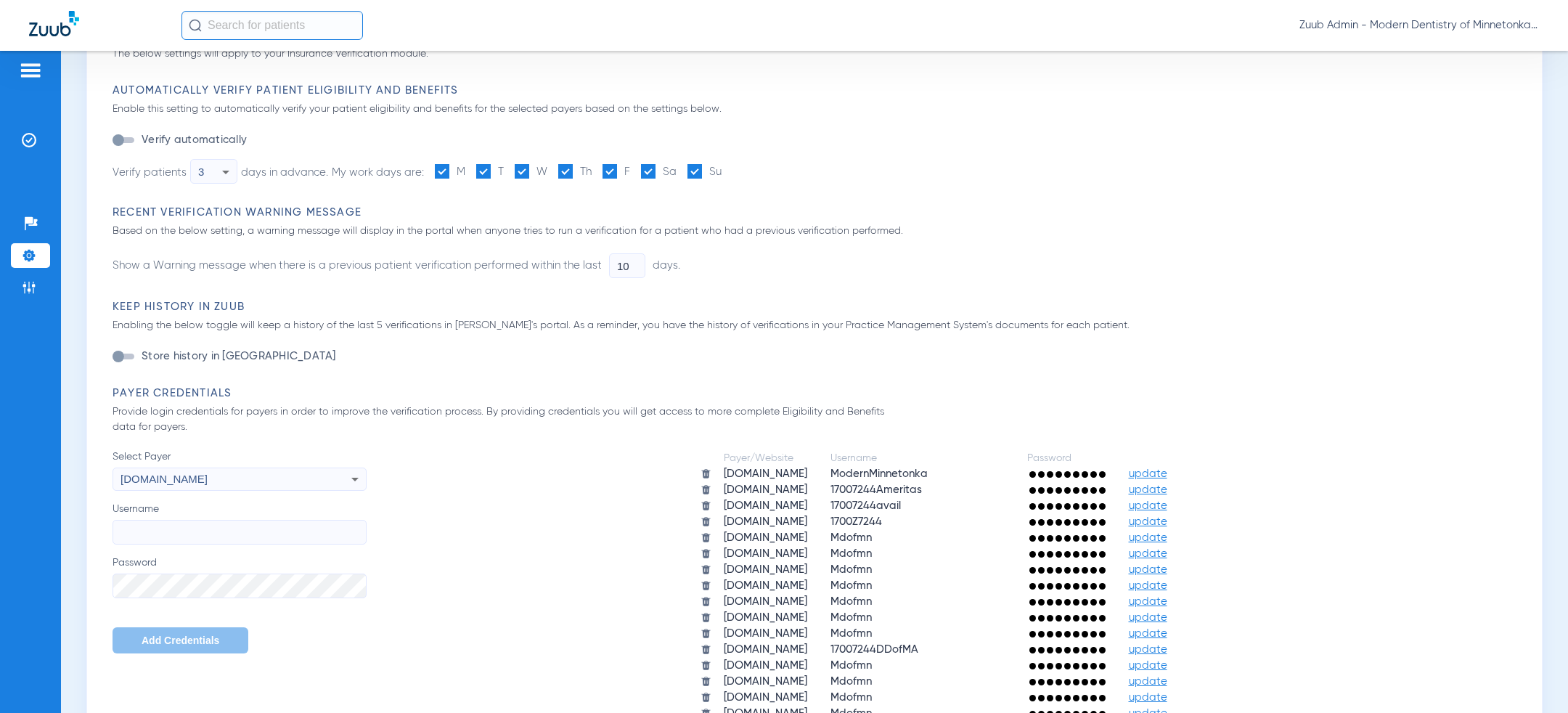
click at [234, 532] on input "Username" at bounding box center [239, 532] width 254 height 25
paste input "Mdofmn"
type input "Mdofmn"
click at [194, 642] on span "Add Credentials" at bounding box center [181, 640] width 77 height 11
click at [211, 478] on div "Please select" at bounding box center [216, 479] width 190 height 25
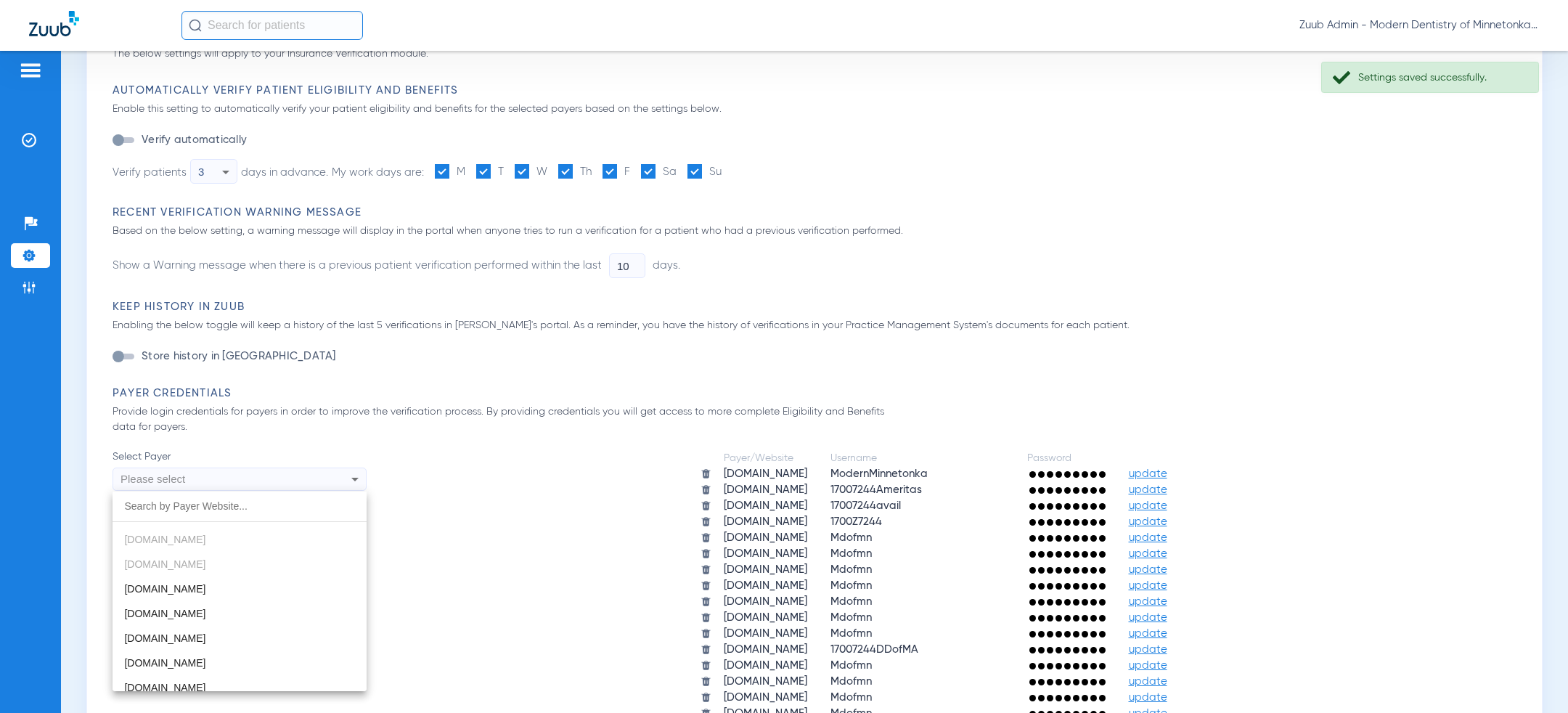
scroll to position [676, 0]
click at [241, 594] on mat-option "[DOMAIN_NAME]" at bounding box center [239, 600] width 254 height 25
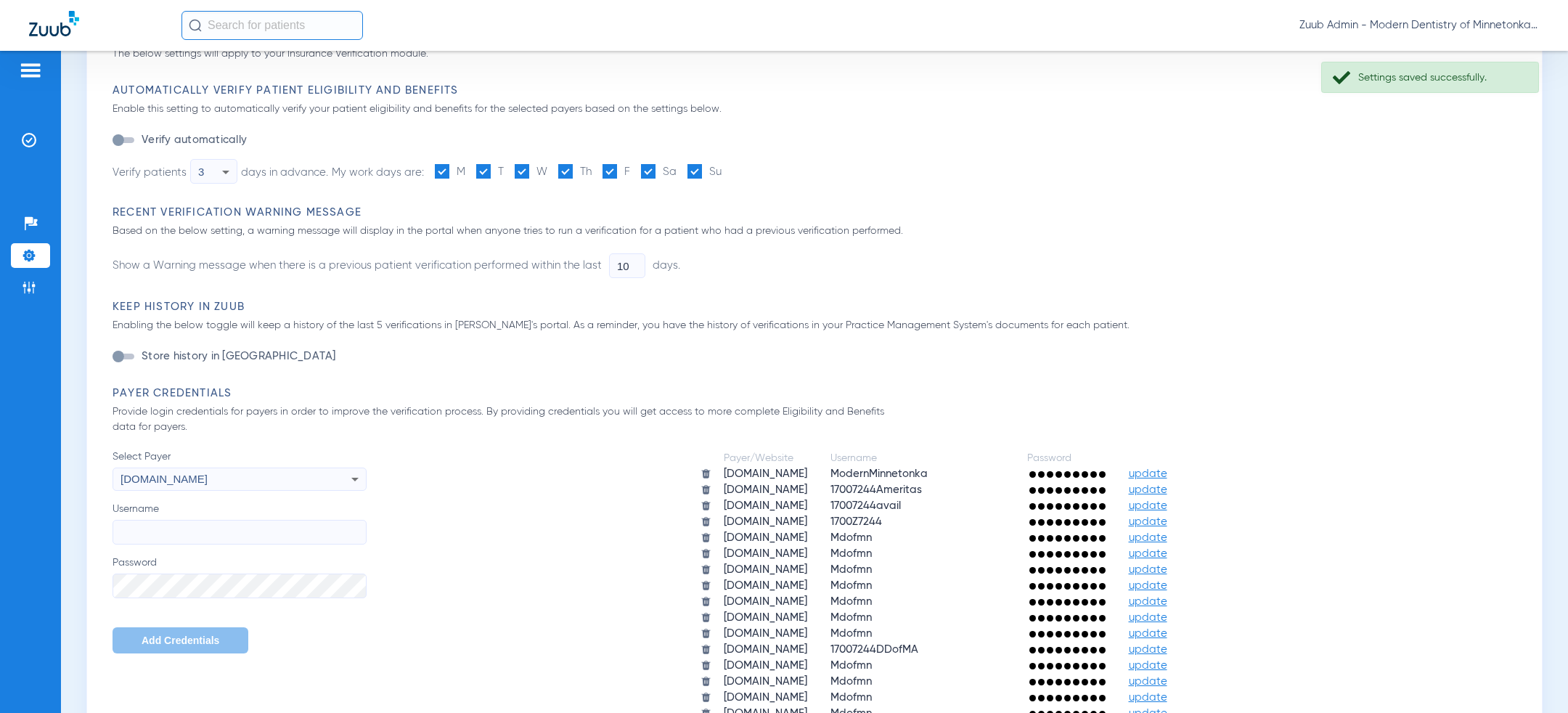
click at [245, 520] on input "Username" at bounding box center [239, 532] width 254 height 25
paste input "Mdofmn"
type input "Mdofmn"
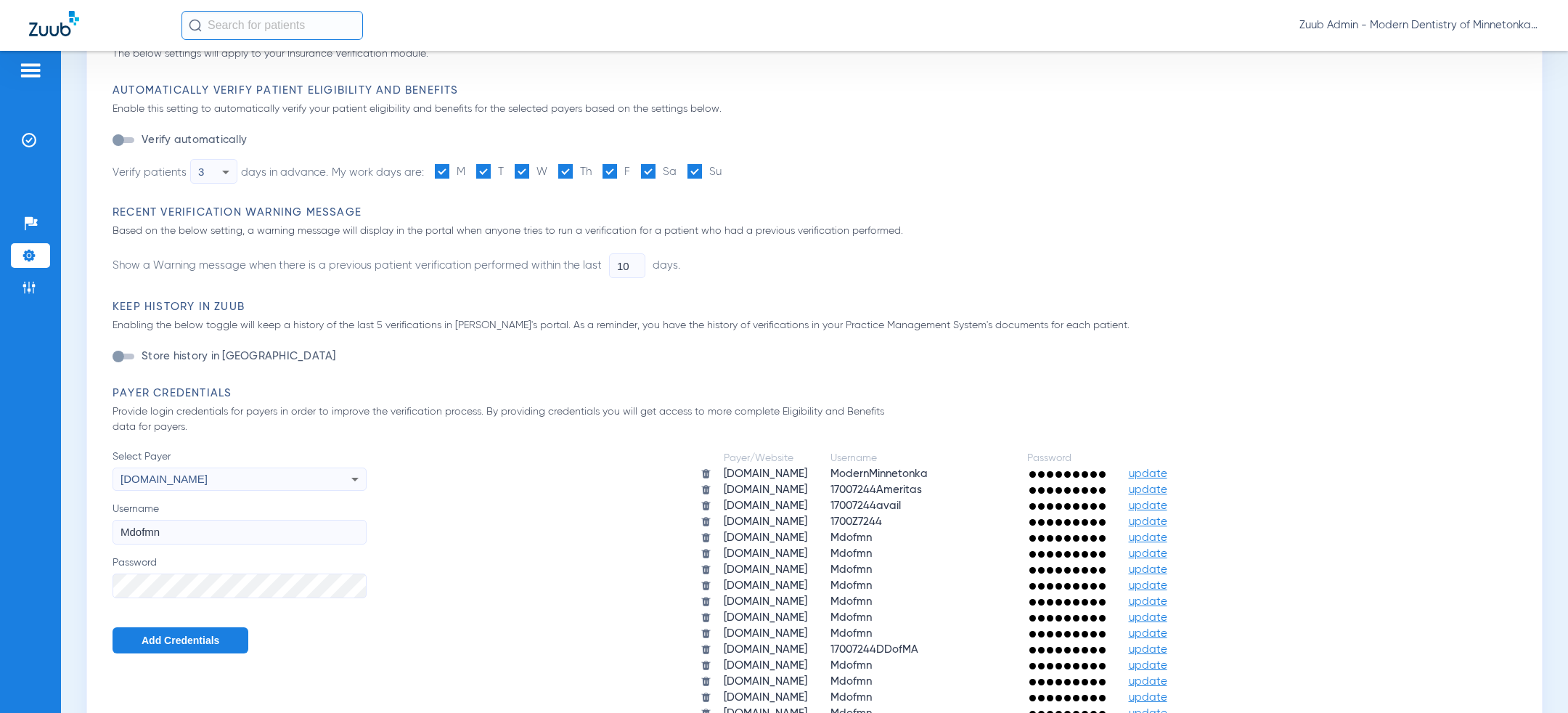
click at [188, 637] on span "Add Credentials" at bounding box center [181, 640] width 77 height 11
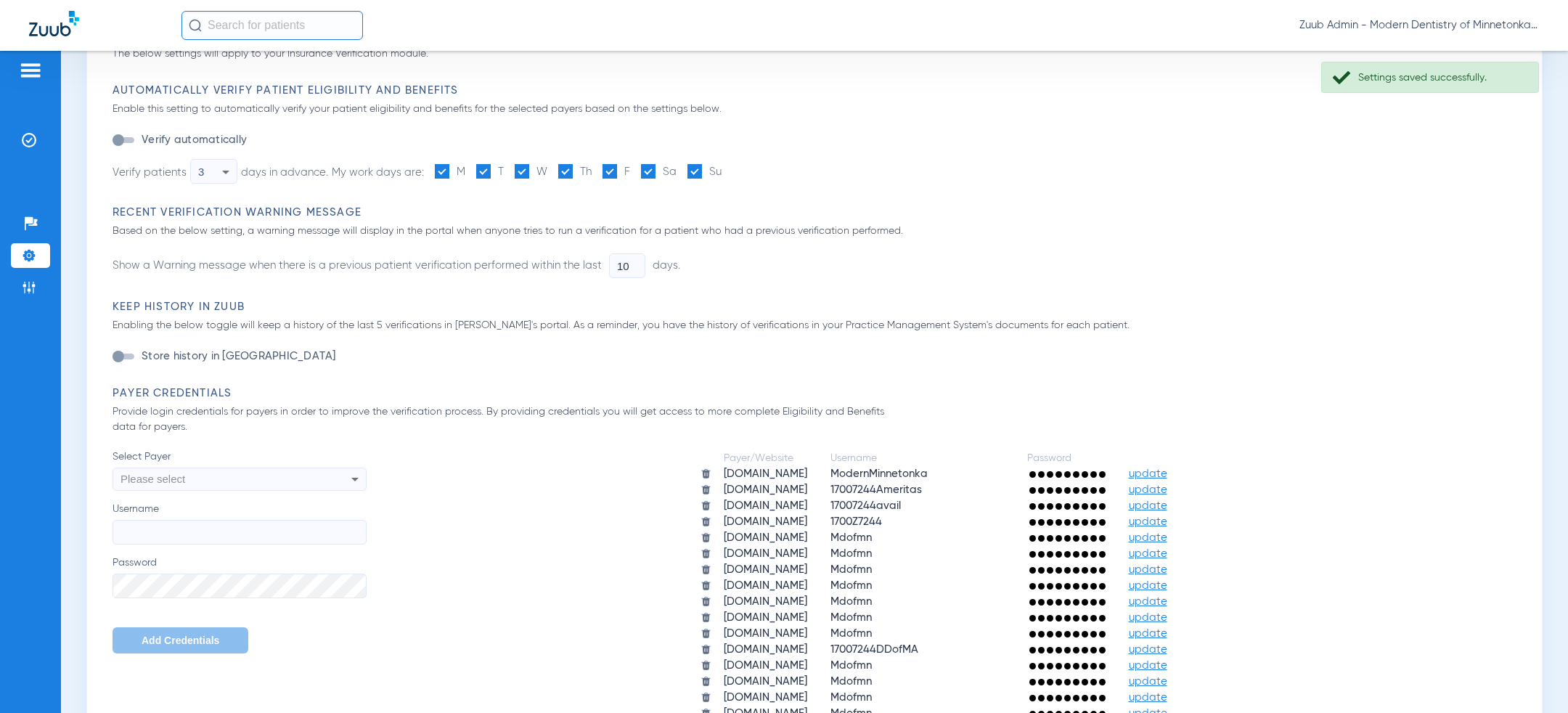
click at [234, 486] on div "Please select" at bounding box center [216, 479] width 190 height 25
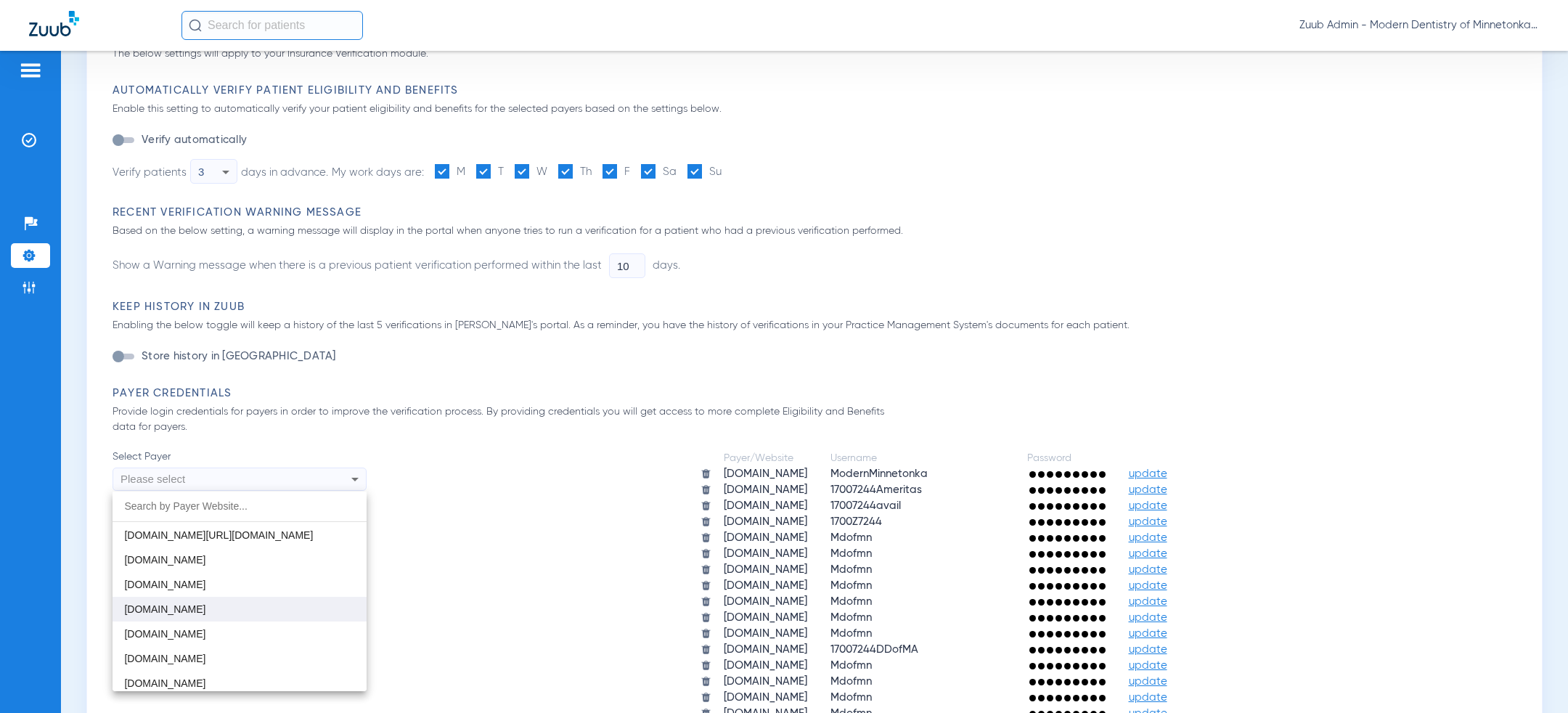
scroll to position [1310, 0]
click at [223, 602] on mat-option "[DOMAIN_NAME]" at bounding box center [239, 607] width 254 height 25
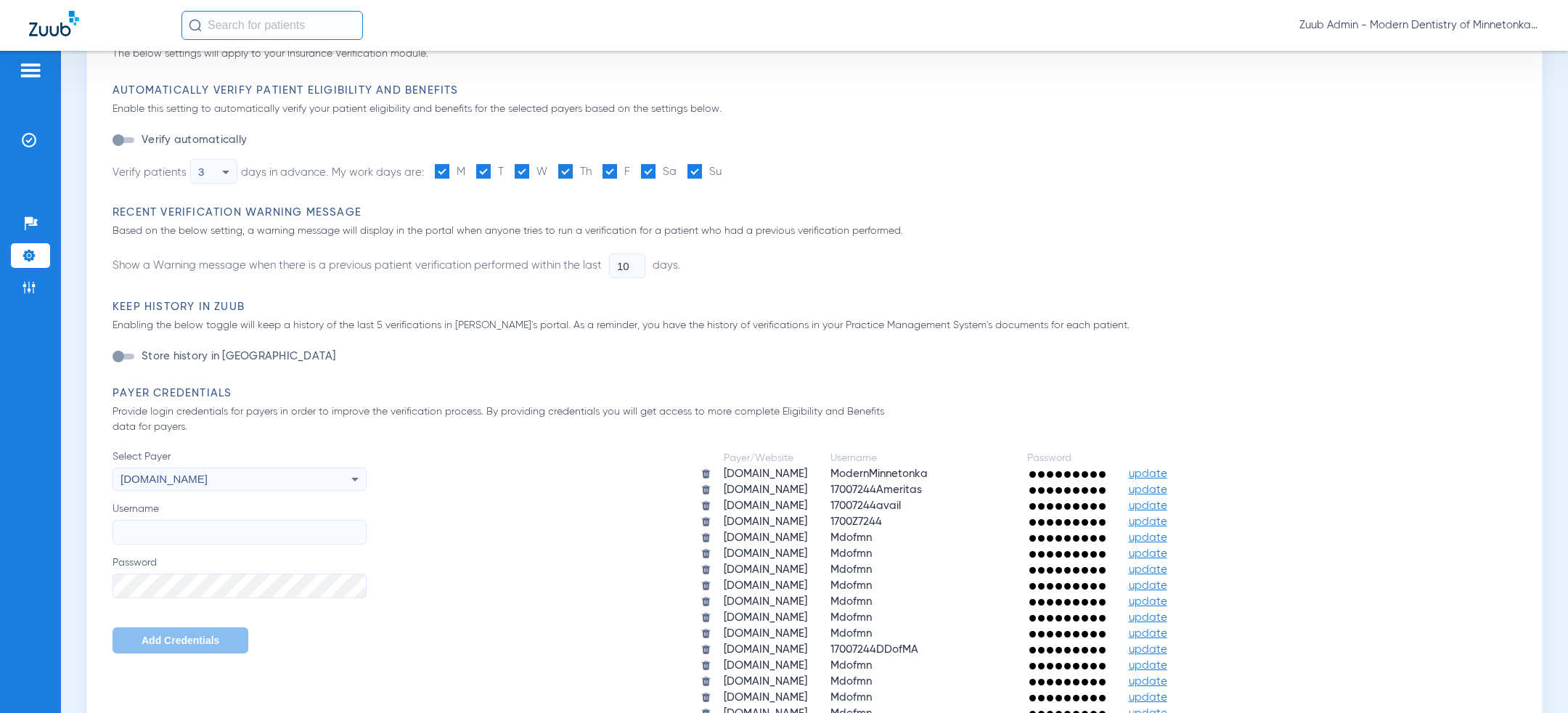
click at [232, 536] on input "Username" at bounding box center [239, 532] width 254 height 25
paste input "Mdofmn"
type input "Mdofmn"
click at [193, 638] on span "Add Credentials" at bounding box center [181, 640] width 77 height 11
click at [254, 478] on div "Please select" at bounding box center [216, 479] width 190 height 25
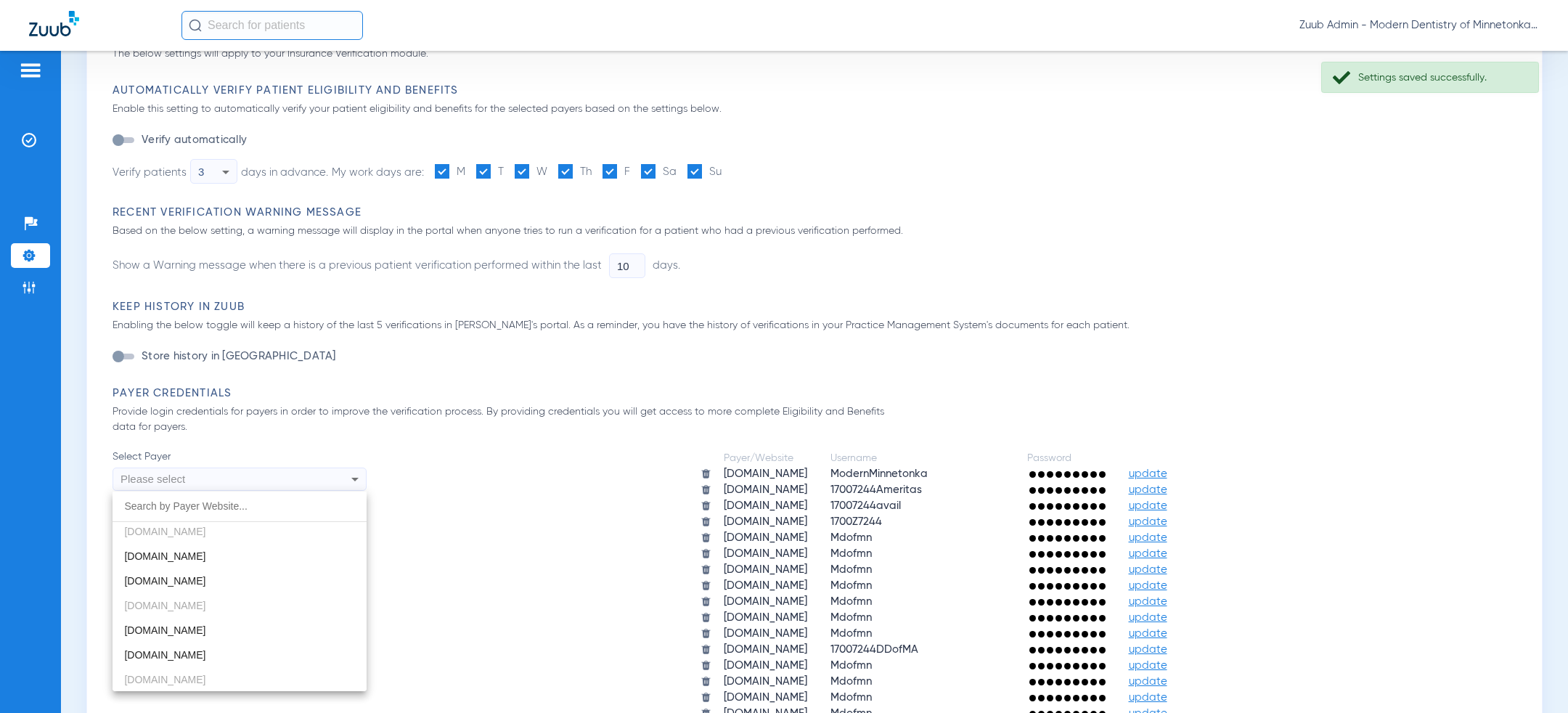
scroll to position [671, 0]
click at [479, 588] on div at bounding box center [784, 356] width 1568 height 713
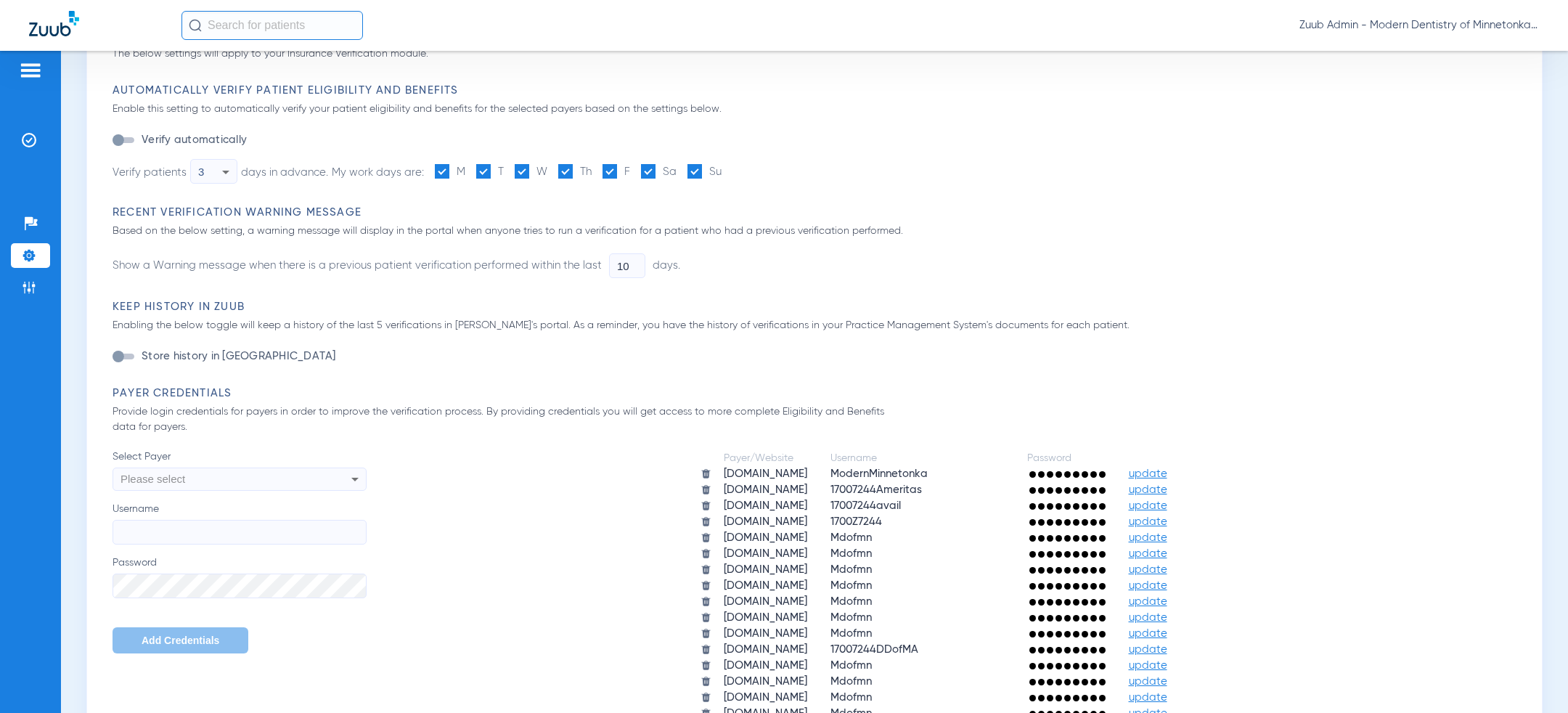
click at [222, 491] on div "Please select" at bounding box center [216, 479] width 190 height 25
type input "nj"
click at [204, 543] on mat-option "[DOMAIN_NAME]" at bounding box center [239, 535] width 254 height 25
click at [204, 538] on input "Username" at bounding box center [239, 532] width 254 height 25
paste input "Modern357#"
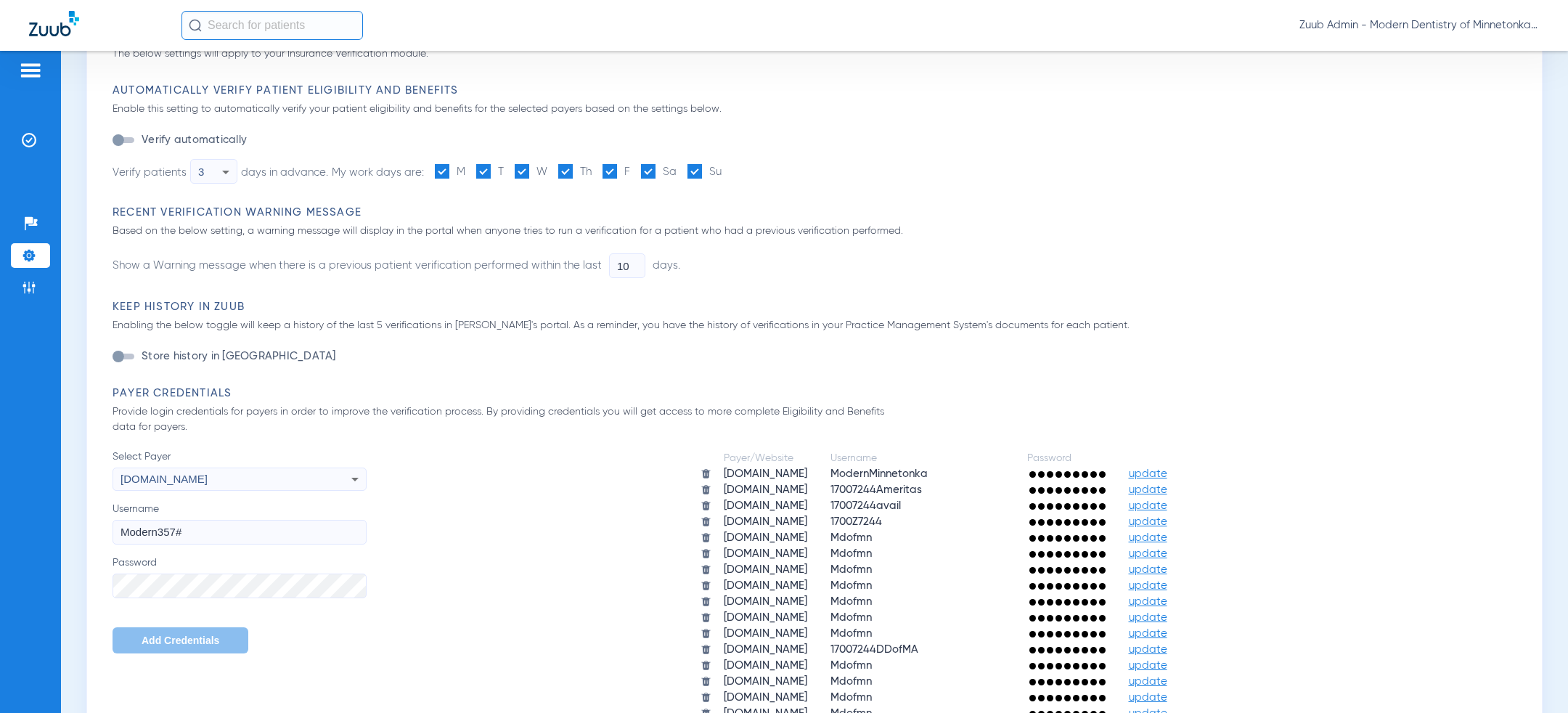
type input "Modern357#"
click at [176, 637] on span "Add Credentials" at bounding box center [181, 640] width 77 height 11
click at [209, 478] on div "Please select" at bounding box center [216, 479] width 190 height 25
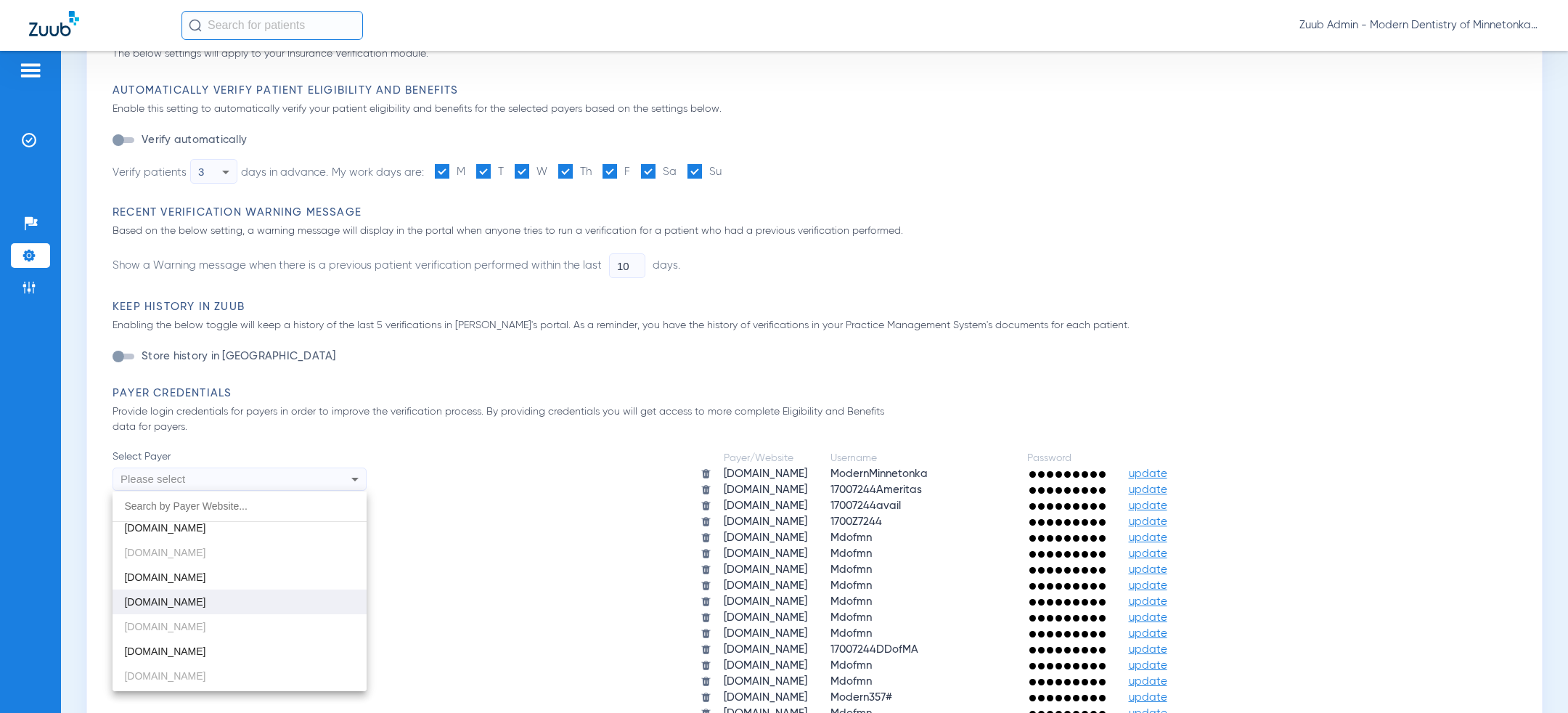
scroll to position [188, 0]
click at [203, 645] on span "[DOMAIN_NAME]" at bounding box center [165, 643] width 81 height 11
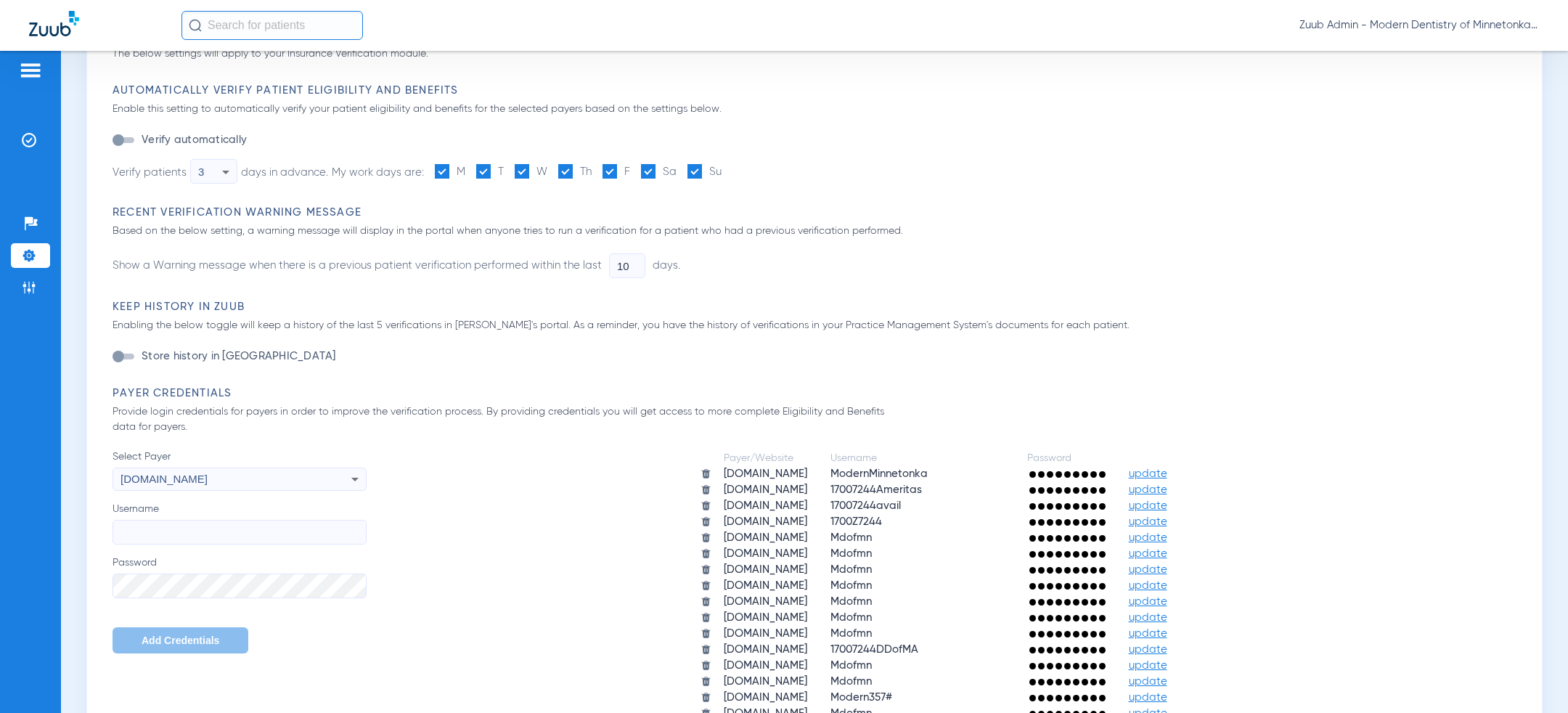
click at [224, 532] on input "Username" at bounding box center [239, 532] width 254 height 25
paste input "MDOM01"
type input "MDOM01"
click at [161, 641] on span "Add Credentials" at bounding box center [181, 640] width 77 height 11
click at [291, 484] on div "Please select" at bounding box center [216, 479] width 190 height 25
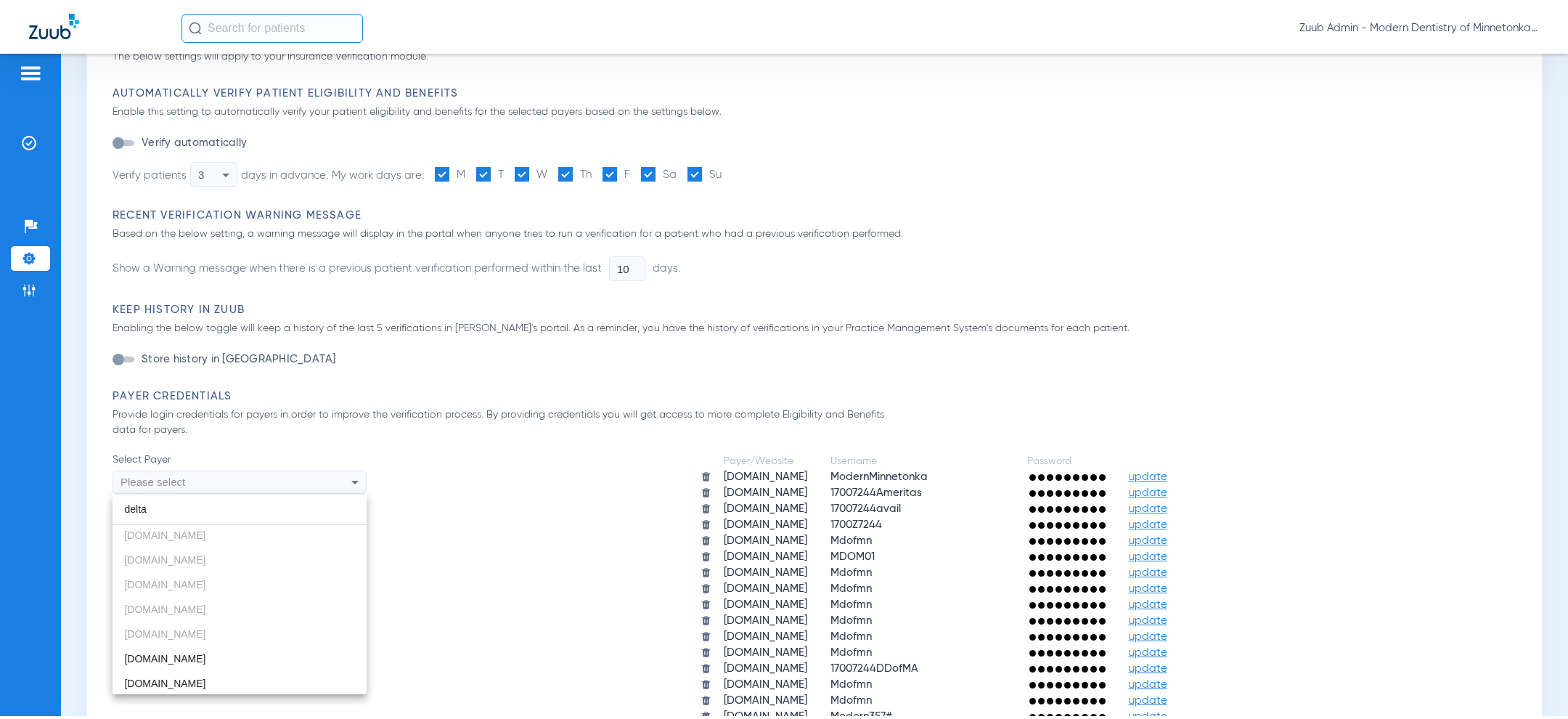
scroll to position [301, 0]
type input "delta"
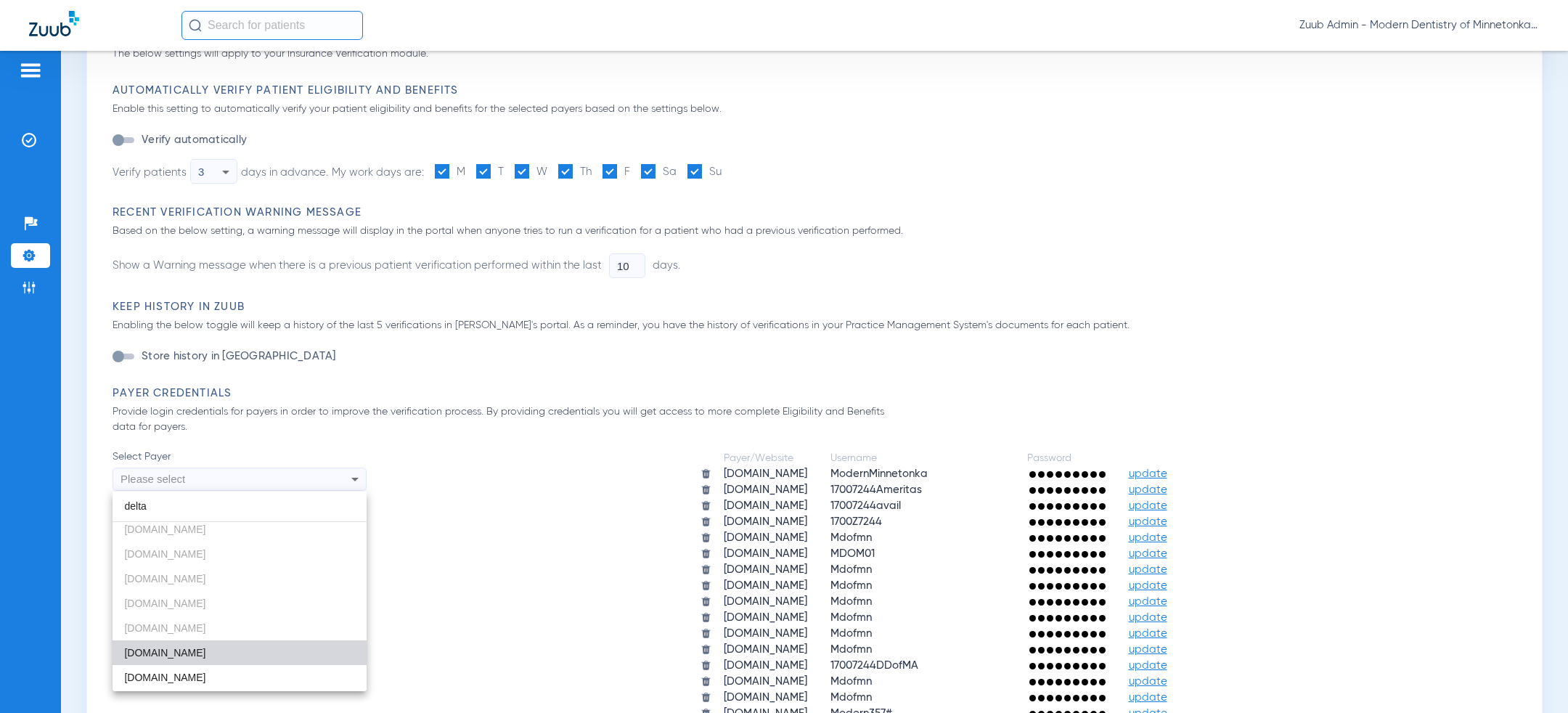
click at [223, 648] on mat-option "[DOMAIN_NAME]" at bounding box center [239, 653] width 254 height 25
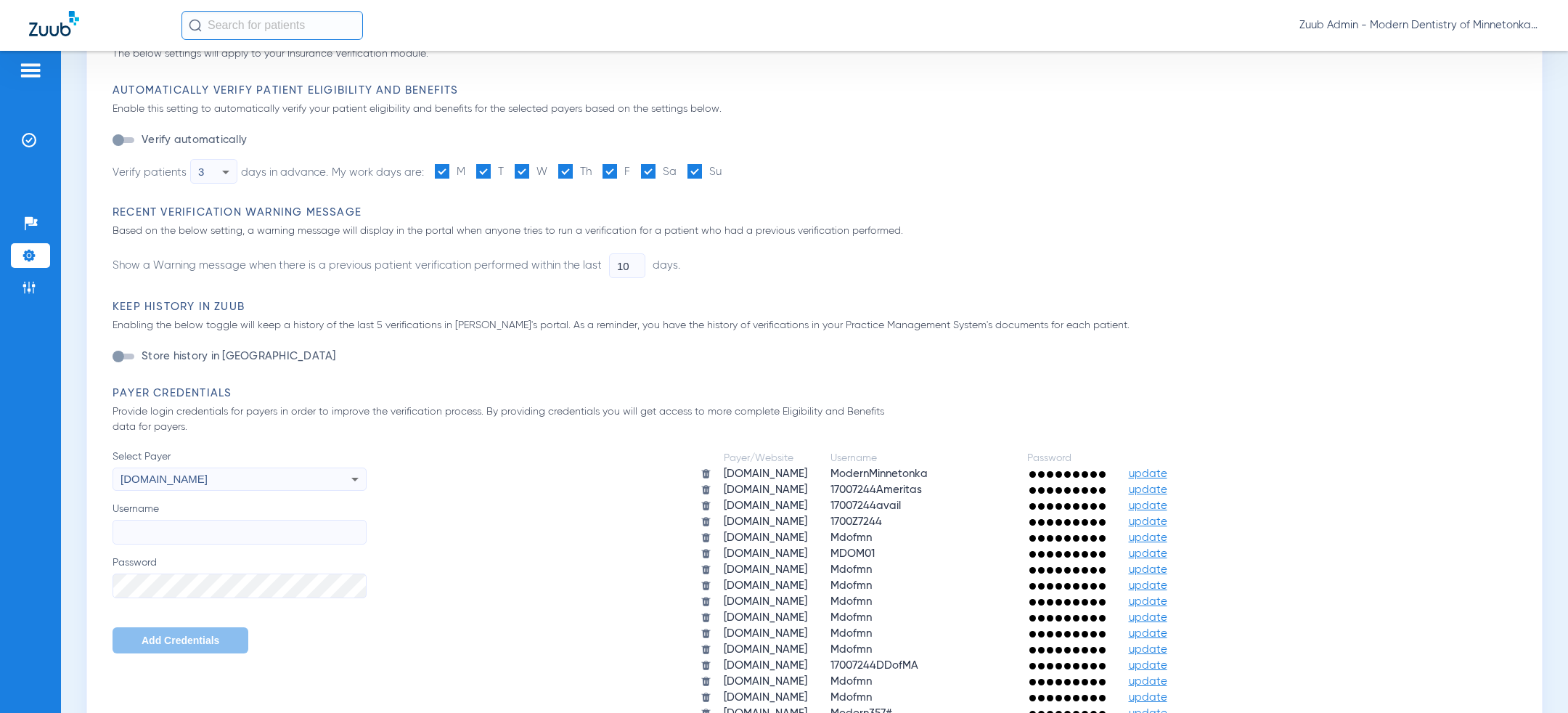
click at [192, 525] on input "Username" at bounding box center [239, 532] width 254 height 25
paste input "Mdom2025"
type input "Mdom2025"
click at [181, 641] on span "Add Credentials" at bounding box center [181, 640] width 77 height 11
click at [238, 480] on div "Please select" at bounding box center [216, 479] width 190 height 25
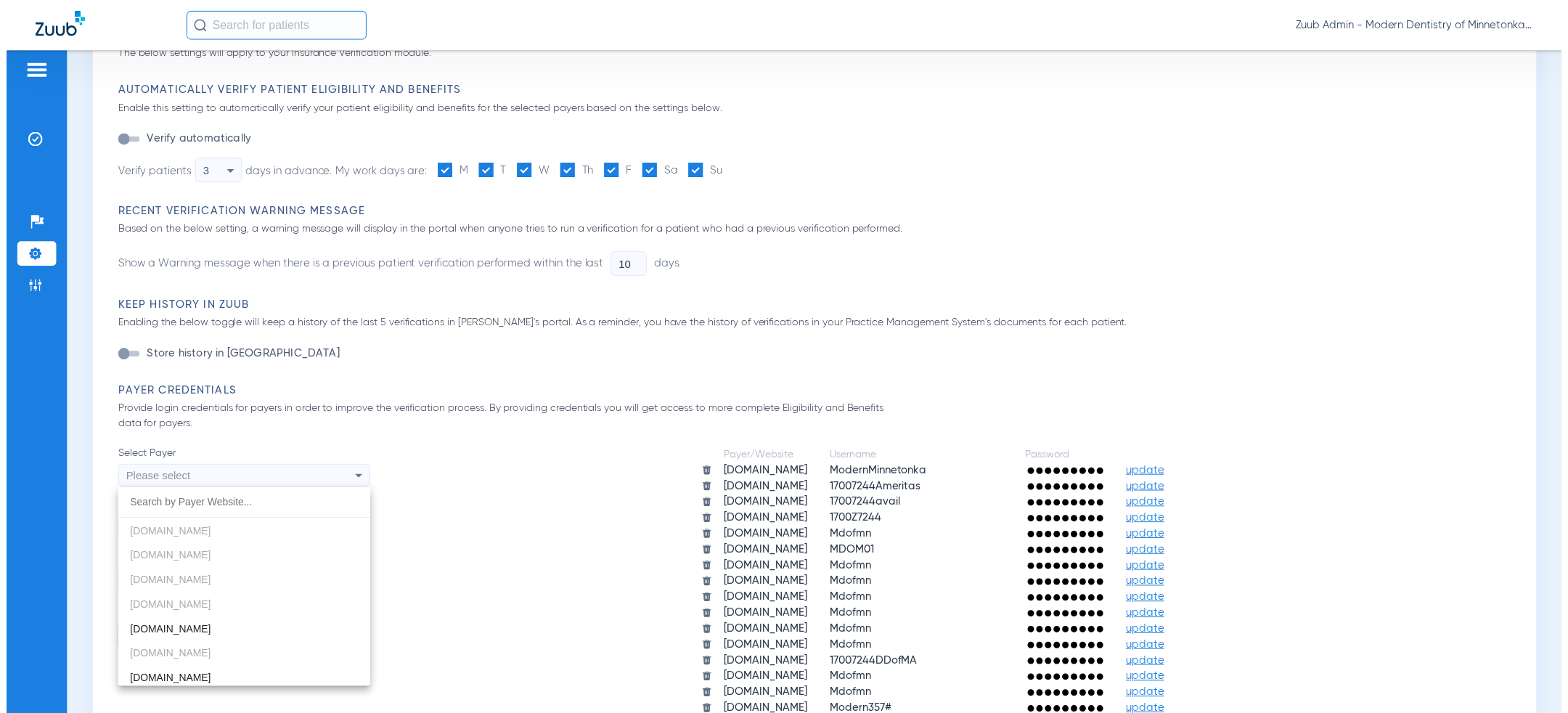
scroll to position [708, 0]
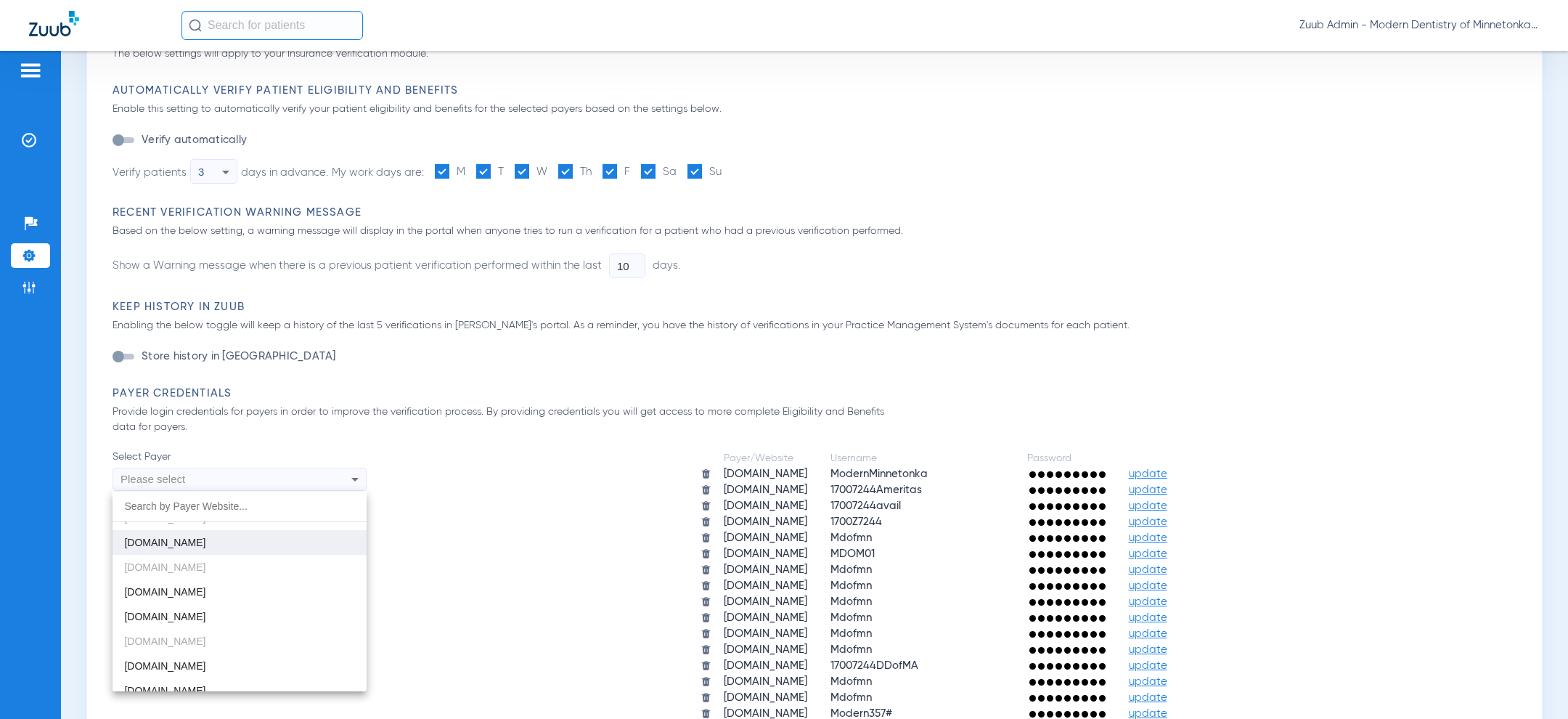
click at [231, 546] on mat-option "[DOMAIN_NAME]" at bounding box center [239, 542] width 254 height 25
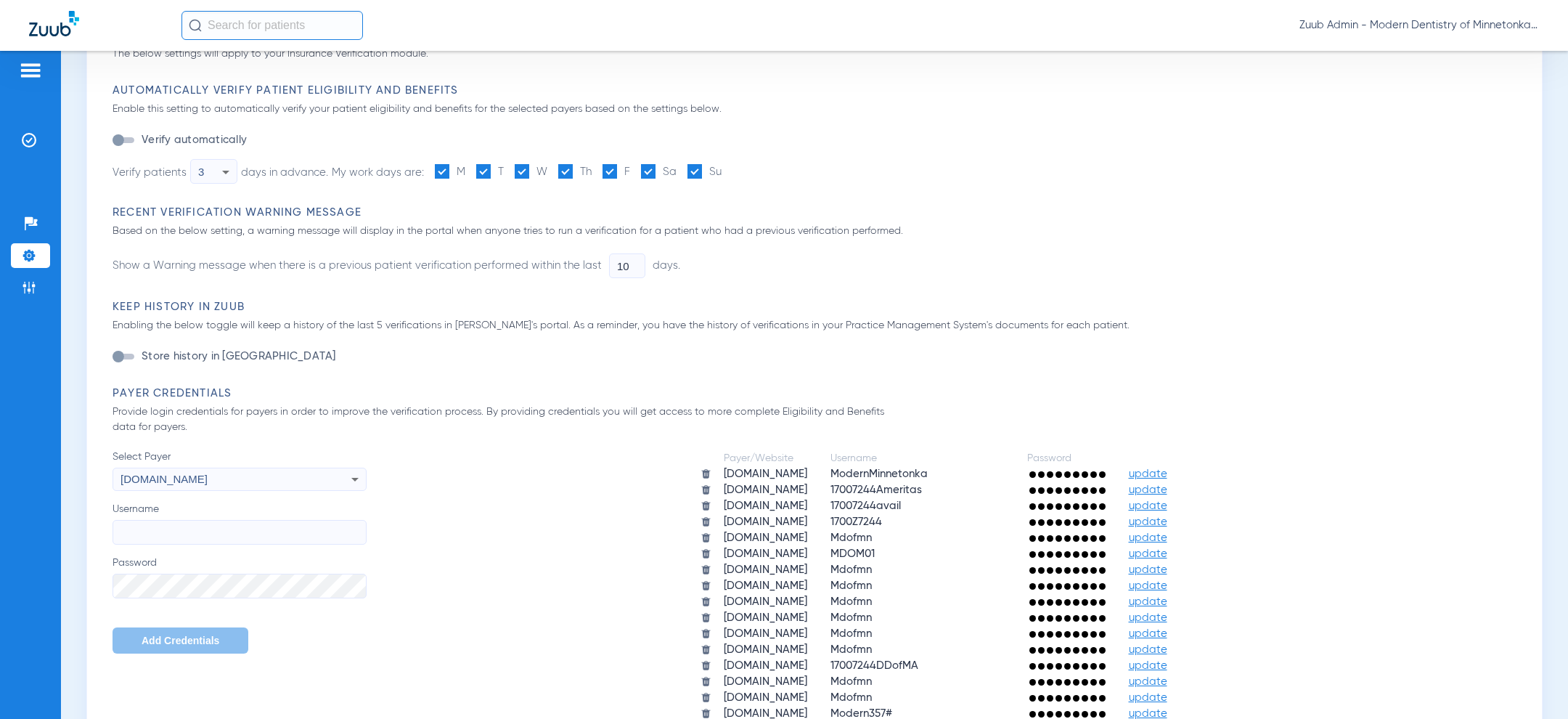
click at [200, 567] on label "Password" at bounding box center [239, 577] width 254 height 43
click at [203, 535] on input "Username" at bounding box center [239, 532] width 254 height 25
paste input "Mdofmn"
type input "Mdofmn"
click at [171, 637] on span "Add Credentials" at bounding box center [181, 640] width 77 height 11
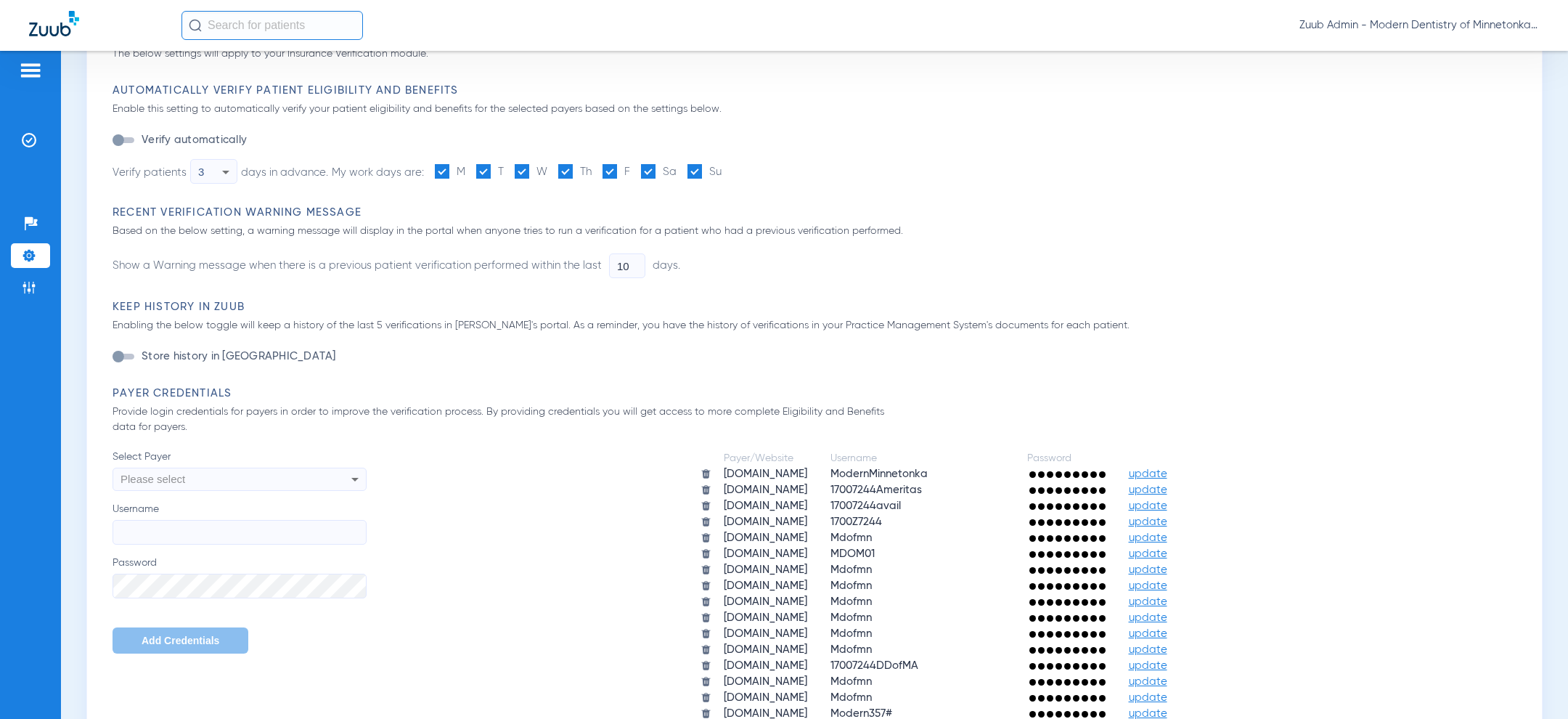
click at [926, 192] on div "Automatically Verify Patient Eligibility and Benefits Enable this setting to au…" at bounding box center [818, 144] width 1412 height 122
